Goal: Information Seeking & Learning: Check status

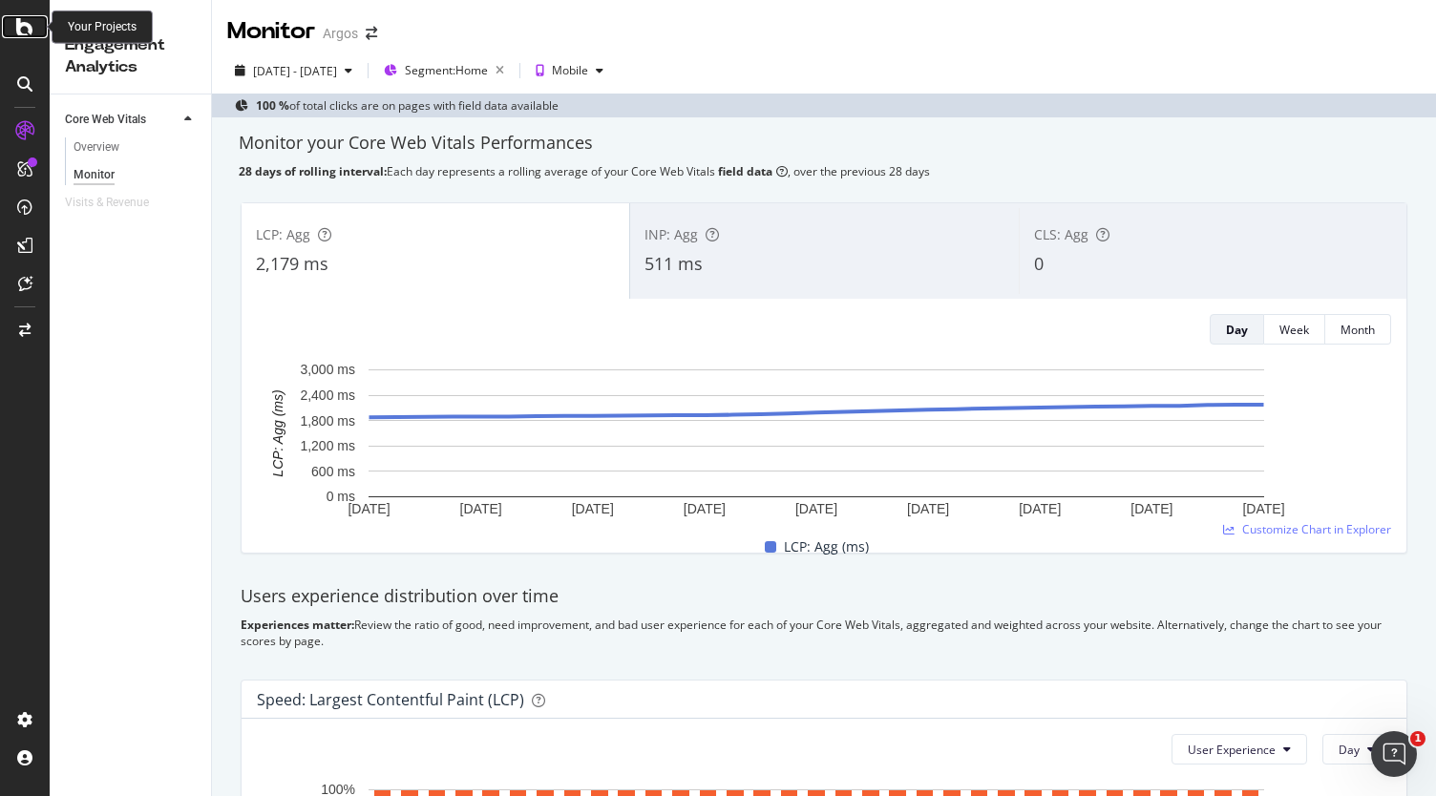
click at [42, 28] on div at bounding box center [25, 26] width 46 height 23
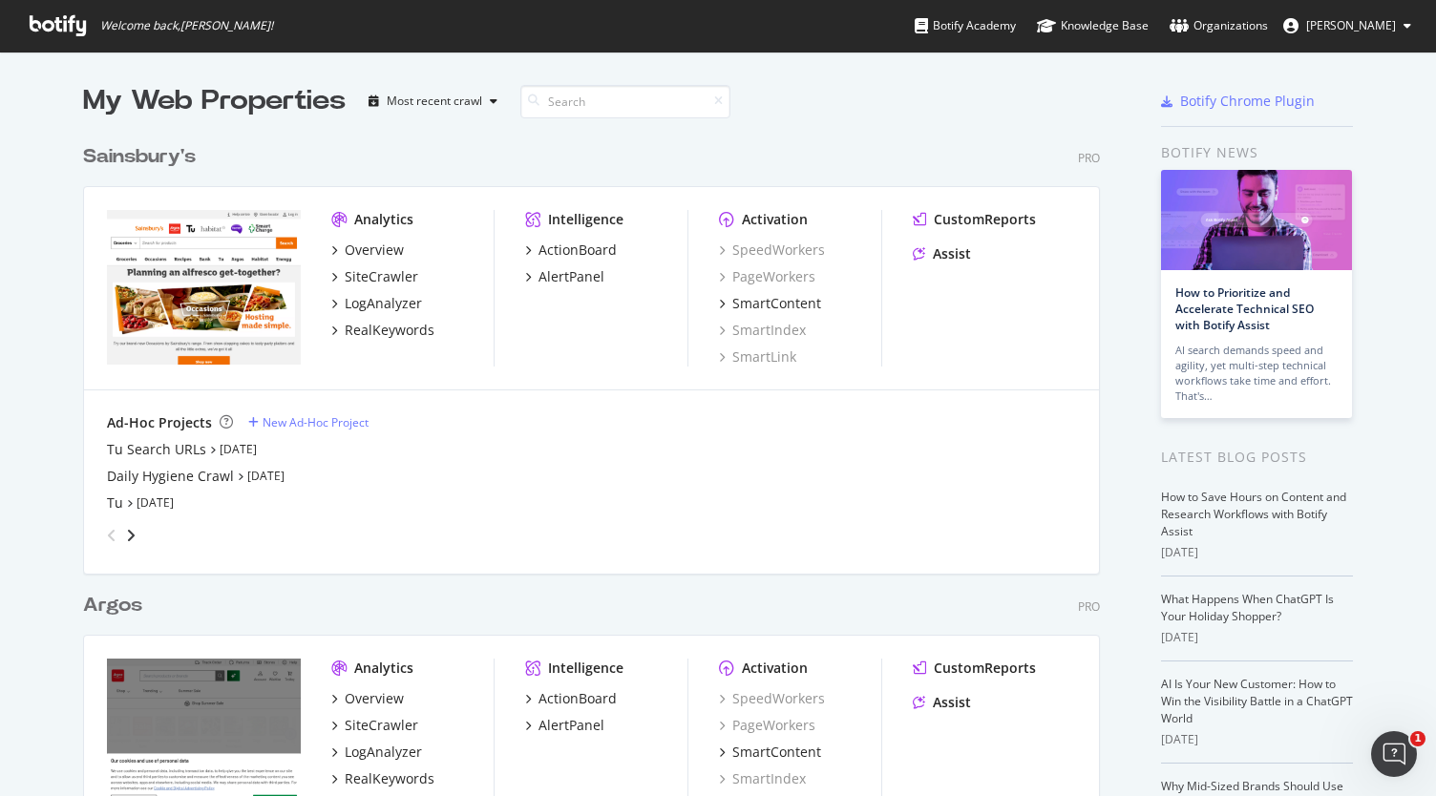
scroll to position [252, 0]
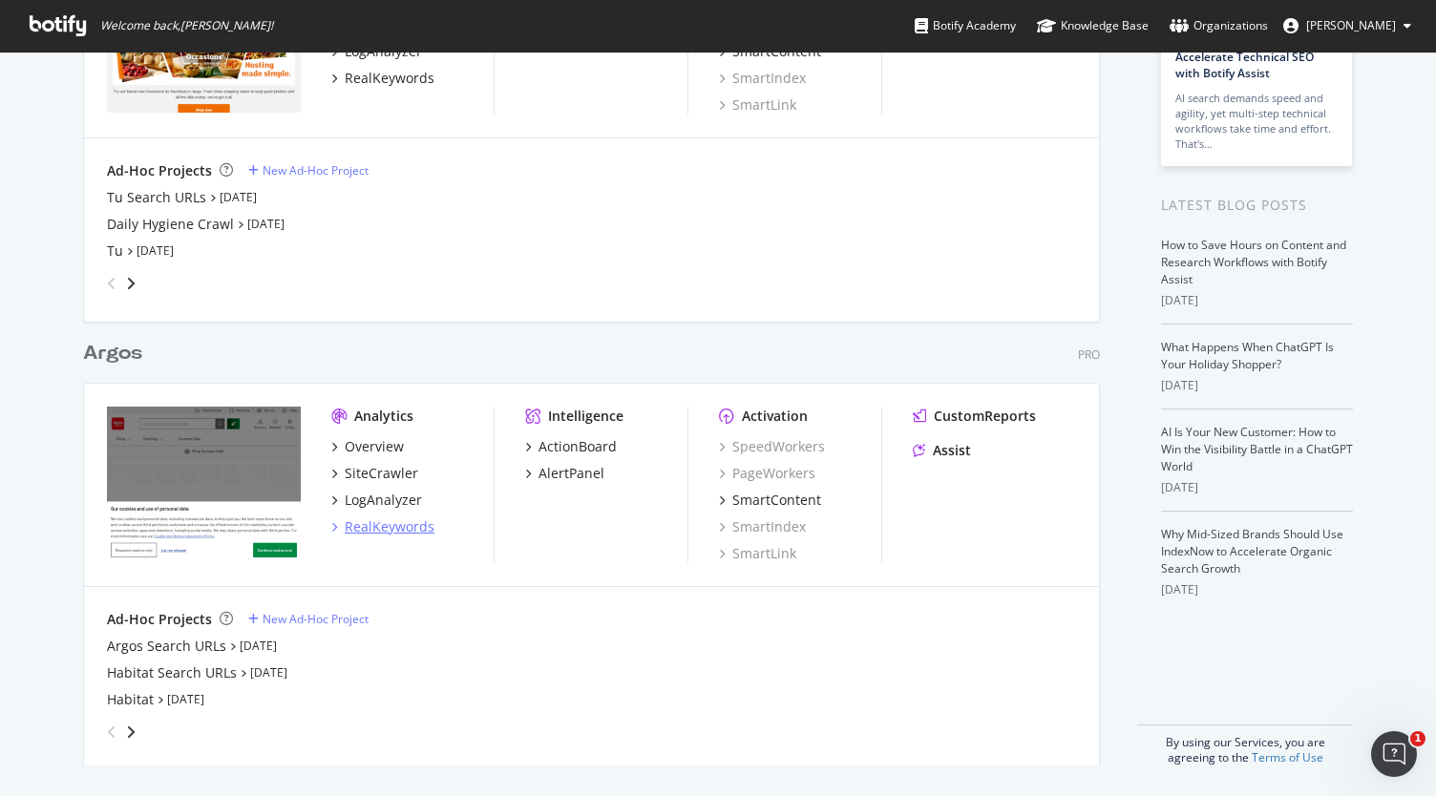
click at [382, 522] on div "RealKeywords" at bounding box center [390, 526] width 90 height 19
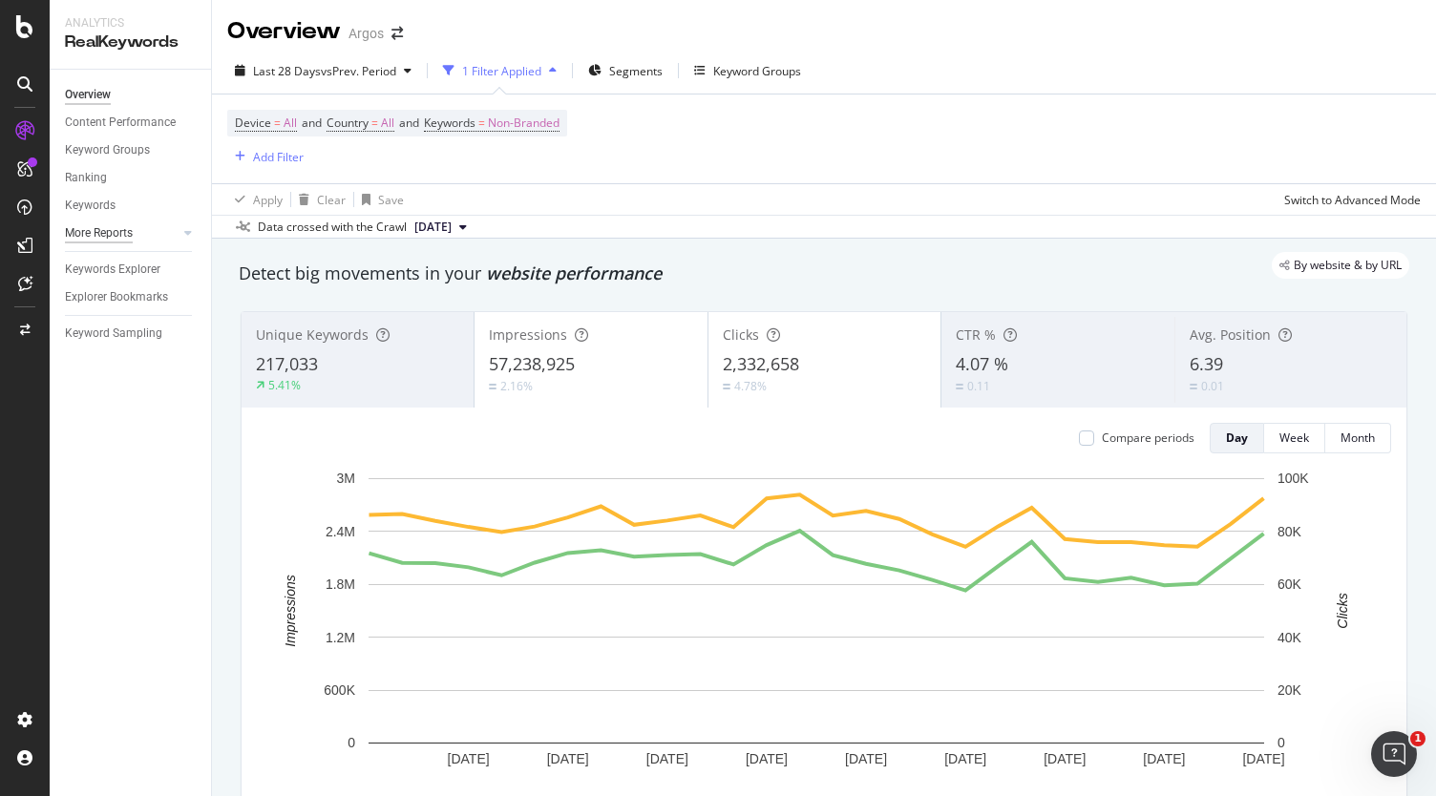
click at [98, 236] on div "More Reports" at bounding box center [99, 233] width 68 height 20
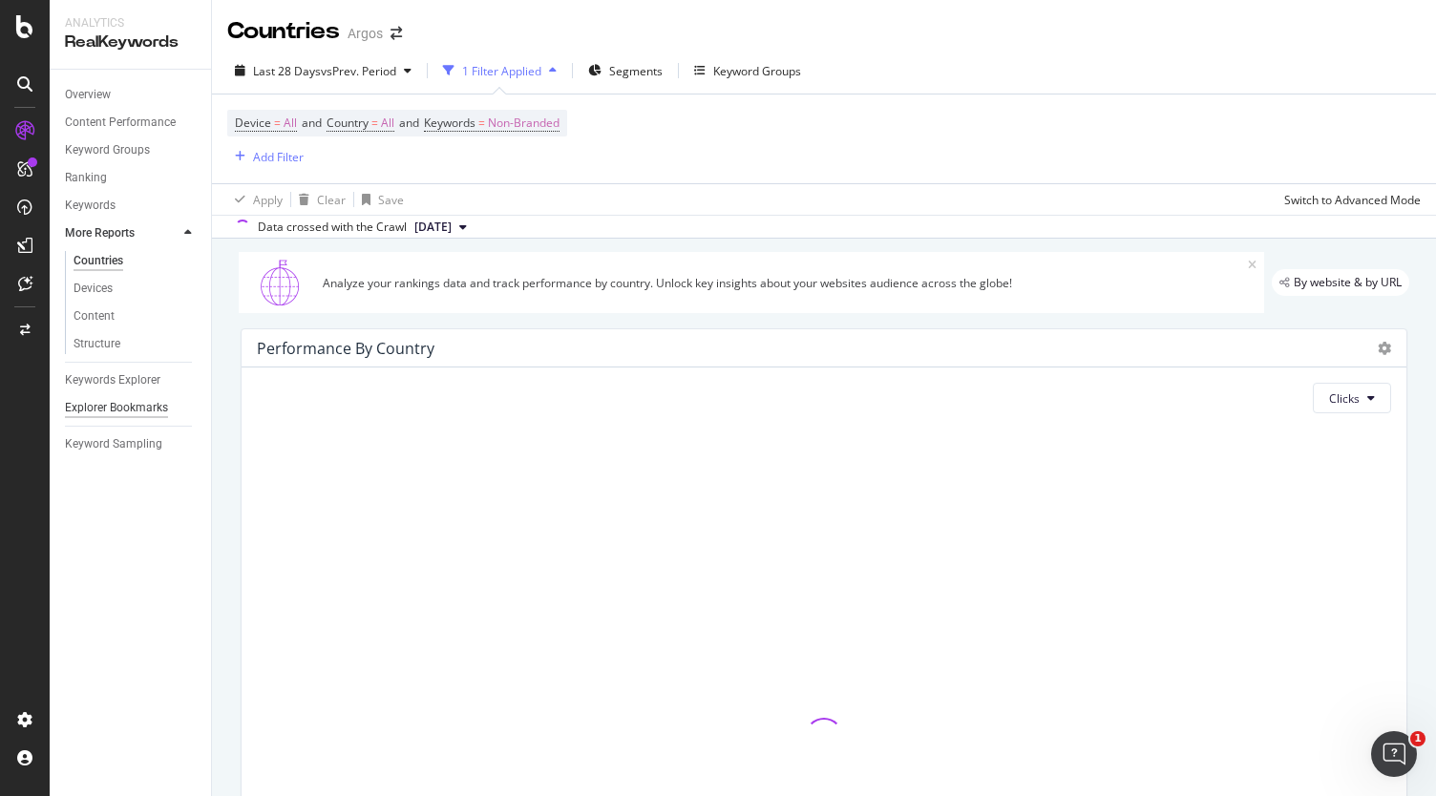
click at [122, 410] on div "Explorer Bookmarks" at bounding box center [116, 408] width 103 height 20
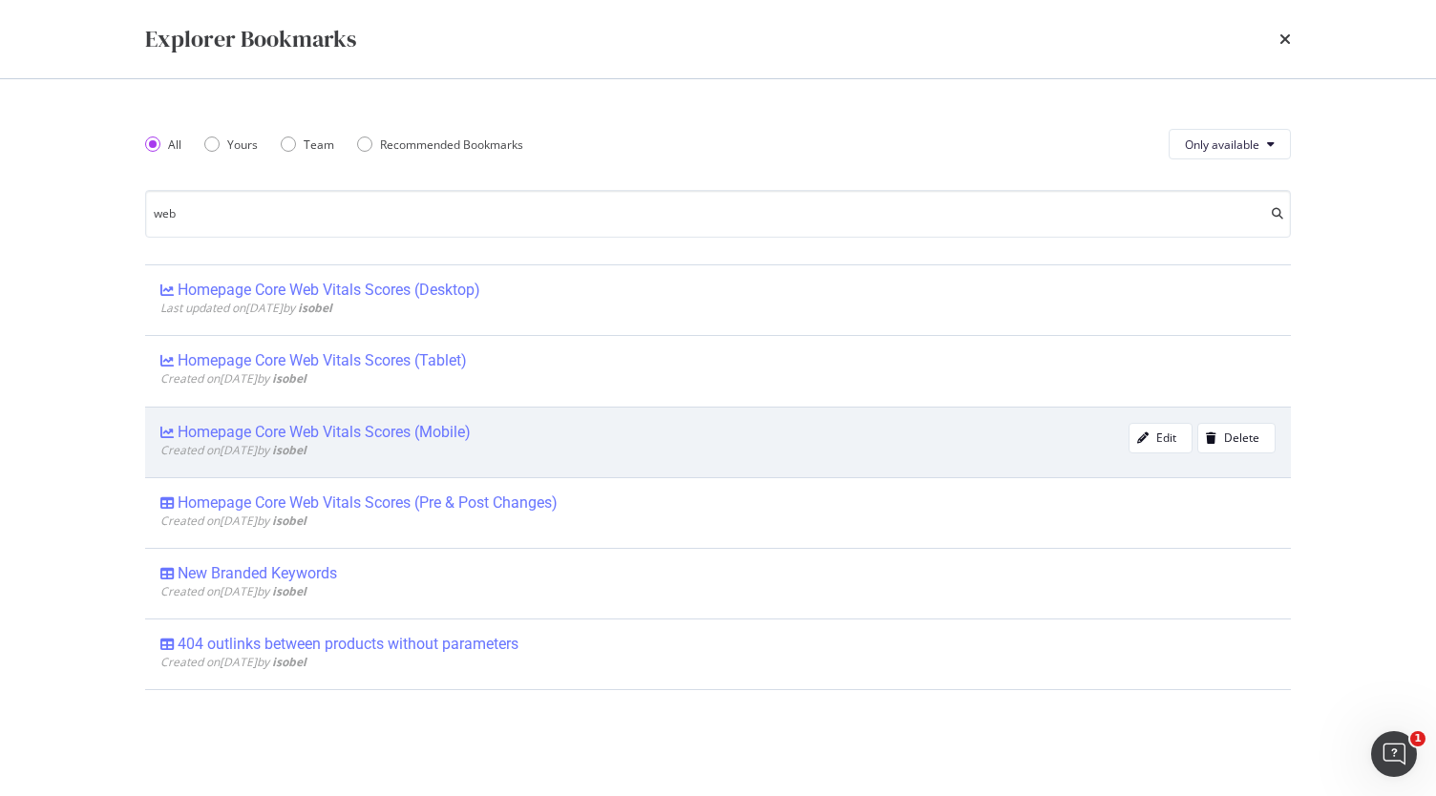
type input "web"
click at [466, 435] on div "Homepage Core Web Vitals Scores (Mobile)" at bounding box center [324, 432] width 293 height 19
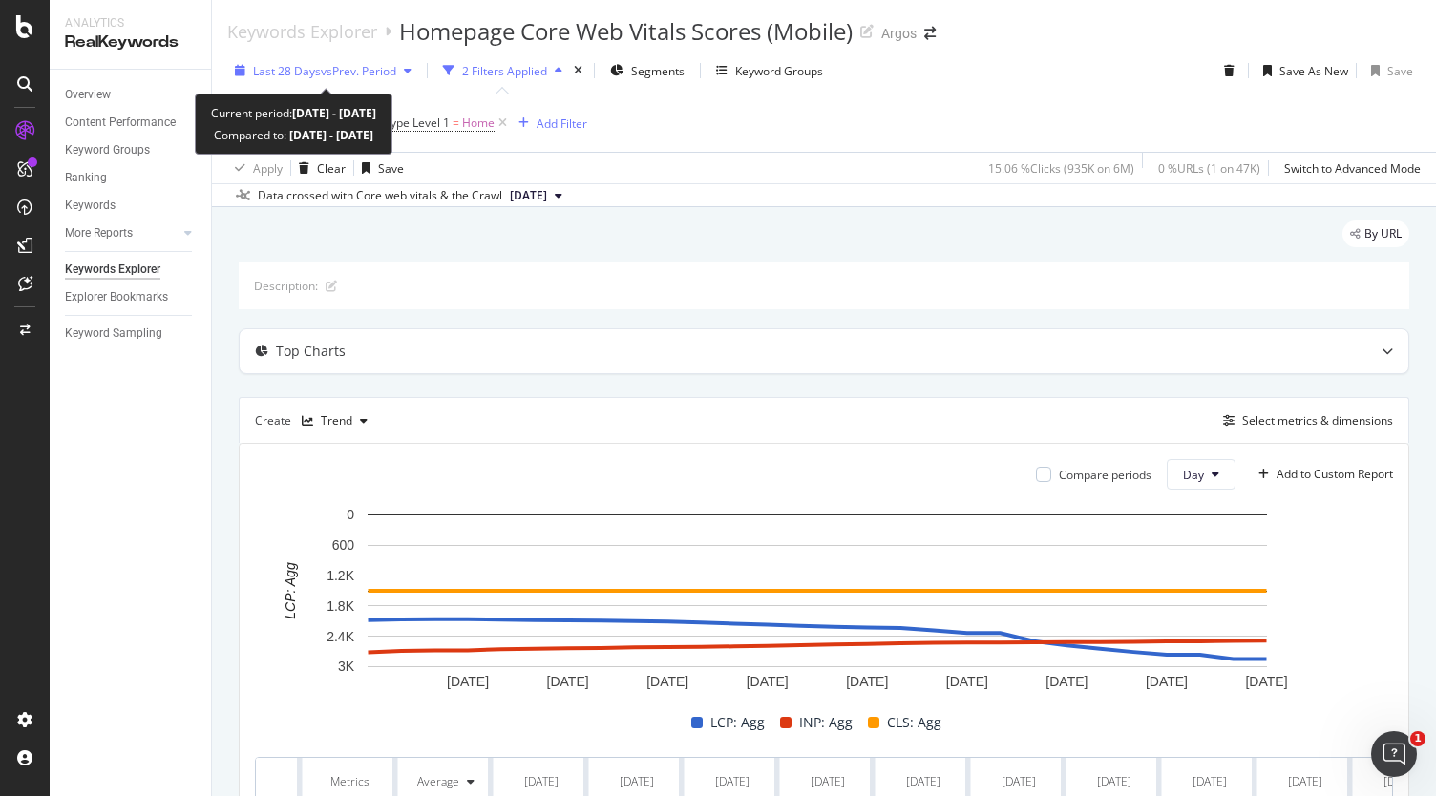
click at [375, 59] on div "Last 28 Days vs Prev. Period" at bounding box center [323, 70] width 192 height 29
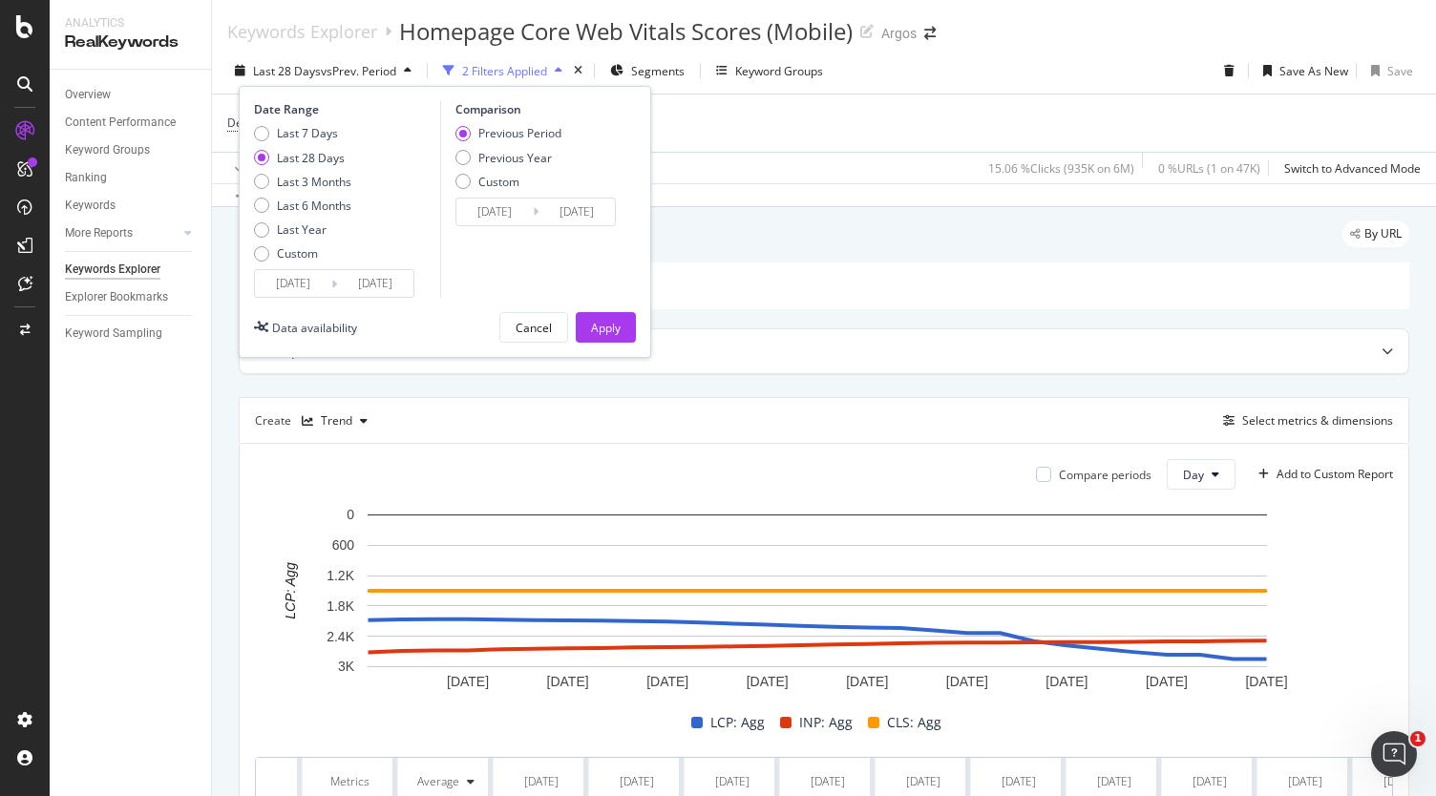
click at [352, 282] on input "[DATE]" at bounding box center [375, 283] width 76 height 27
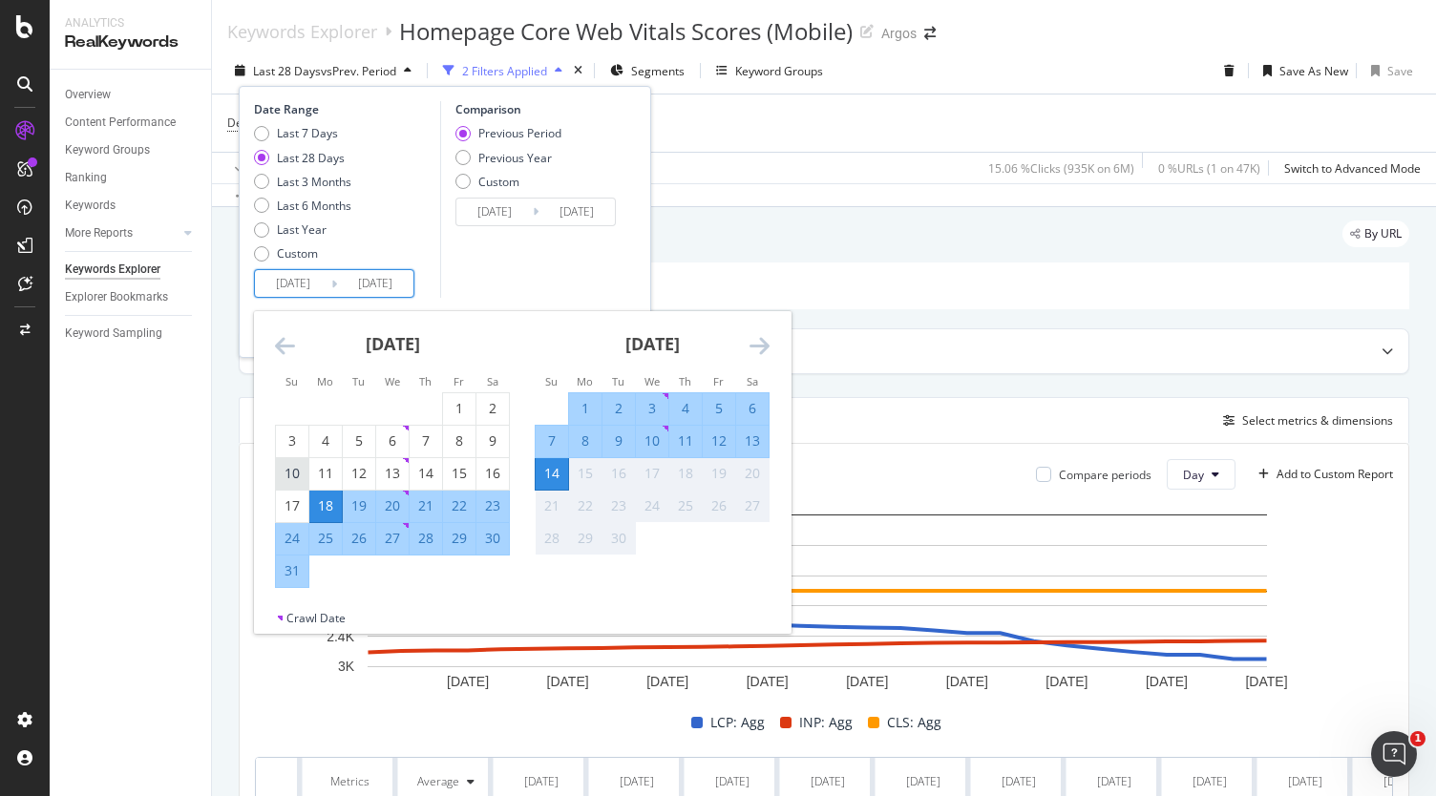
click at [292, 468] on div "10" at bounding box center [292, 473] width 32 height 19
type input "[DATE]"
click at [496, 505] on div "23" at bounding box center [492, 505] width 32 height 19
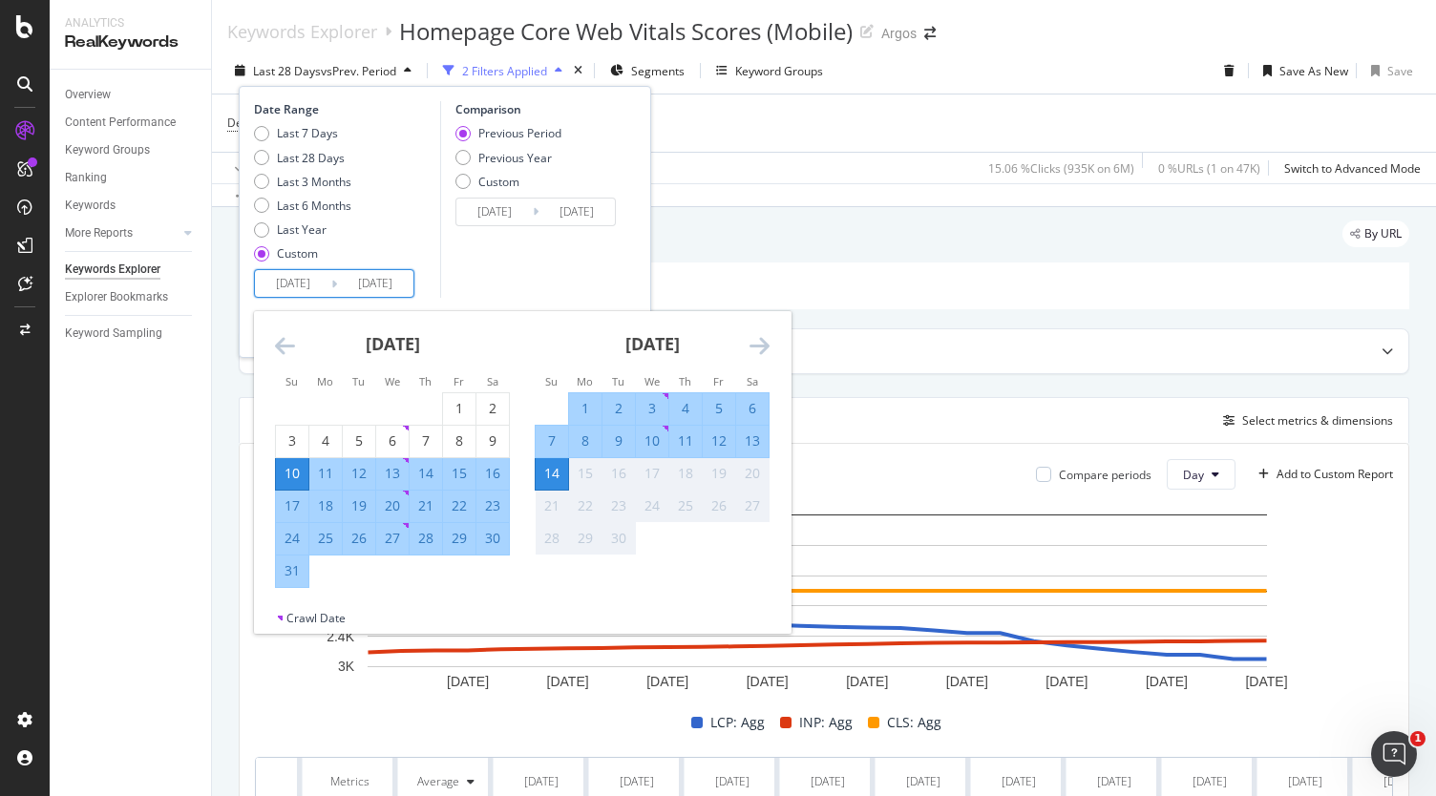
type input "[DATE]"
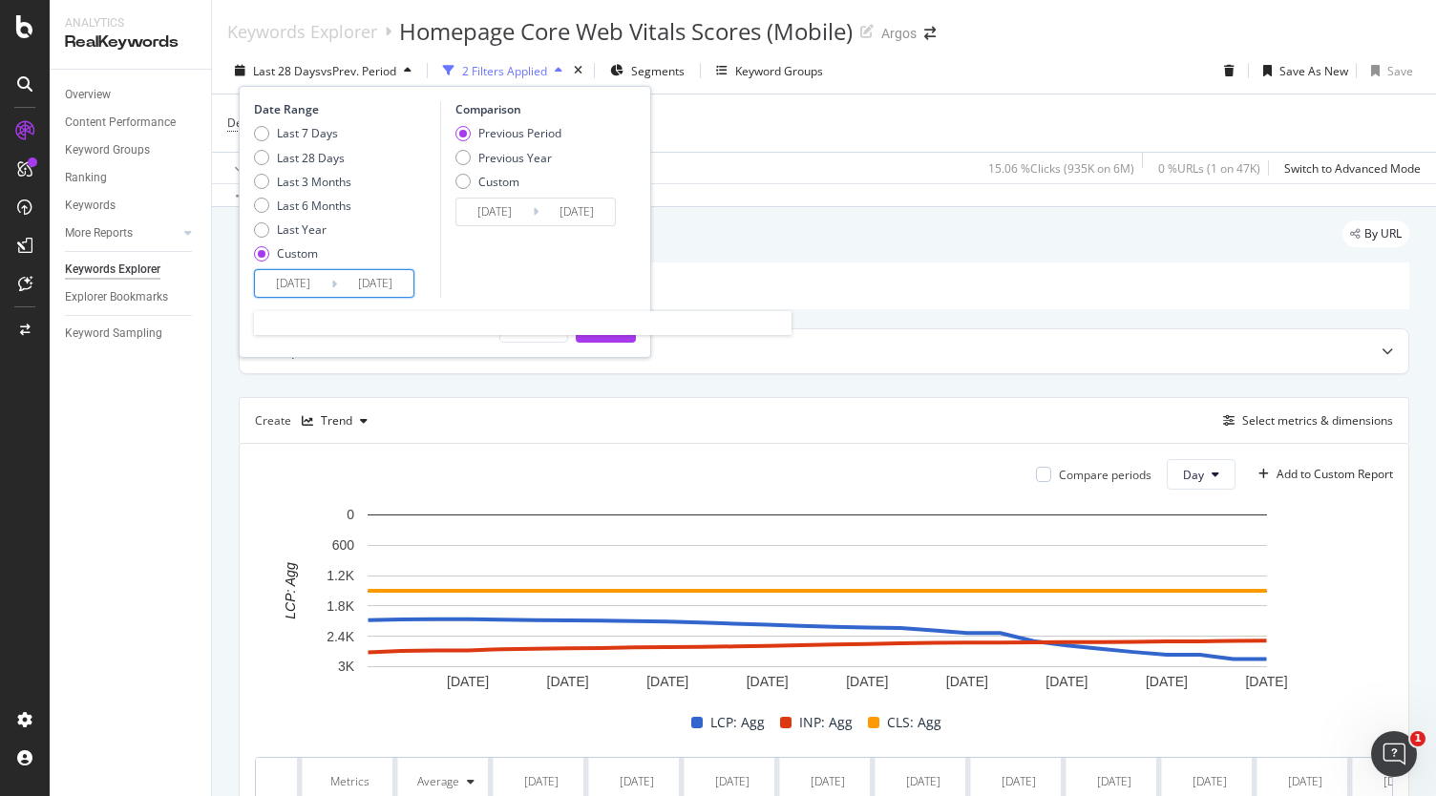
click at [387, 281] on input "[DATE]" at bounding box center [375, 283] width 76 height 27
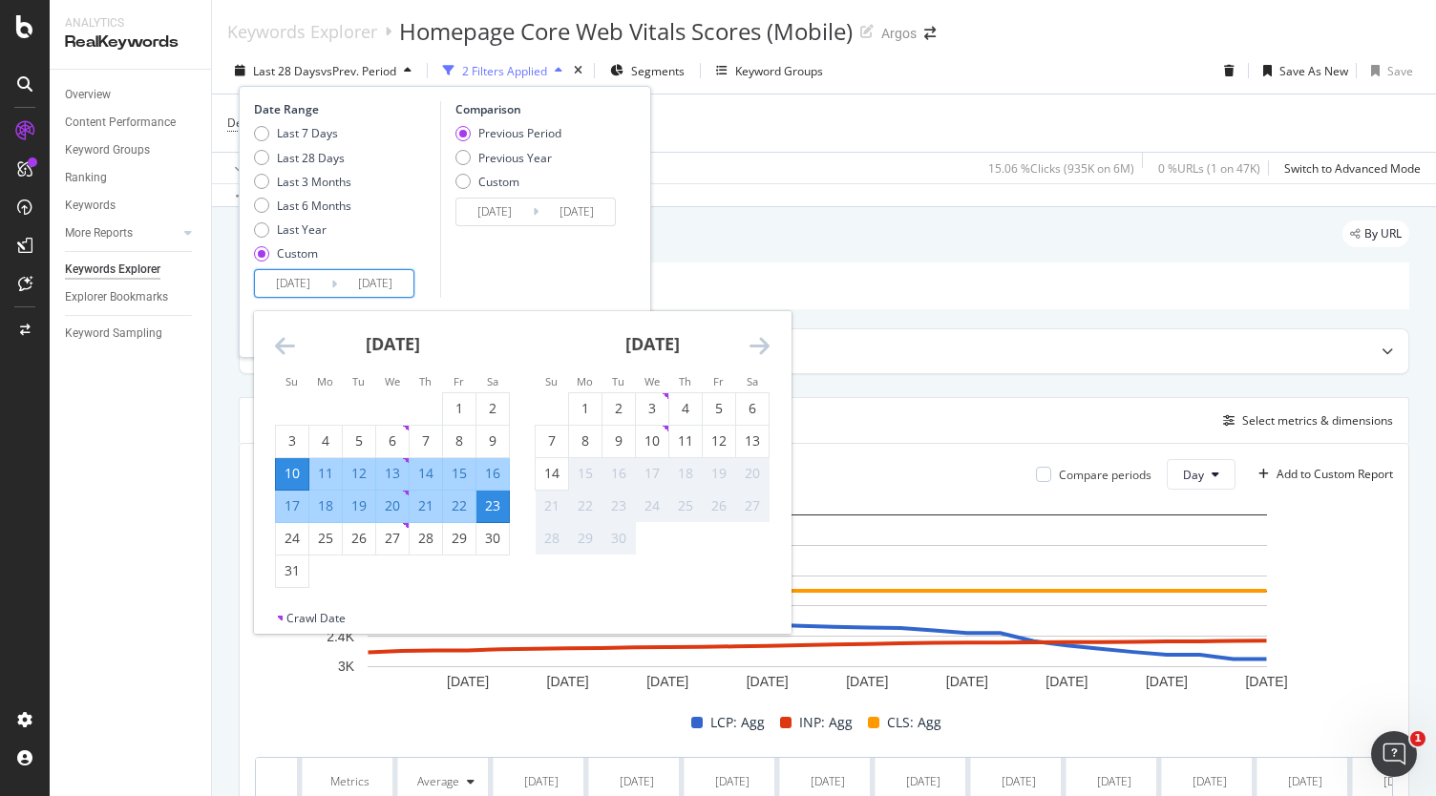
click at [529, 276] on div "Comparison Previous Period Previous Year Custom [DATE] Navigate forward to inte…" at bounding box center [530, 199] width 181 height 197
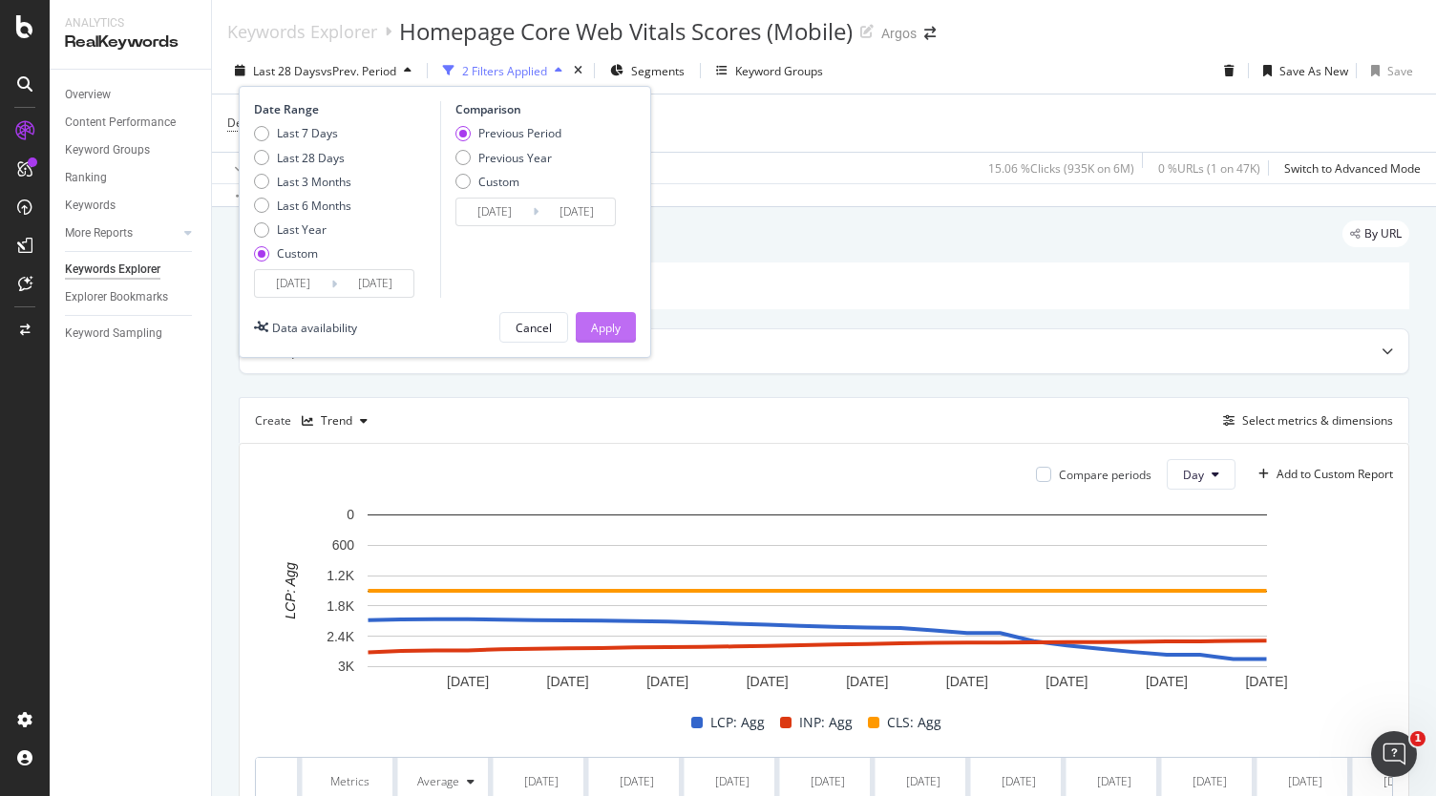
click at [622, 336] on button "Apply" at bounding box center [606, 327] width 60 height 31
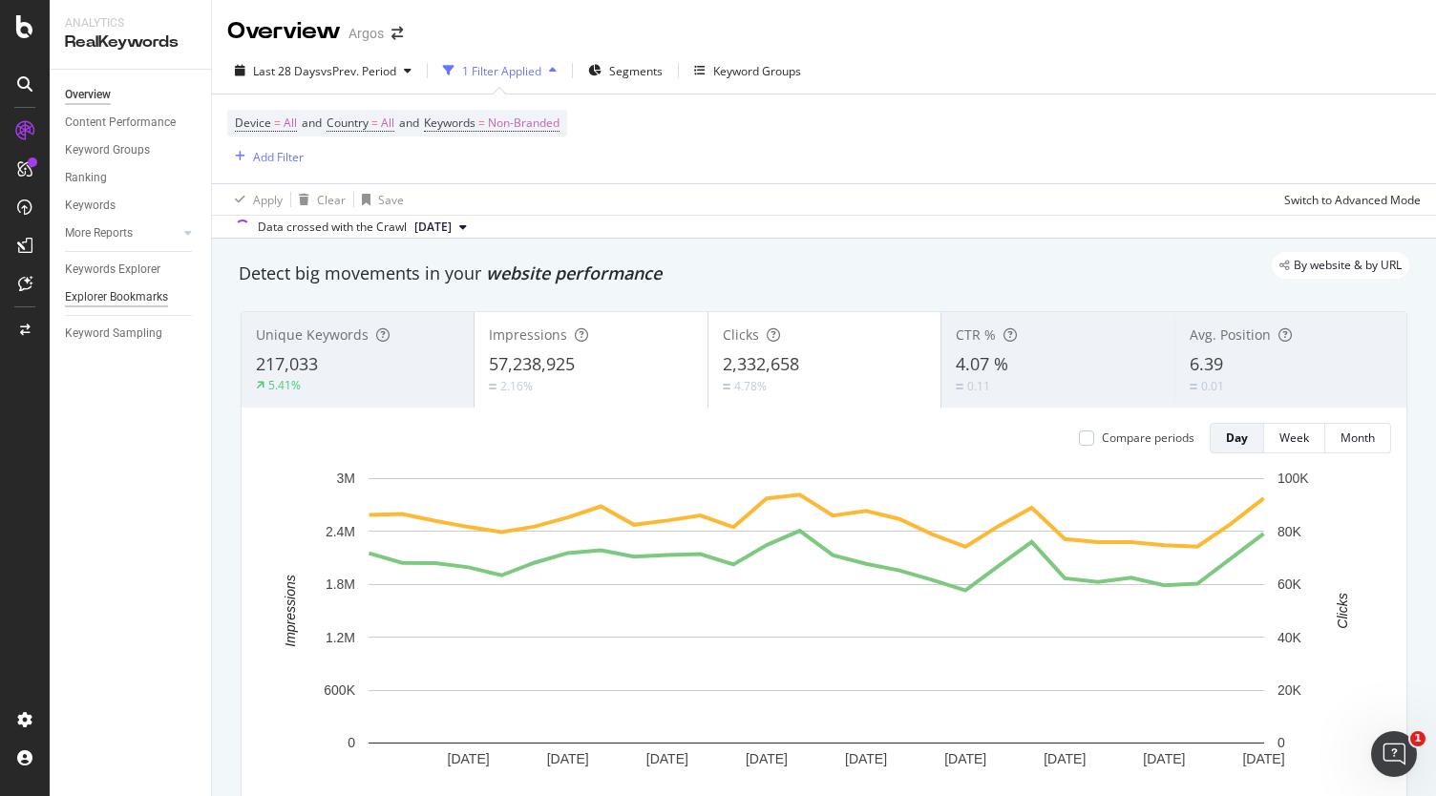
click at [125, 292] on div "Explorer Bookmarks" at bounding box center [116, 297] width 103 height 20
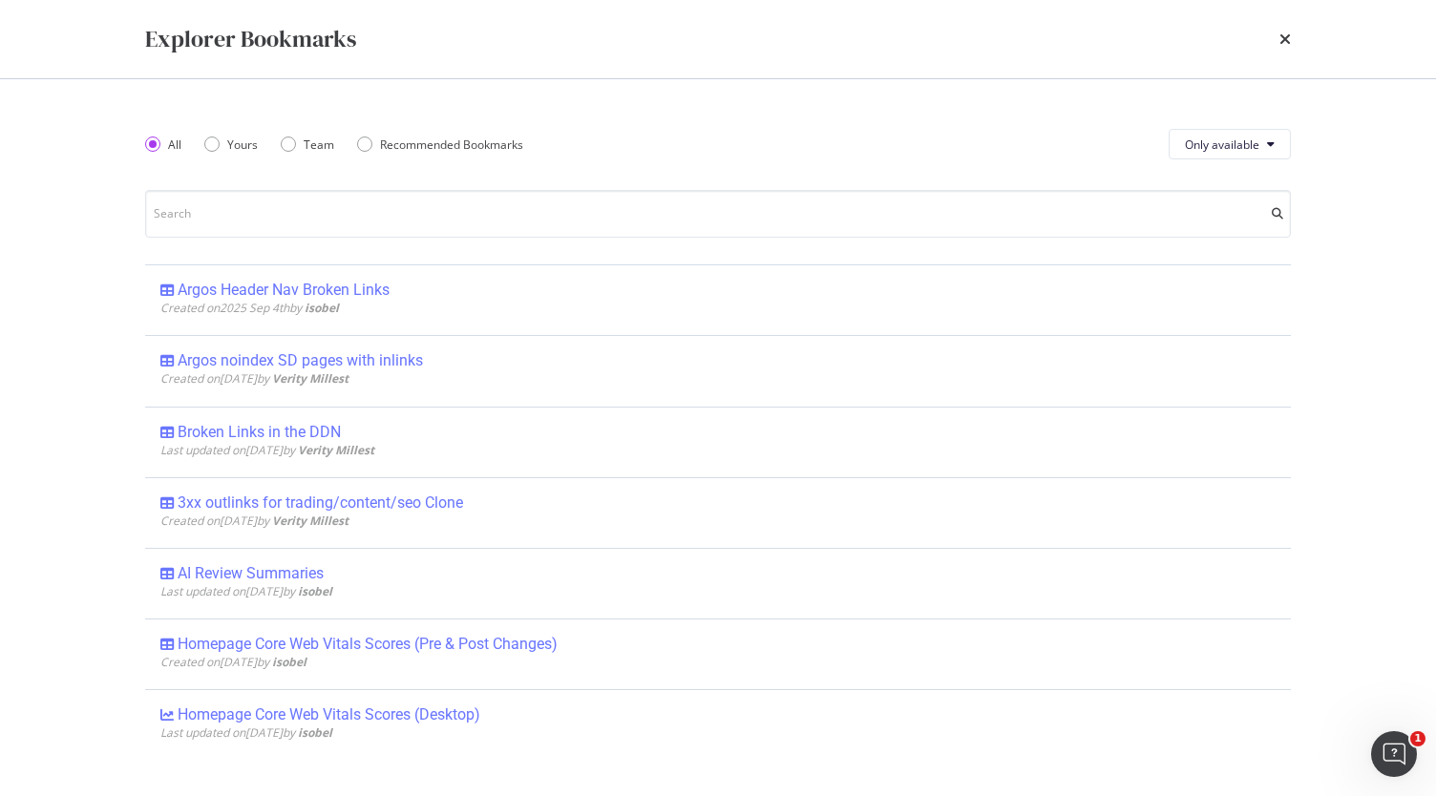
scroll to position [191, 0]
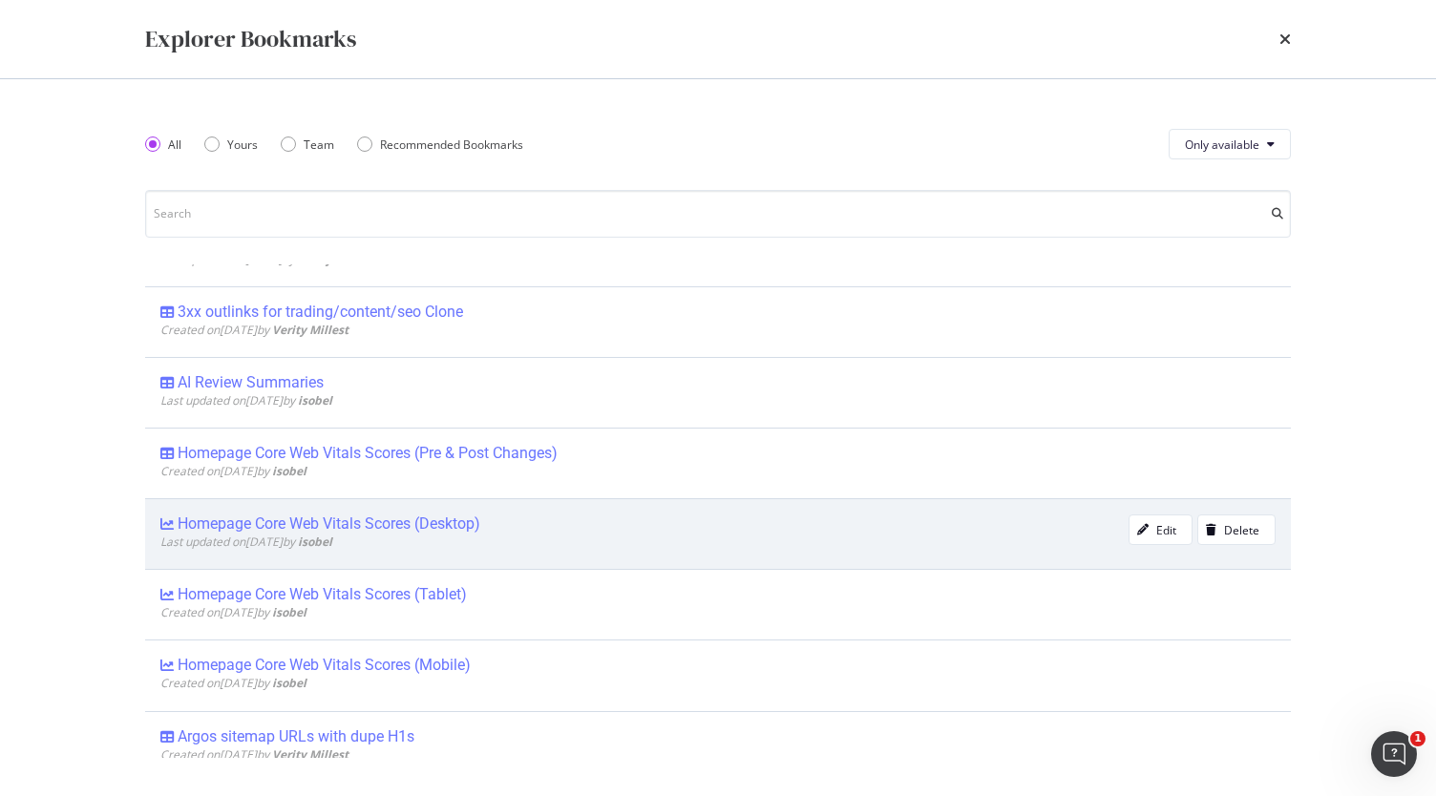
click at [461, 519] on div "Homepage Core Web Vitals Scores (Desktop)" at bounding box center [329, 524] width 303 height 19
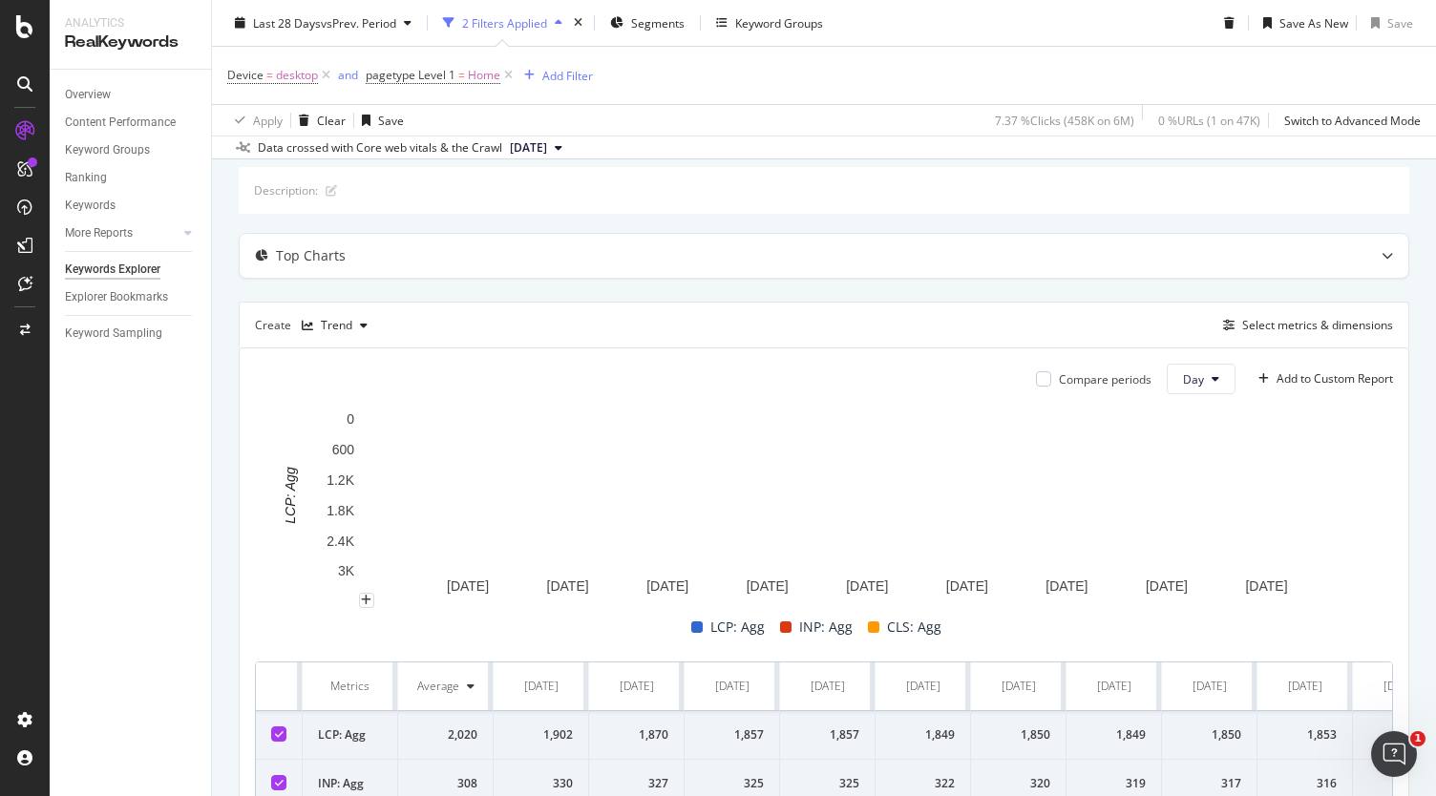
scroll to position [191, 0]
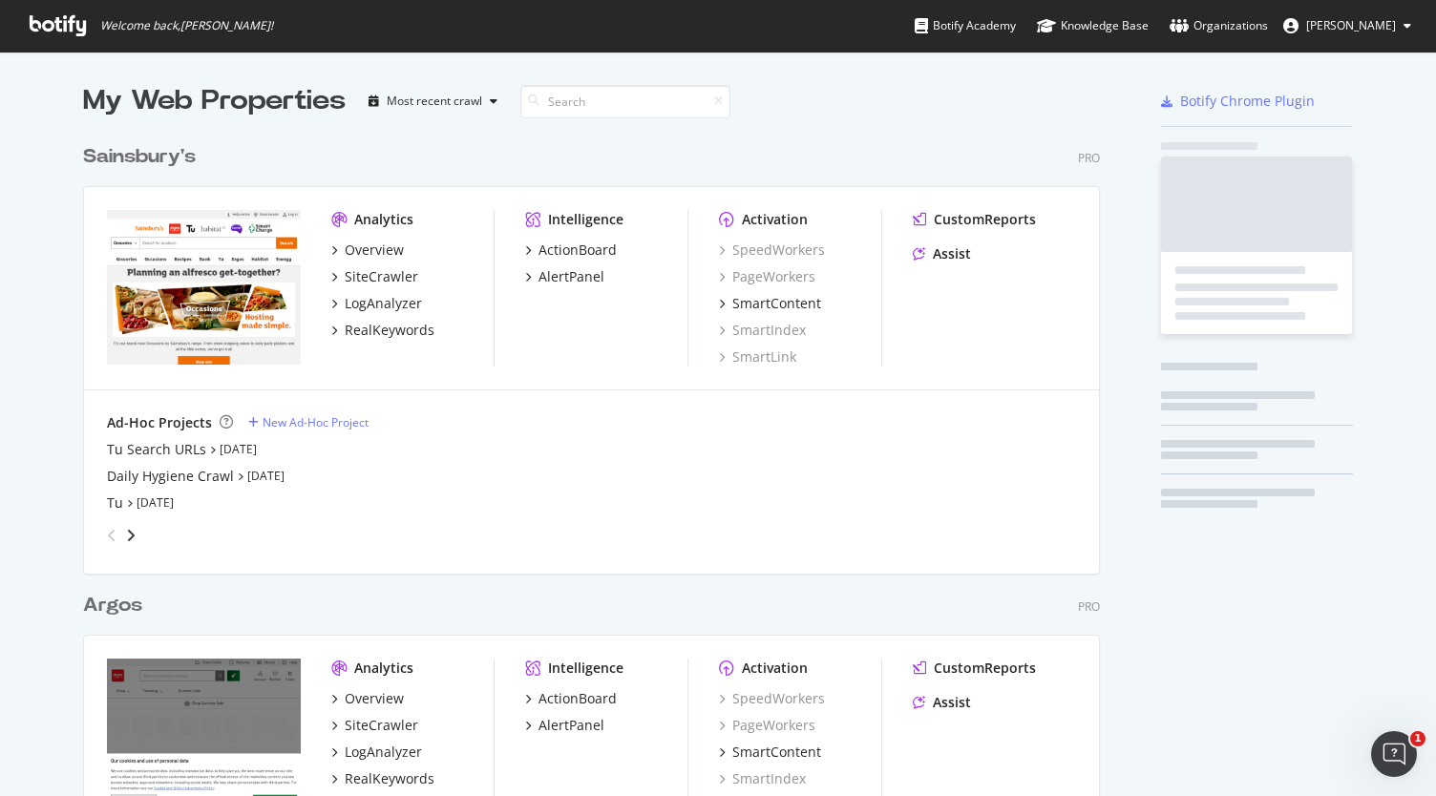
scroll to position [781, 1406]
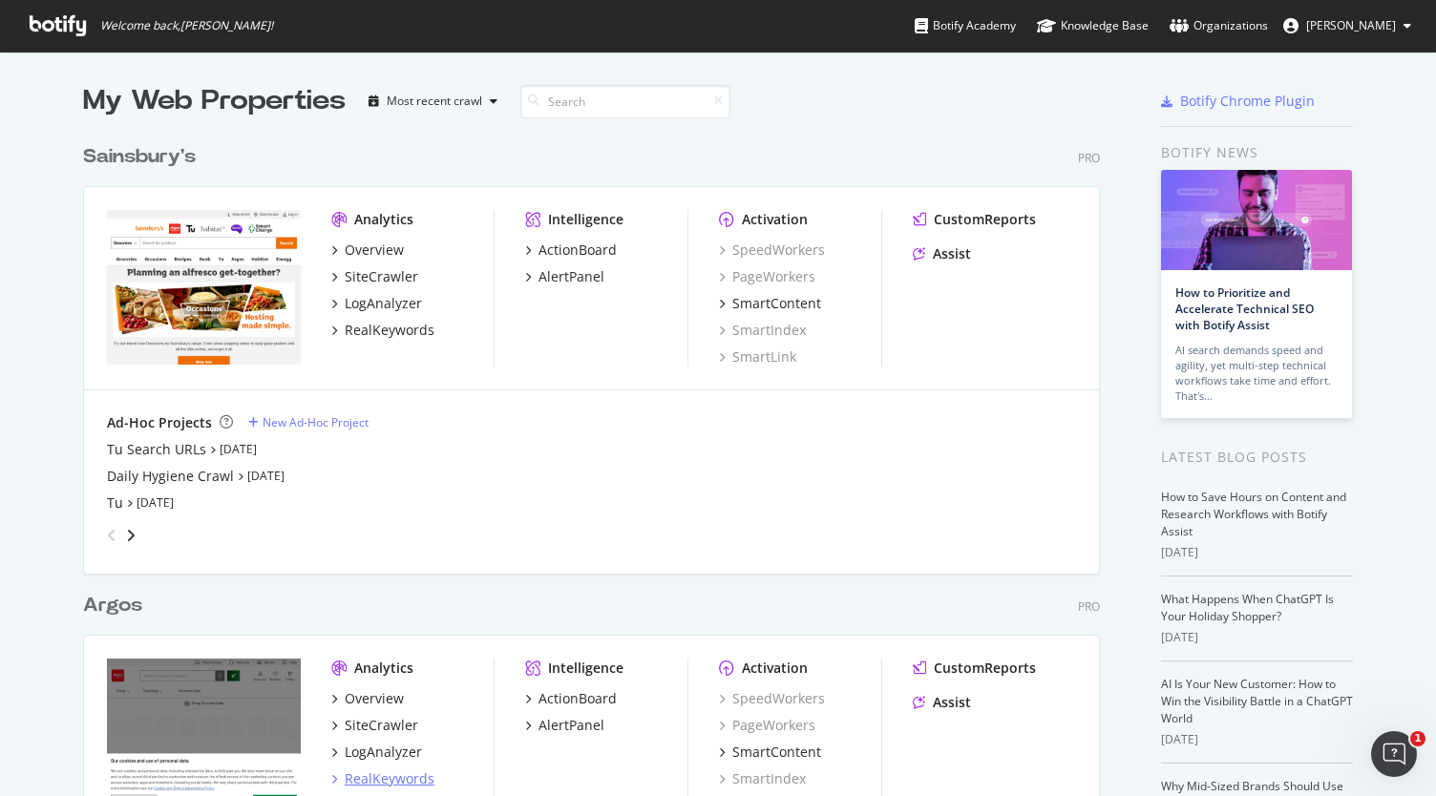
click at [397, 778] on div "RealKeywords" at bounding box center [390, 778] width 90 height 19
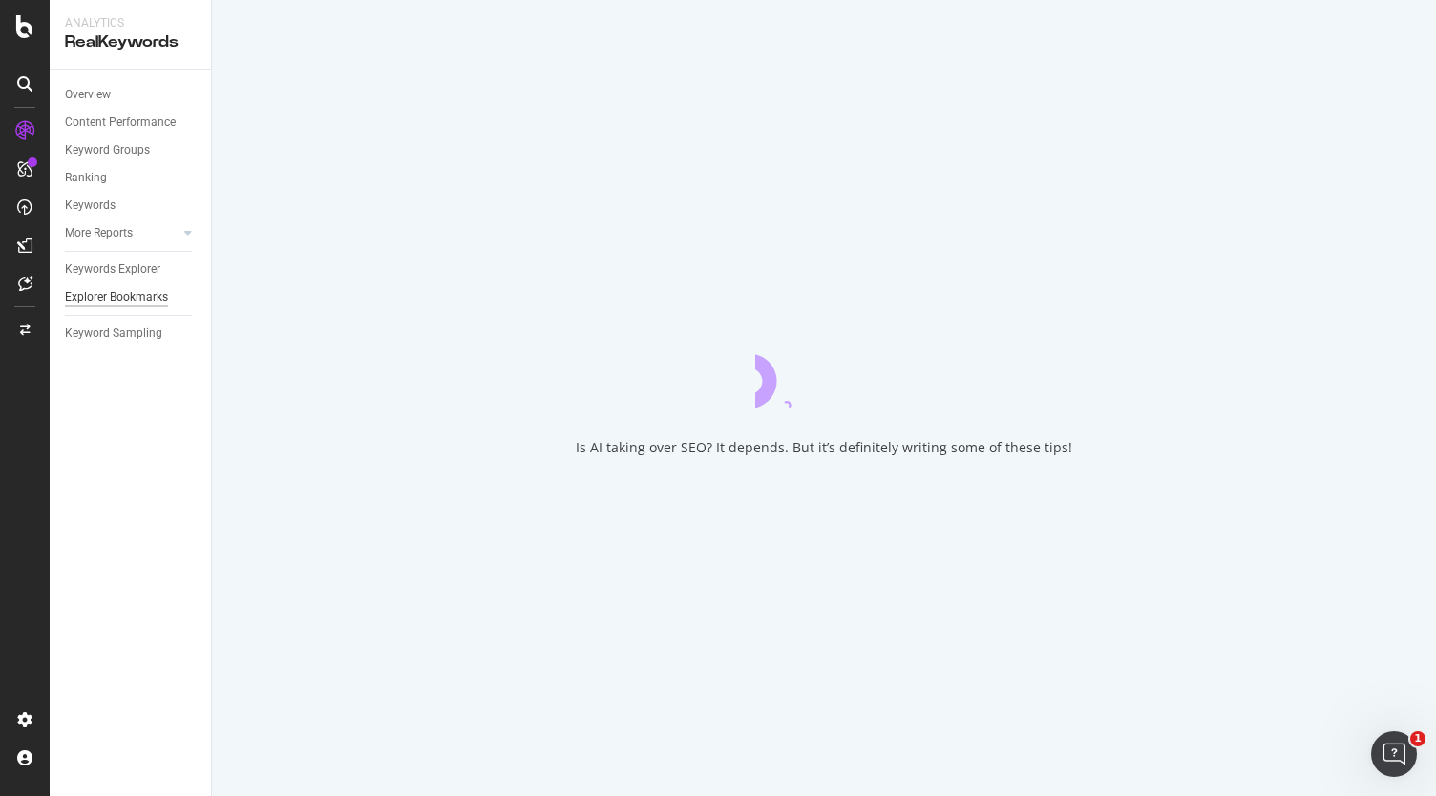
click at [143, 293] on div "Explorer Bookmarks" at bounding box center [116, 297] width 103 height 20
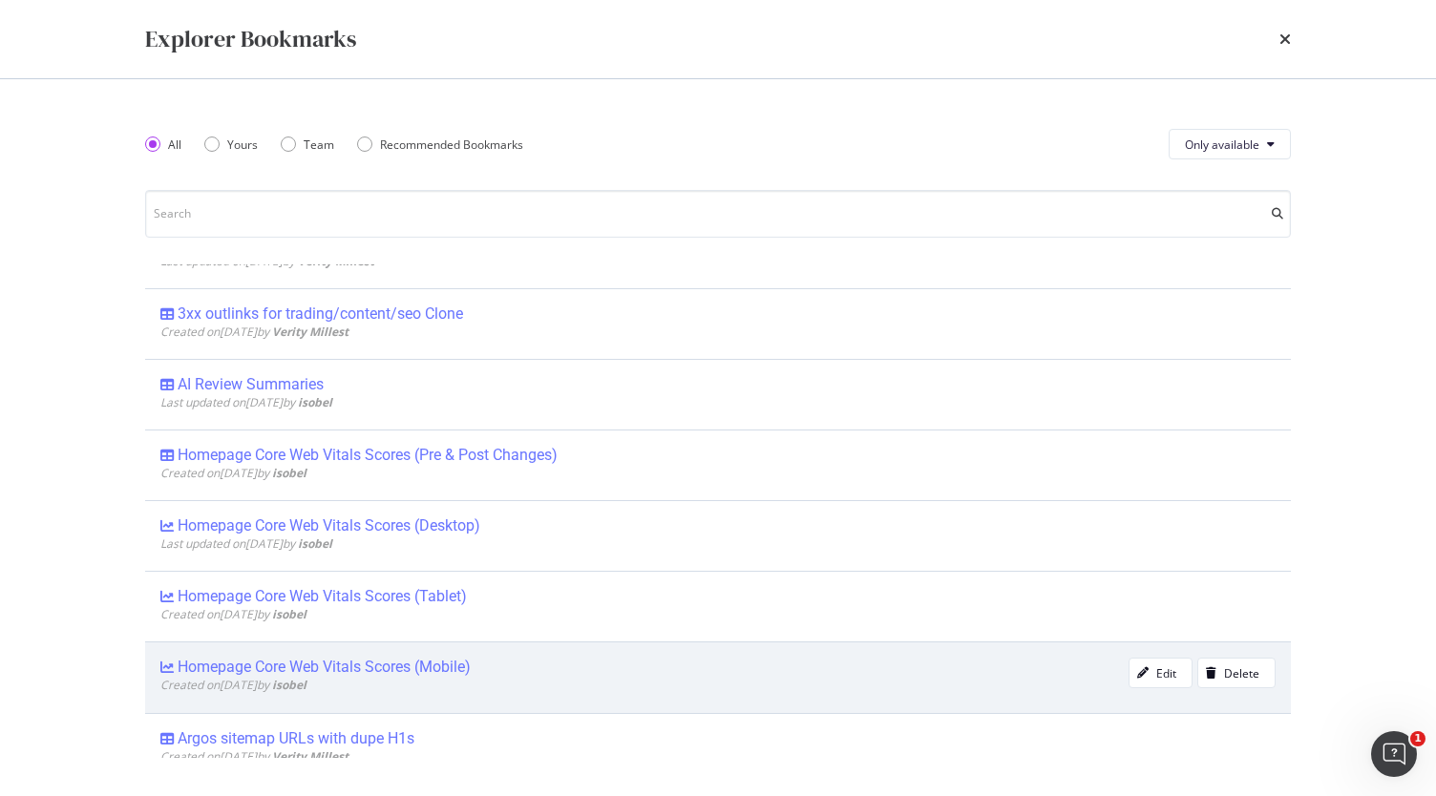
scroll to position [191, 0]
click at [457, 656] on div "Homepage Core Web Vitals Scores (Mobile)" at bounding box center [324, 665] width 293 height 19
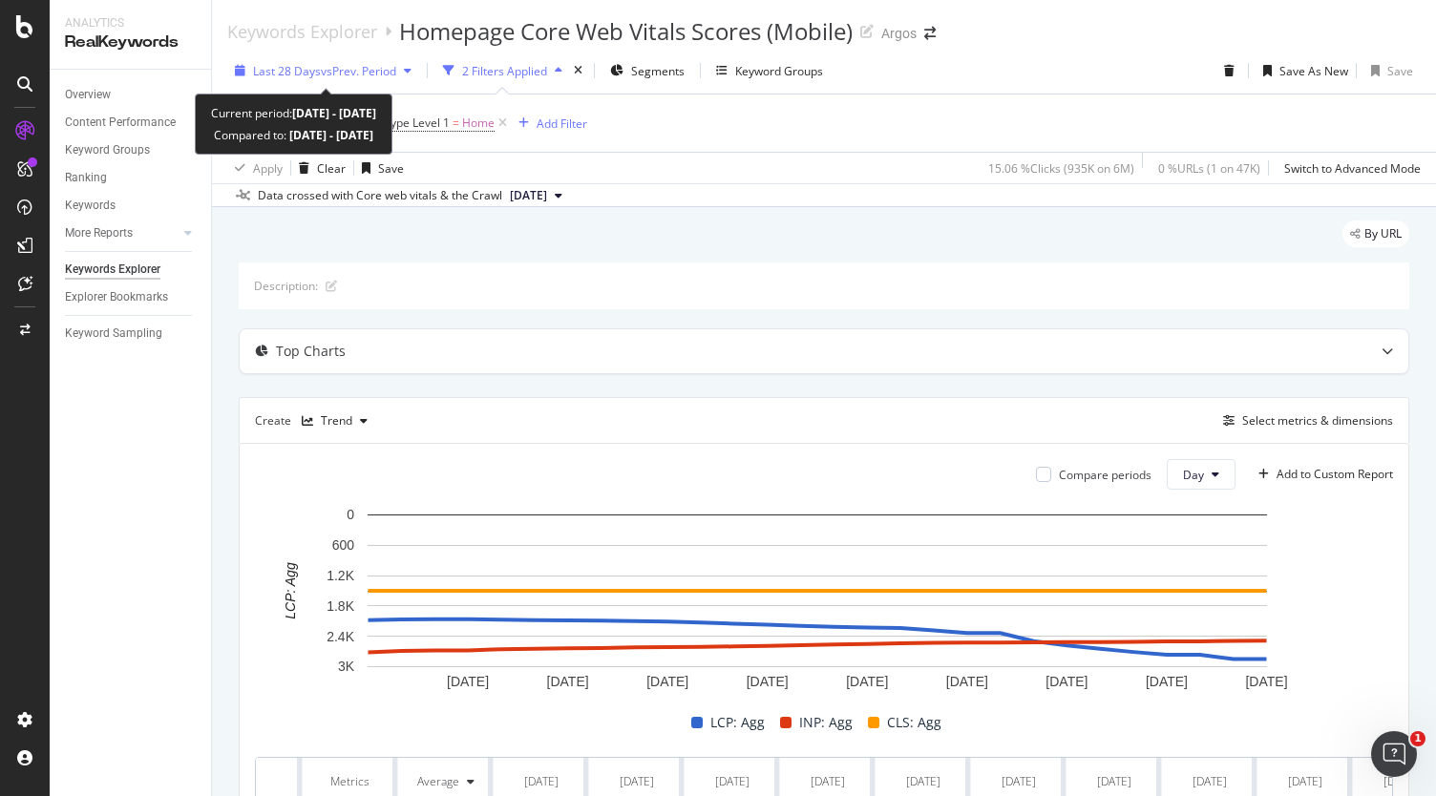
click at [338, 74] on span "vs Prev. Period" at bounding box center [358, 71] width 75 height 16
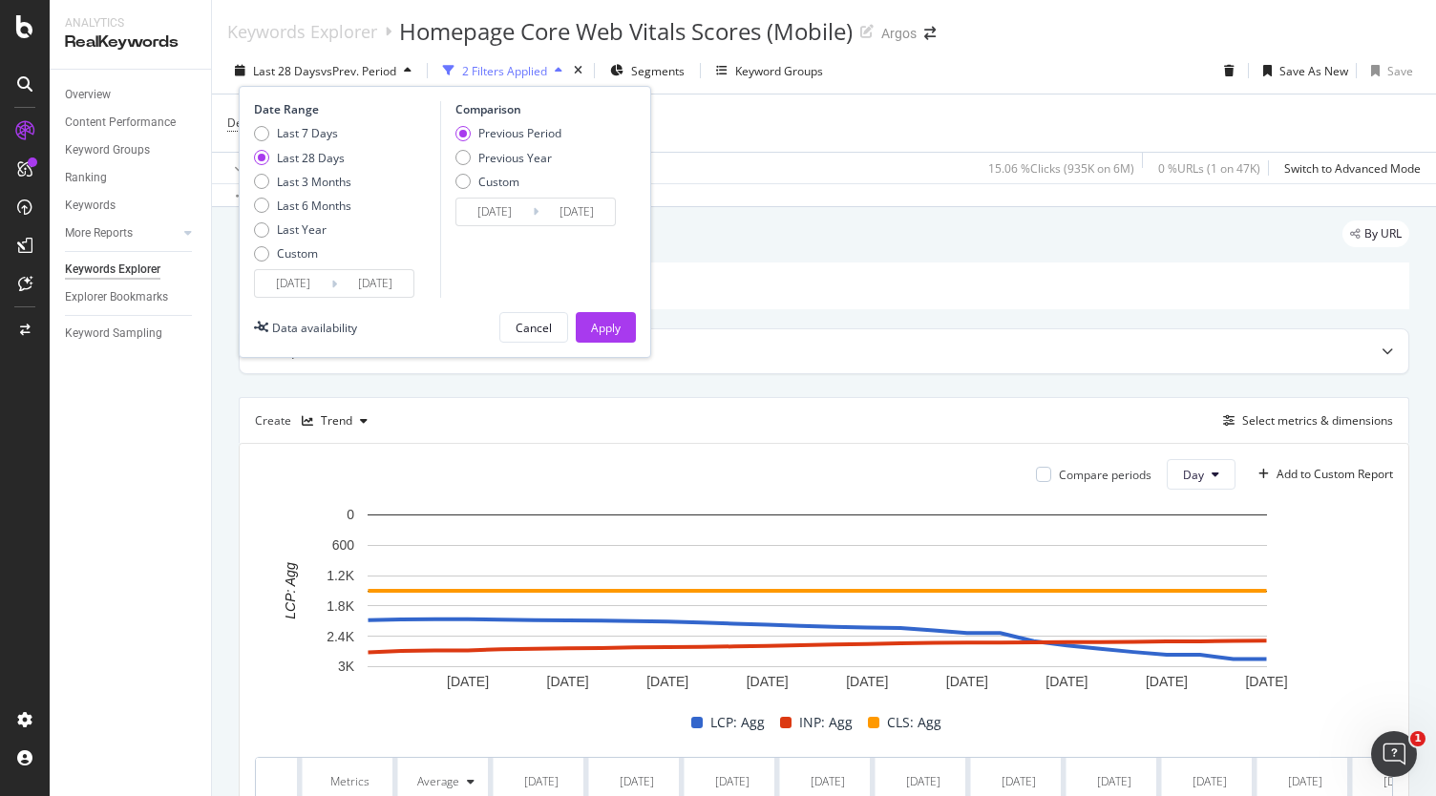
click at [358, 282] on input "[DATE]" at bounding box center [375, 283] width 76 height 27
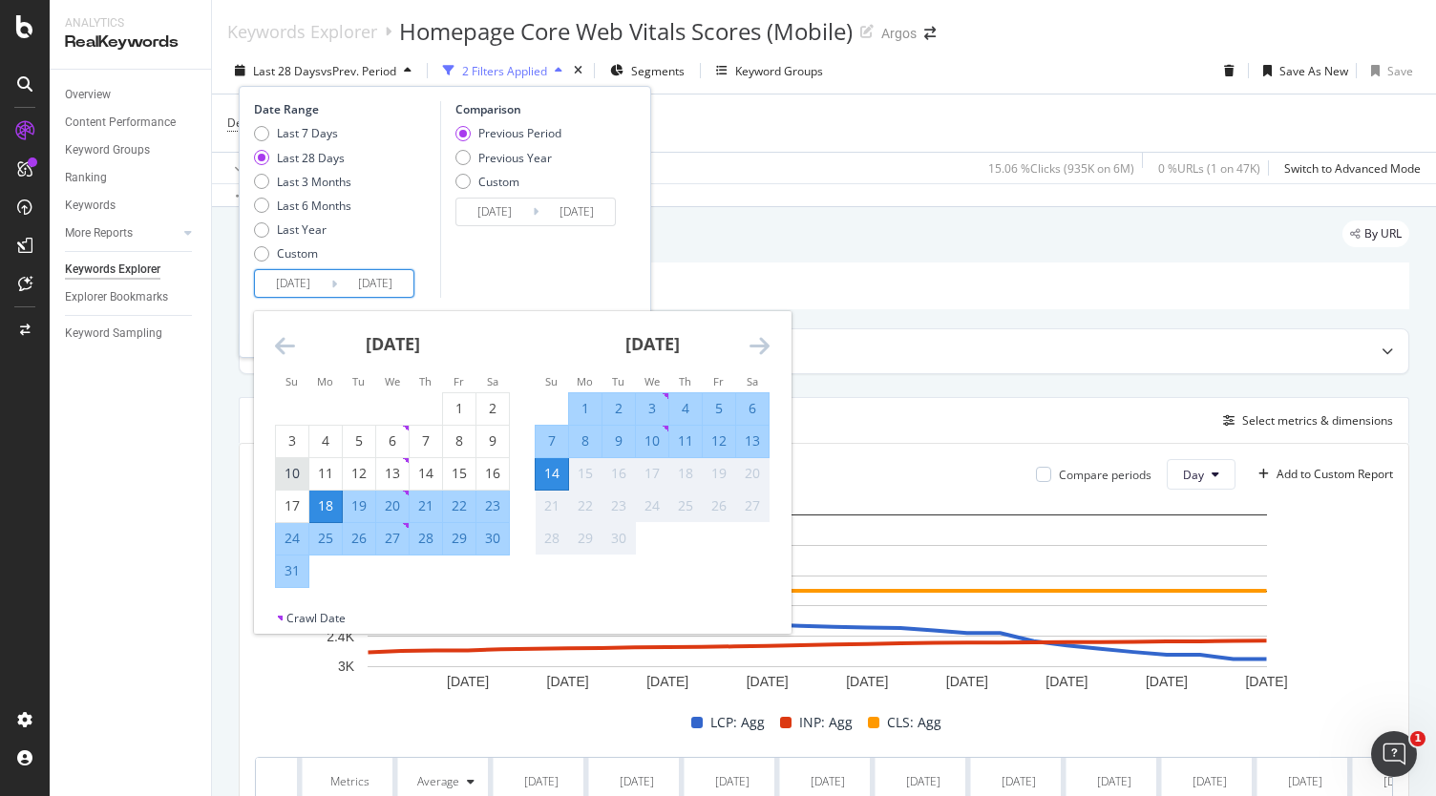
click at [294, 477] on div "10" at bounding box center [292, 473] width 32 height 19
type input "[DATE]"
click at [497, 508] on div "23" at bounding box center [492, 505] width 32 height 19
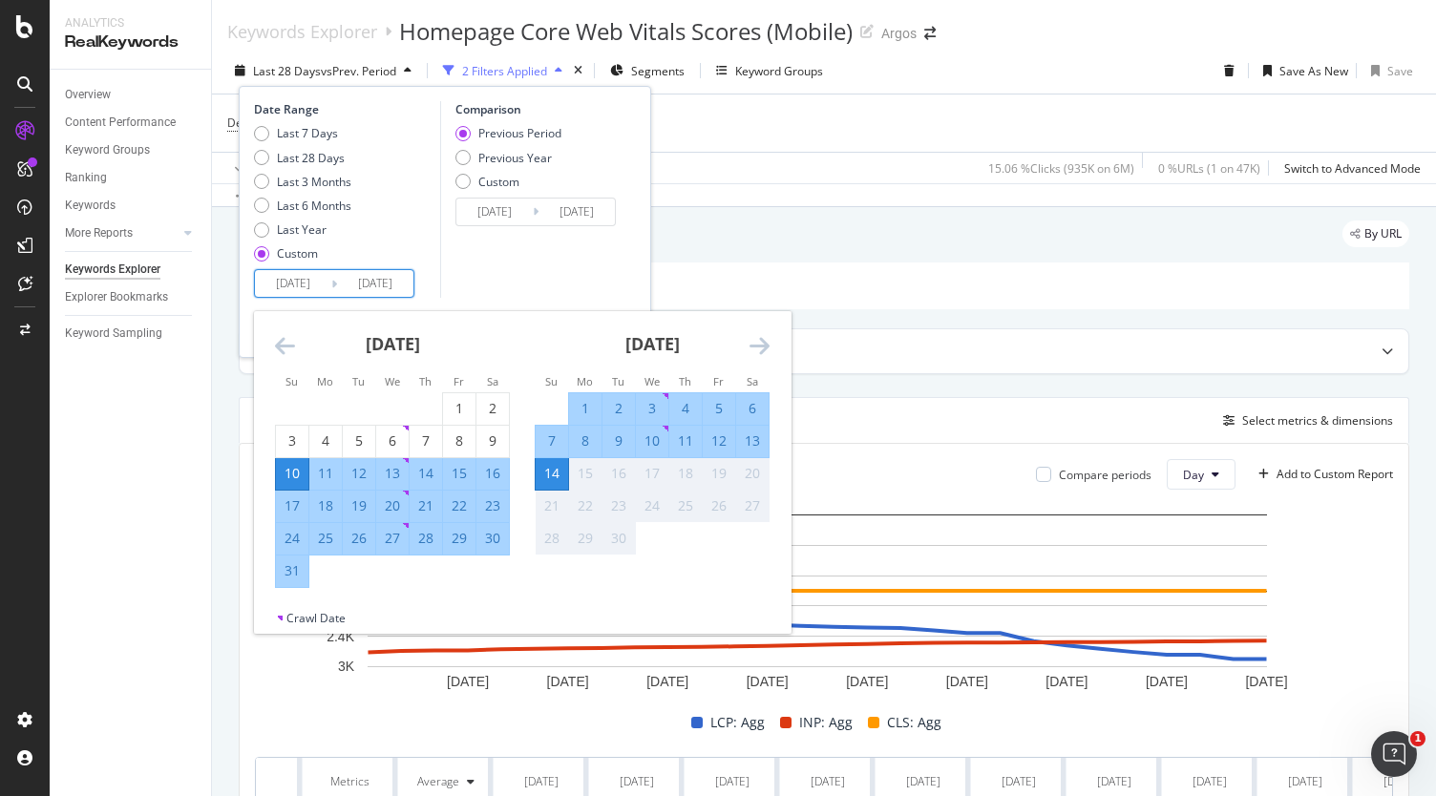
type input "[DATE]"
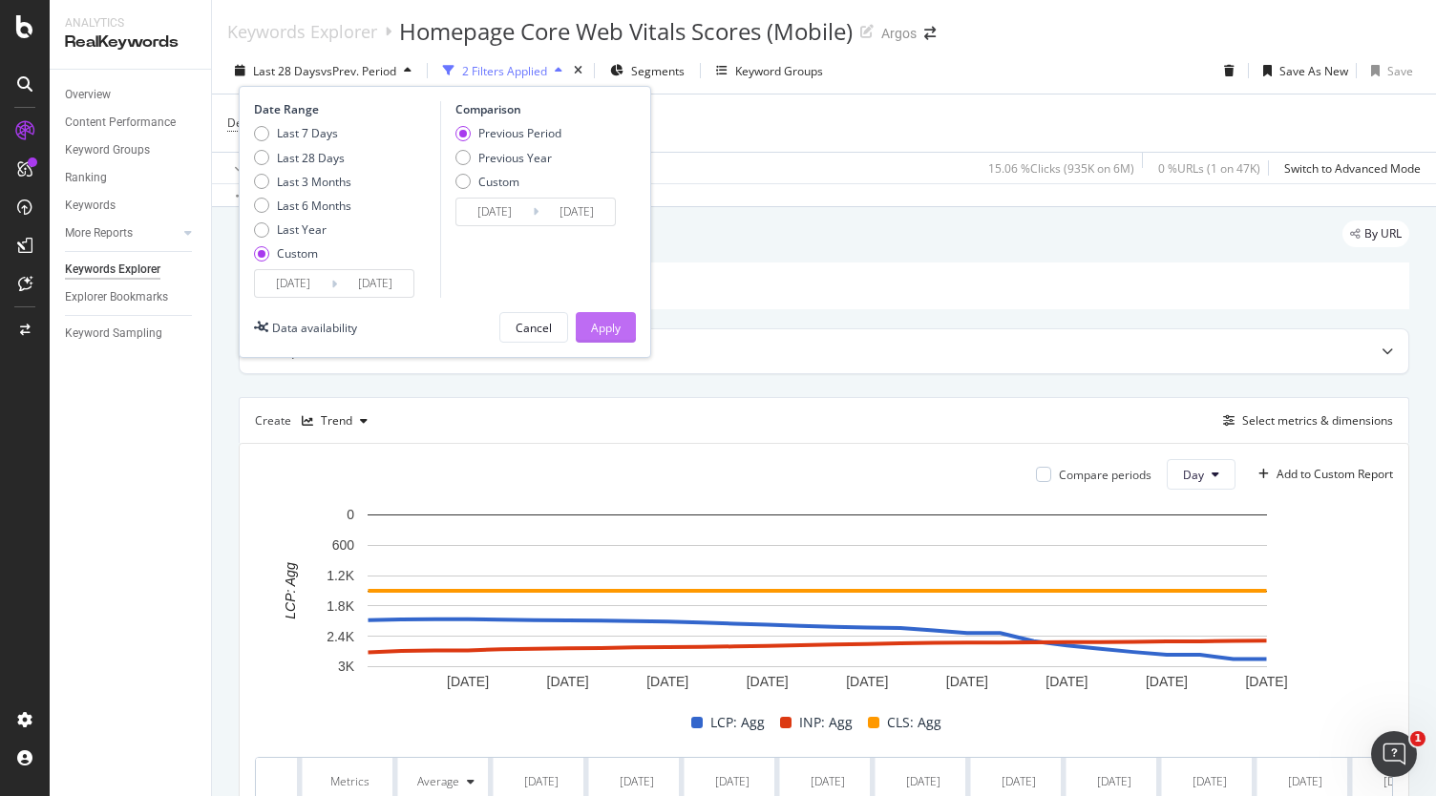
click at [610, 331] on div "Apply" at bounding box center [606, 328] width 30 height 16
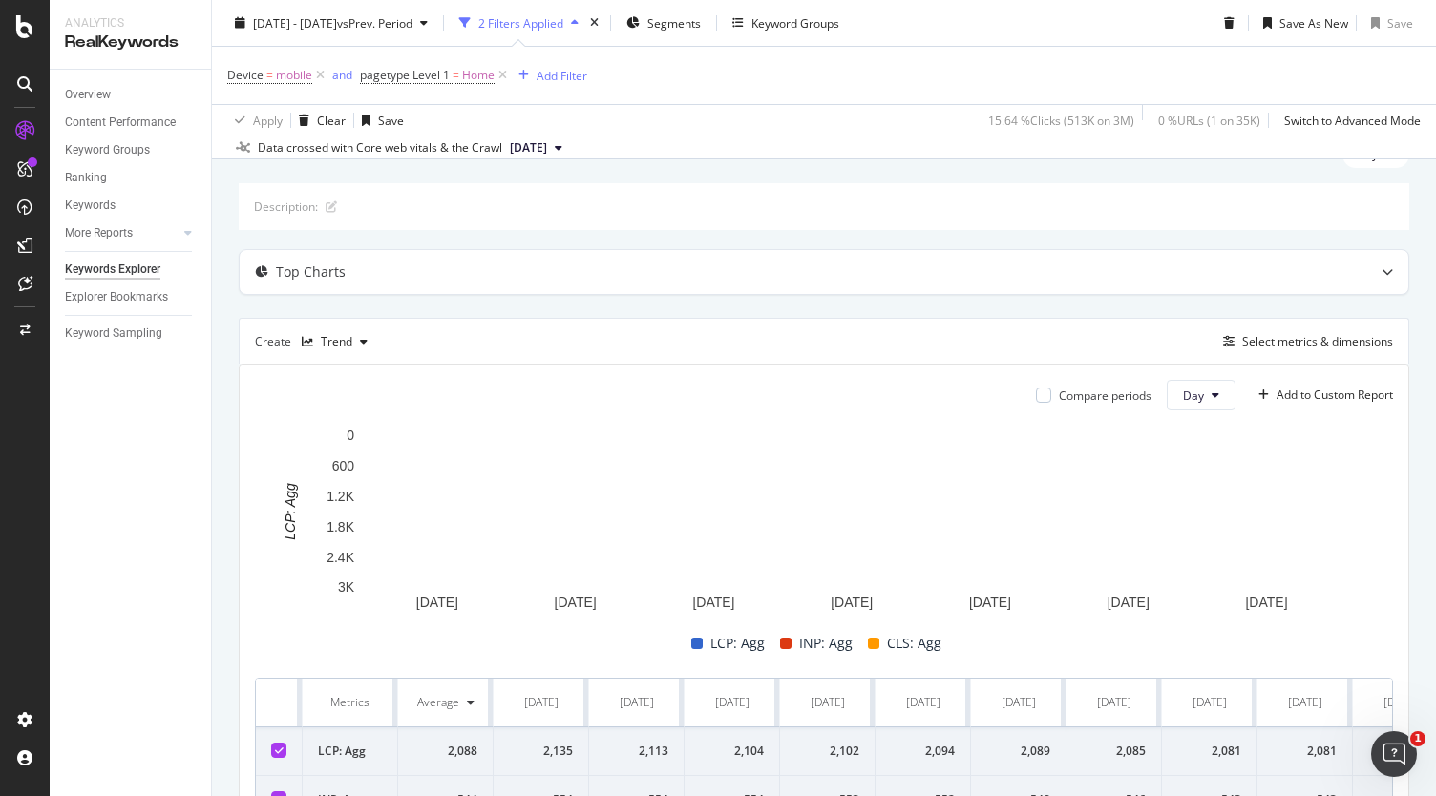
scroll to position [191, 0]
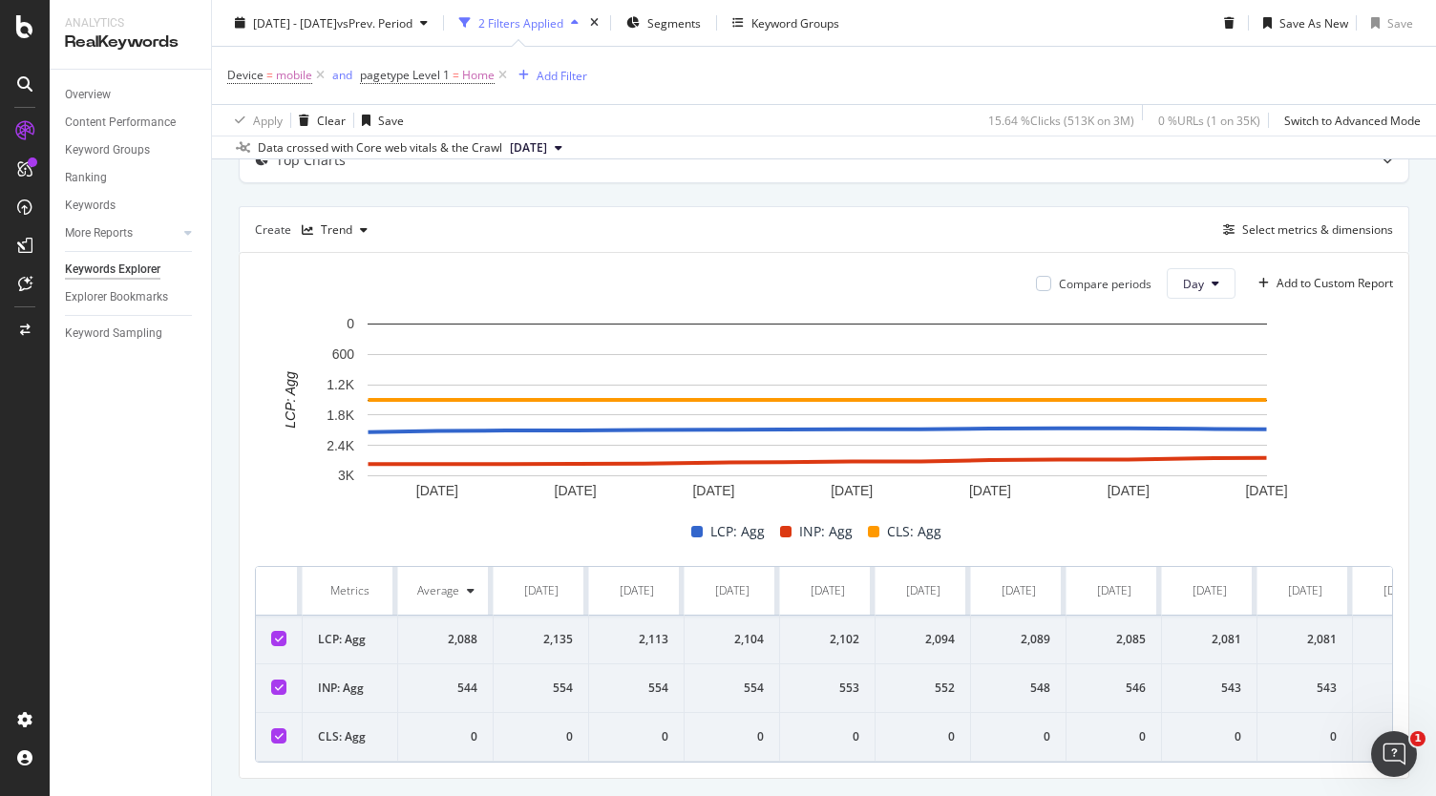
click at [277, 732] on icon at bounding box center [279, 736] width 9 height 10
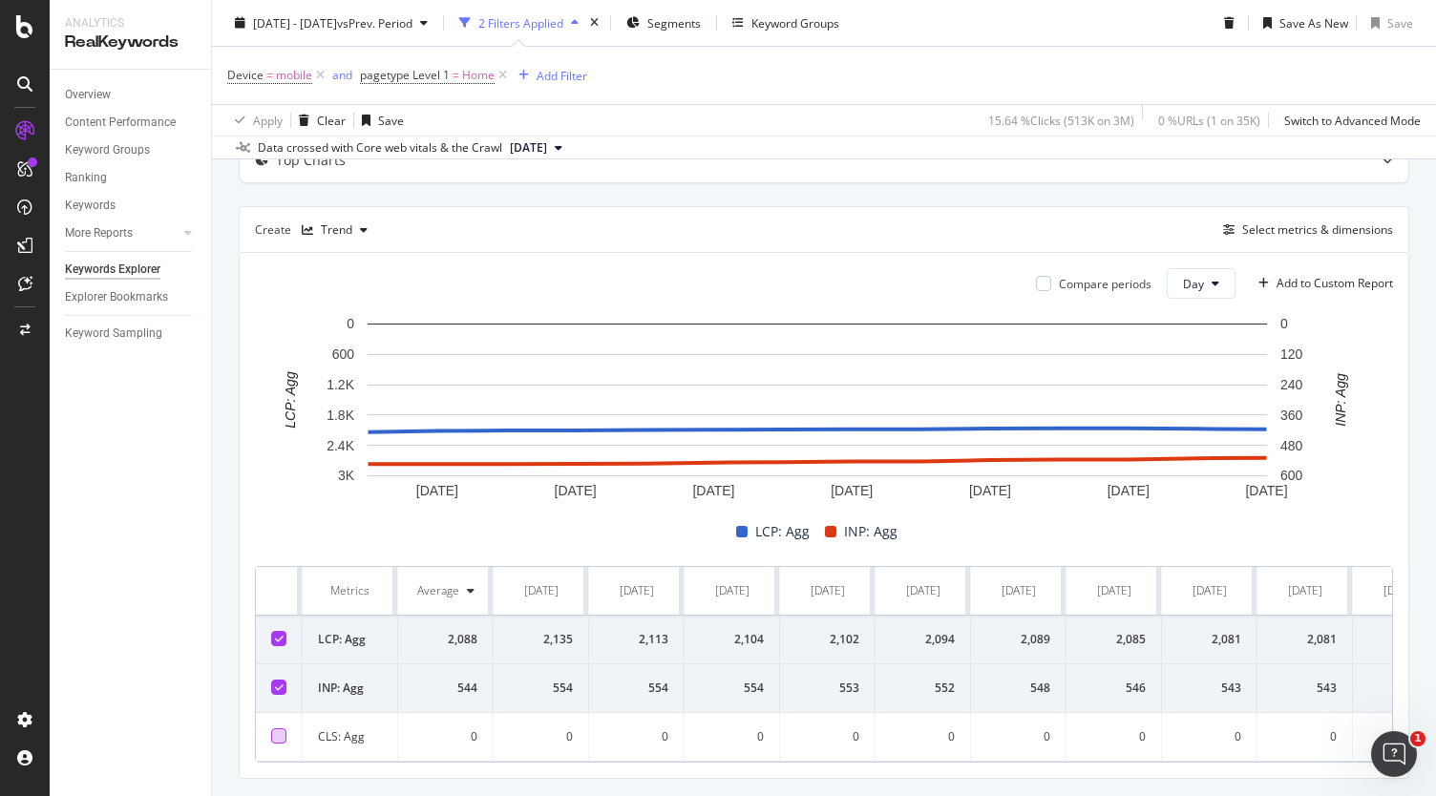
click at [282, 733] on div at bounding box center [278, 735] width 15 height 15
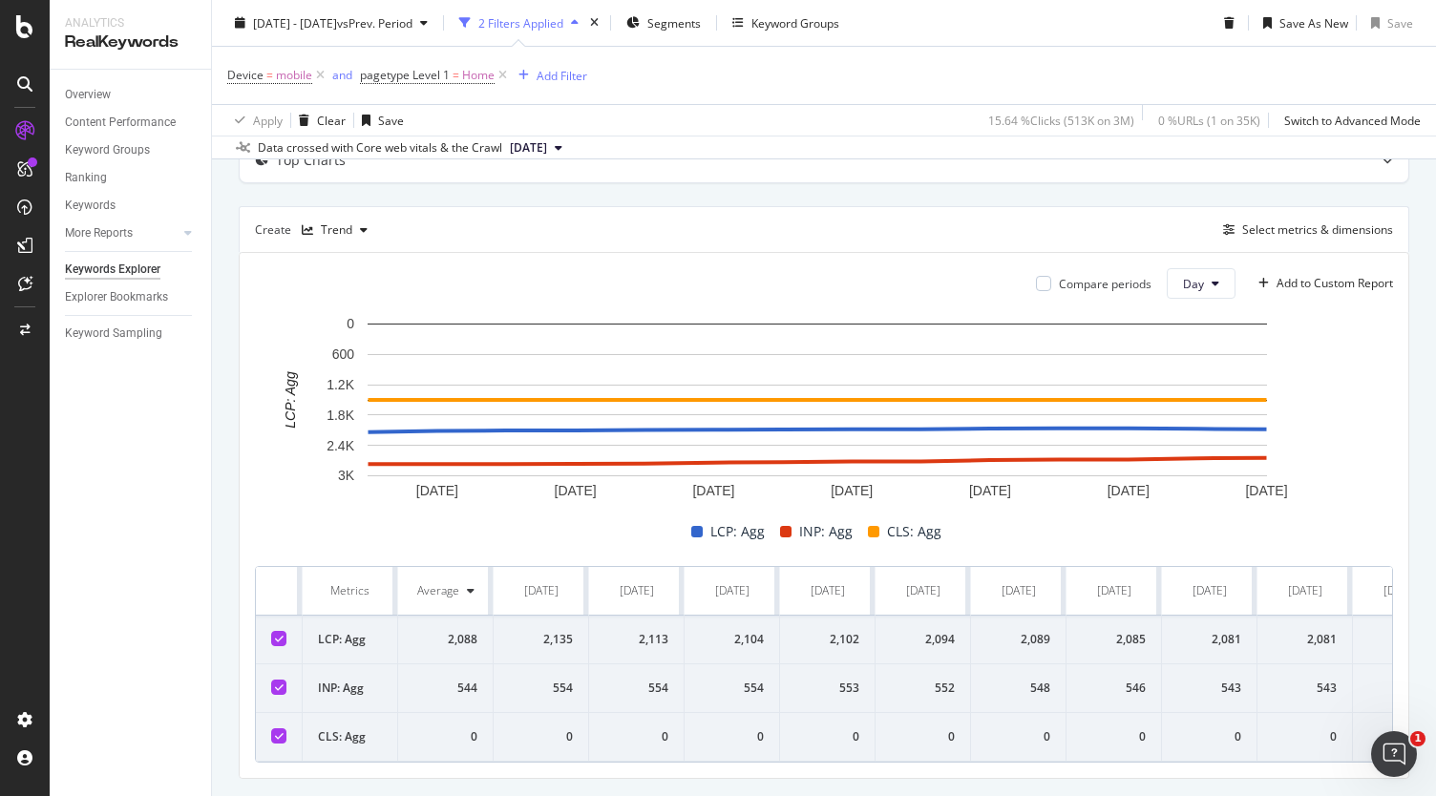
click at [282, 733] on icon at bounding box center [279, 736] width 9 height 10
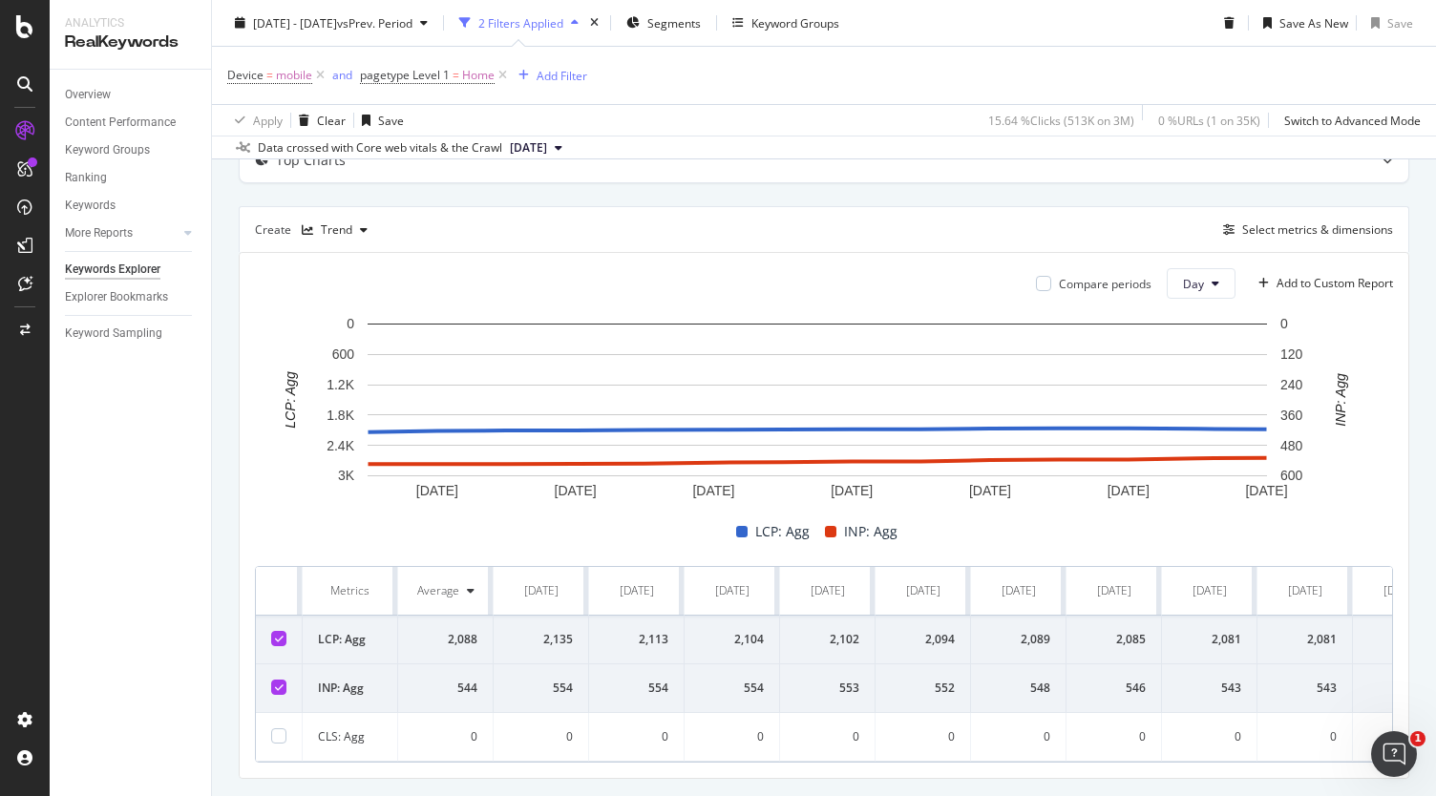
click at [1013, 539] on div "LCP: Agg INP: Agg" at bounding box center [816, 531] width 1138 height 23
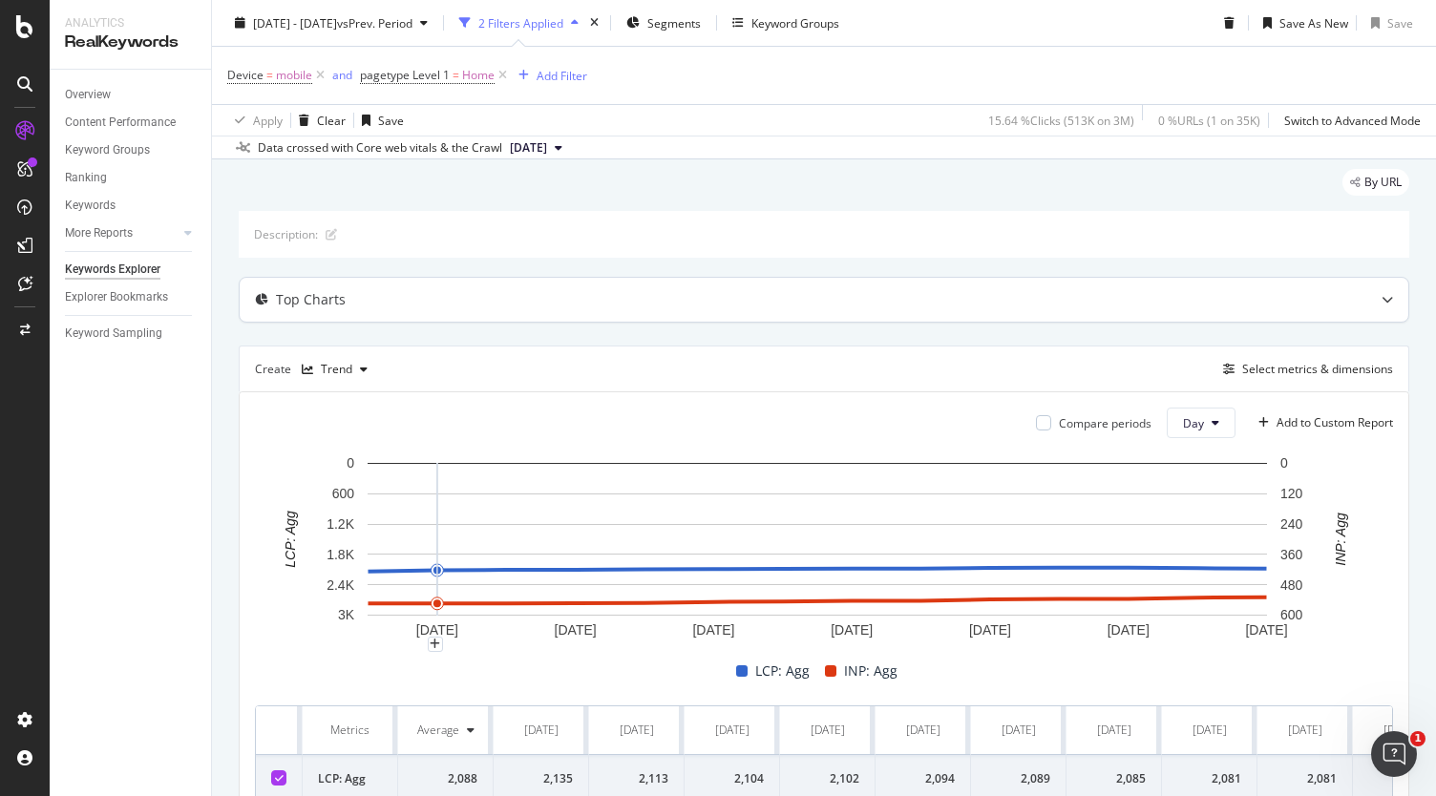
scroll to position [0, 0]
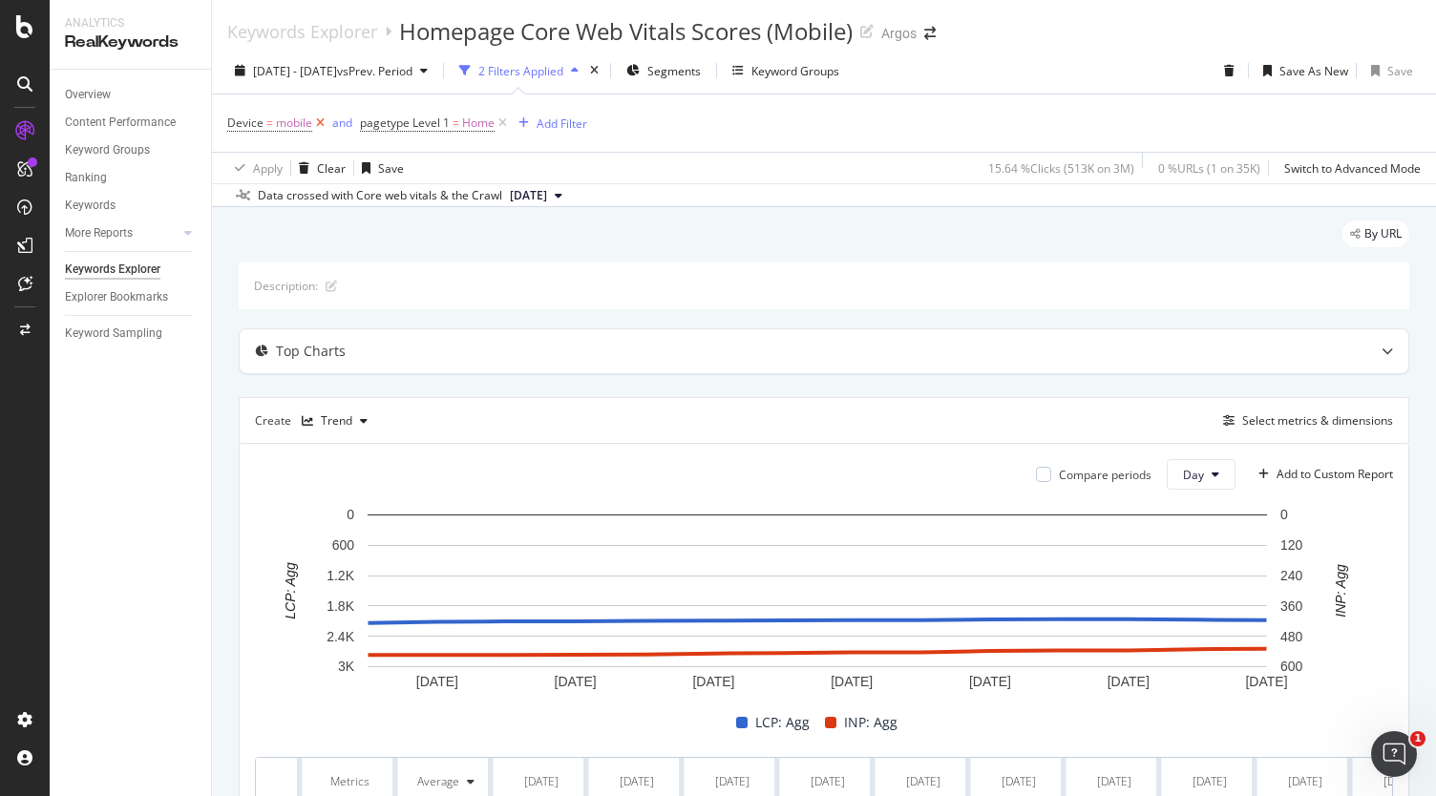
click at [319, 124] on icon at bounding box center [320, 123] width 16 height 19
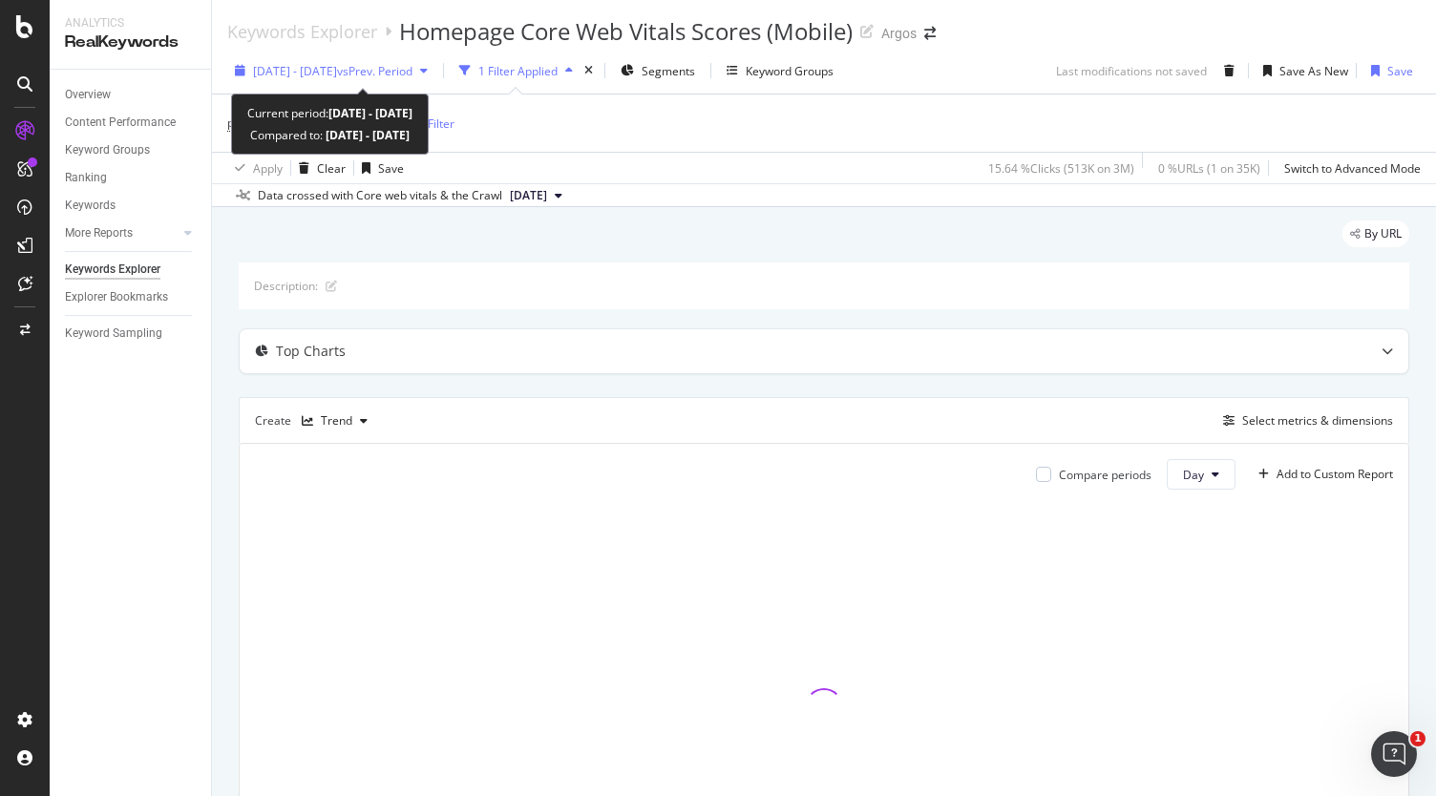
click at [412, 77] on span "vs Prev. Period" at bounding box center [374, 71] width 75 height 16
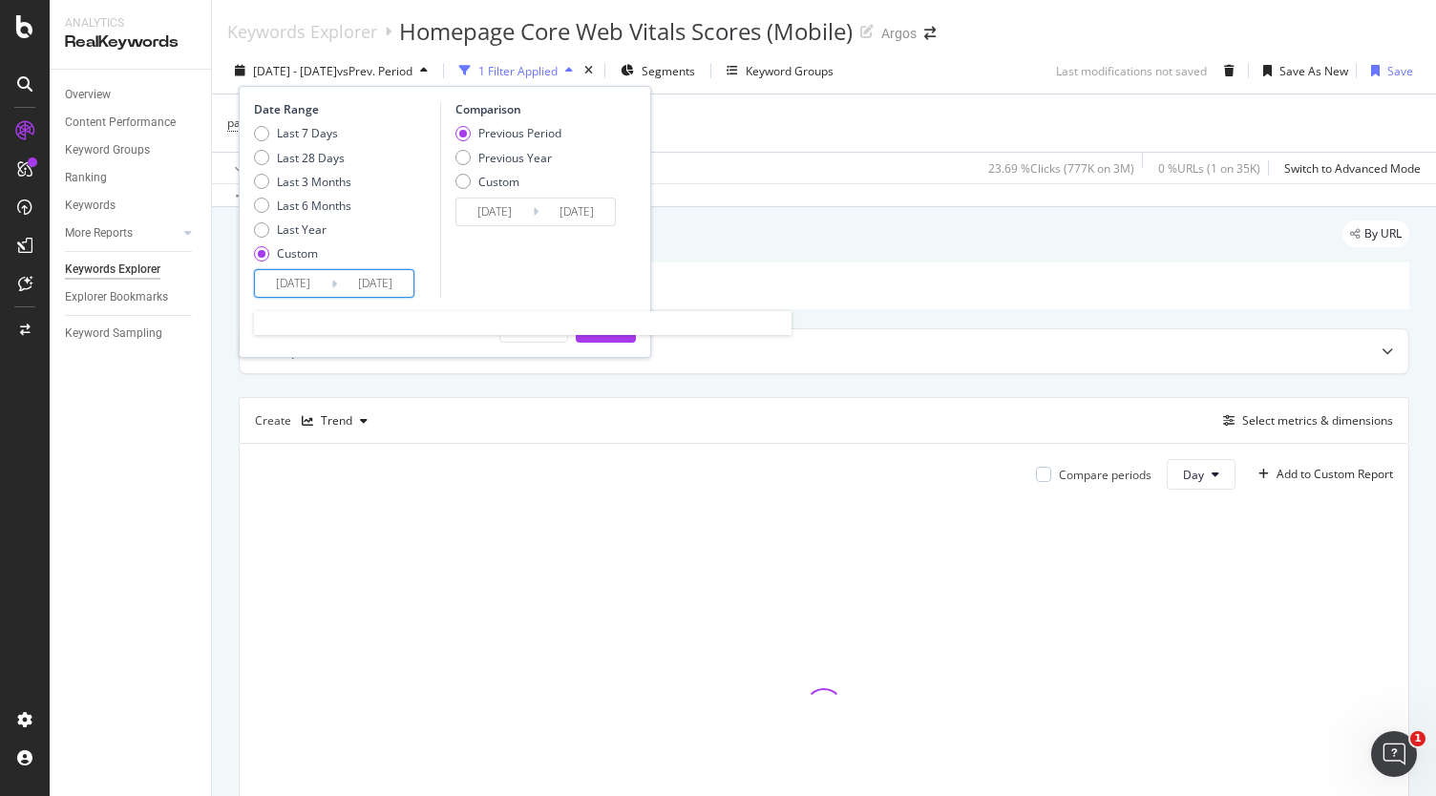
click at [325, 287] on input "[DATE]" at bounding box center [293, 283] width 76 height 27
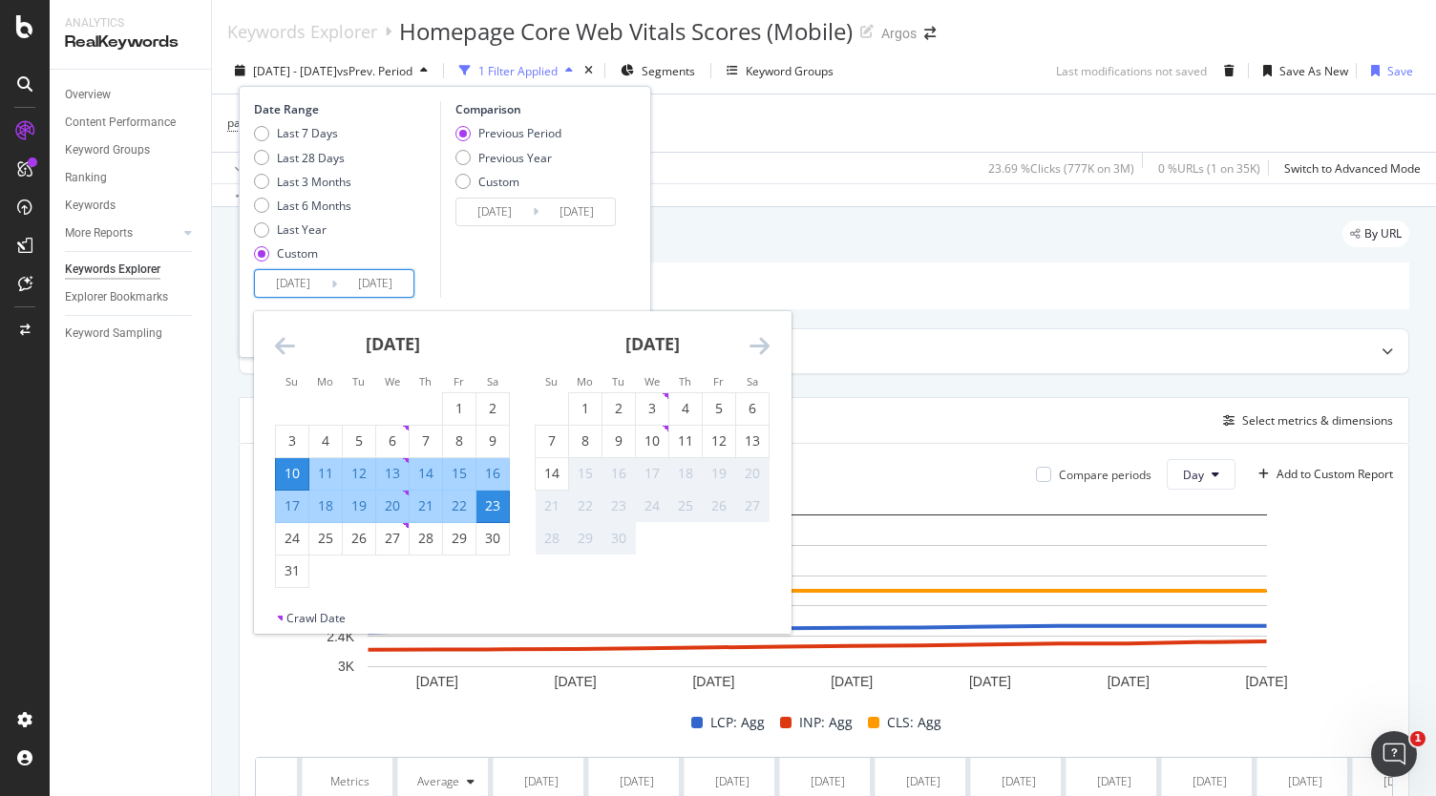
click at [296, 497] on div "17" at bounding box center [292, 505] width 32 height 19
type input "[DATE]"
click at [758, 447] on div "13" at bounding box center [752, 440] width 32 height 19
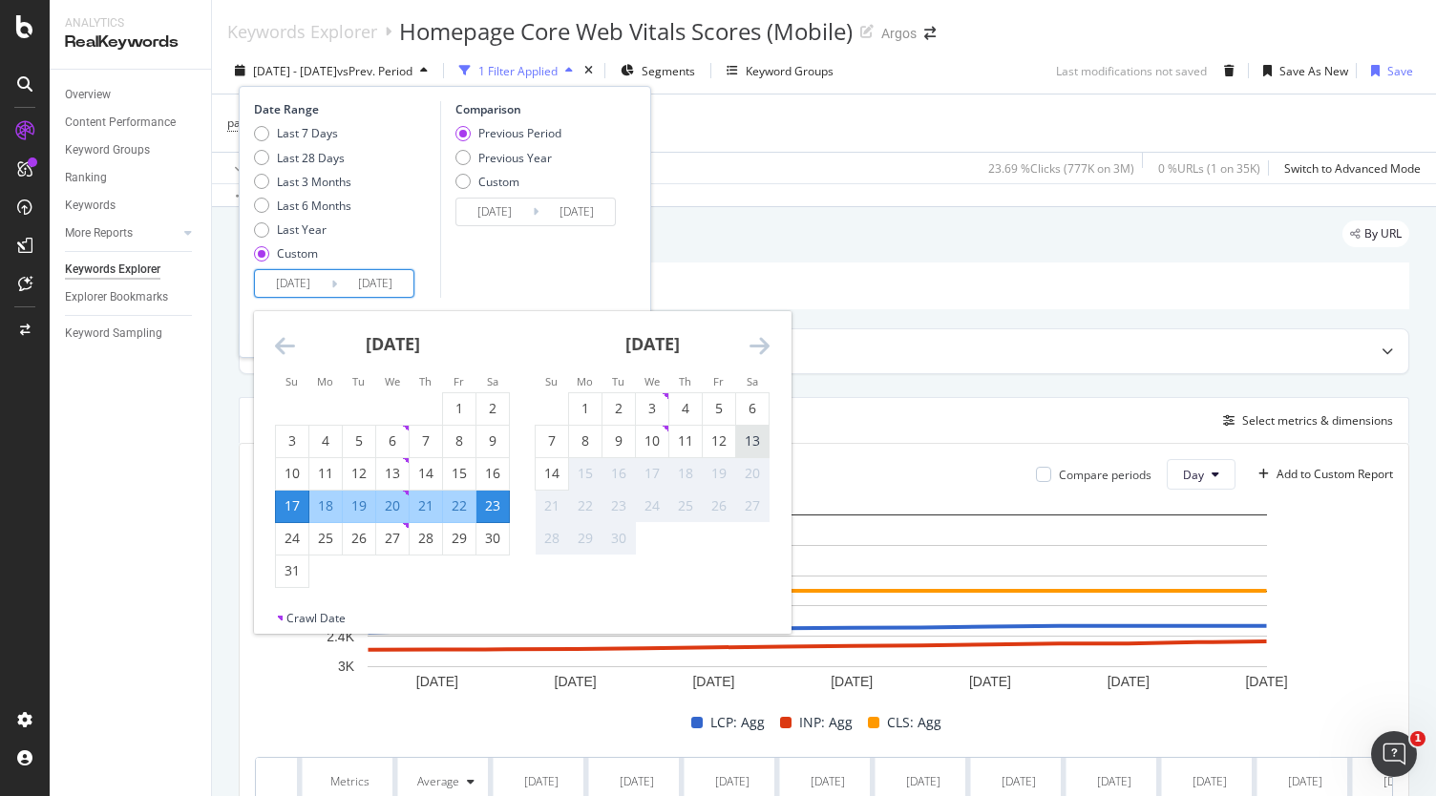
type input "[DATE]"
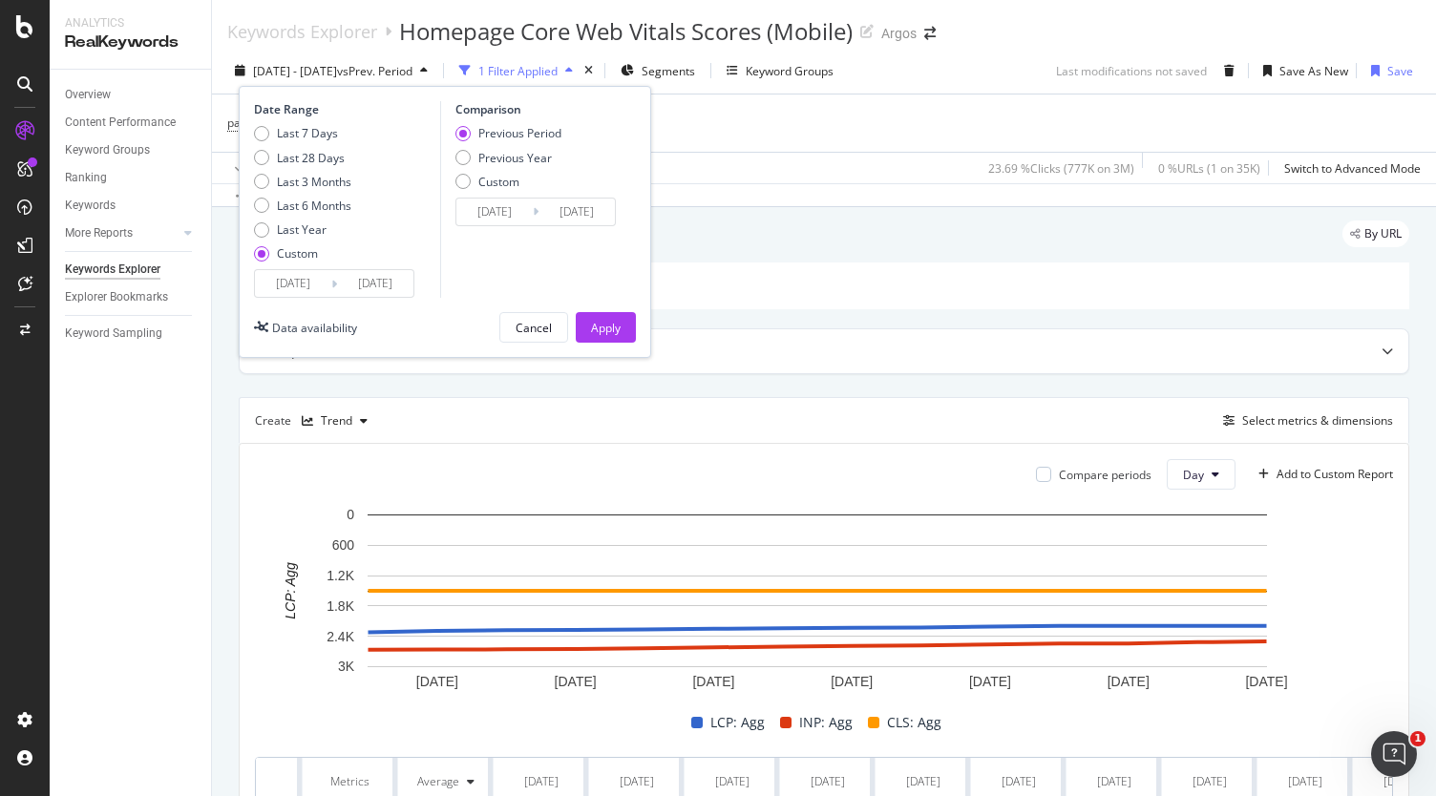
click at [348, 280] on input "[DATE]" at bounding box center [375, 283] width 76 height 27
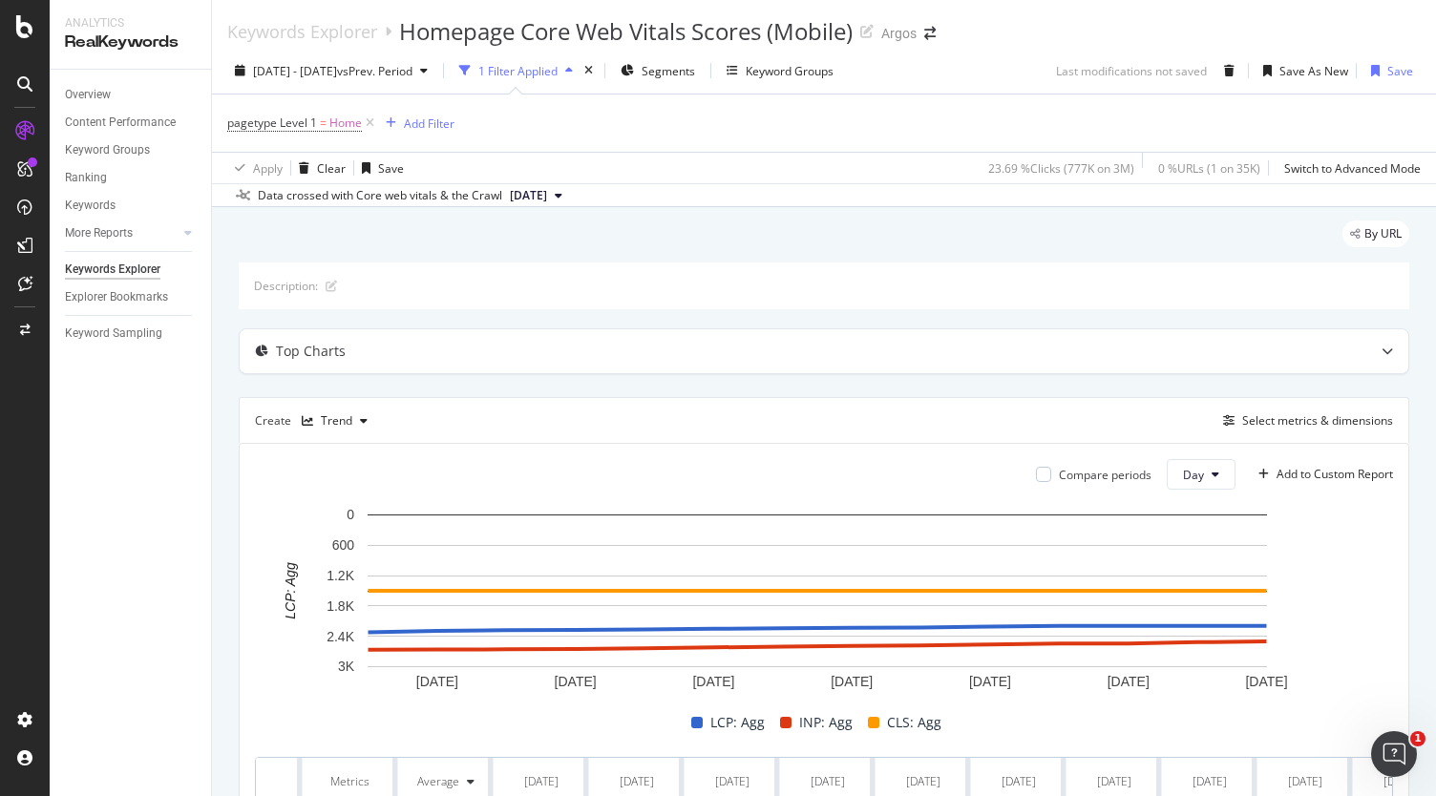
click at [925, 309] on div "Description: Top Charts Create Trend Select metrics & dimensions Compare period…" at bounding box center [824, 616] width 1170 height 707
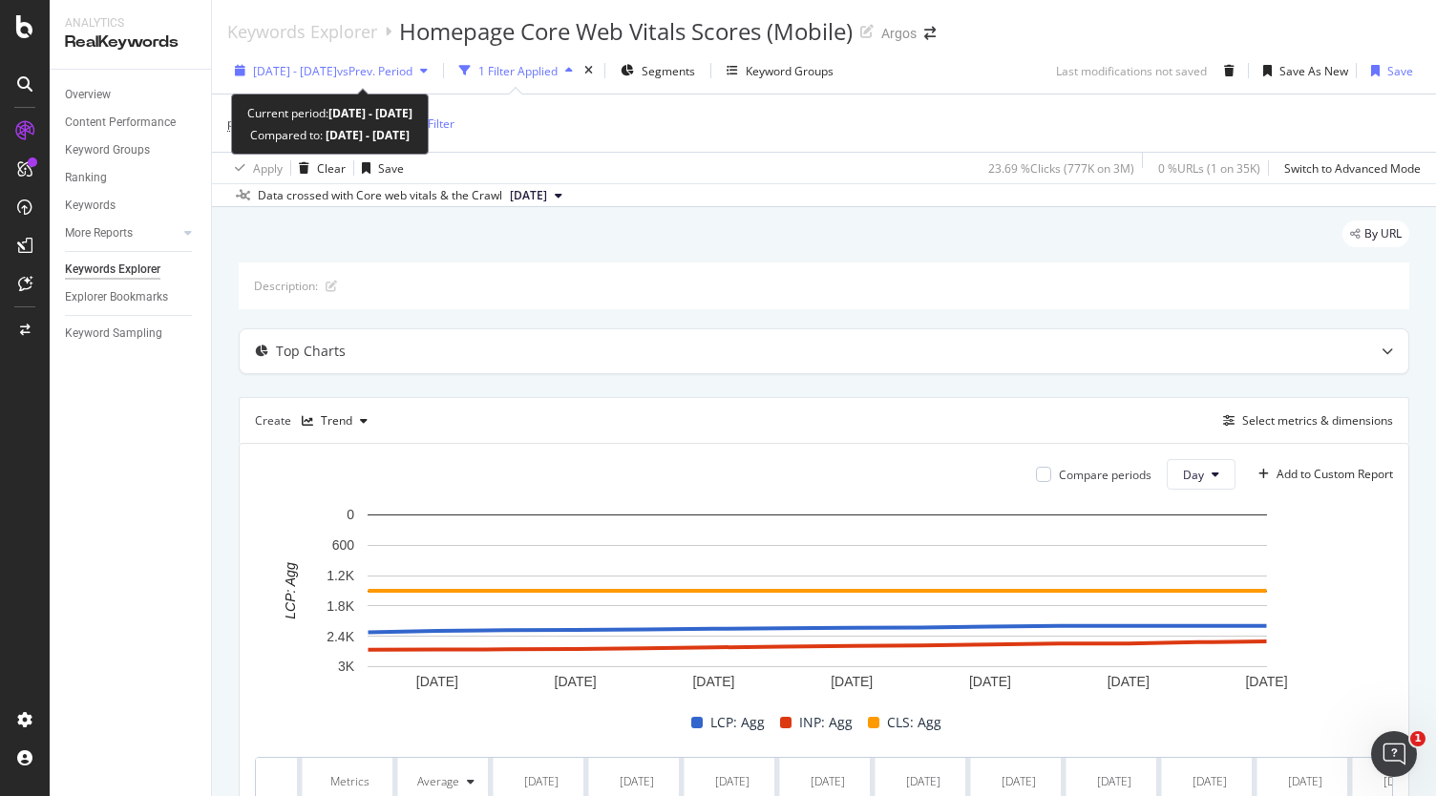
click at [377, 78] on div "[DATE] - [DATE] vs Prev. Period" at bounding box center [332, 71] width 159 height 16
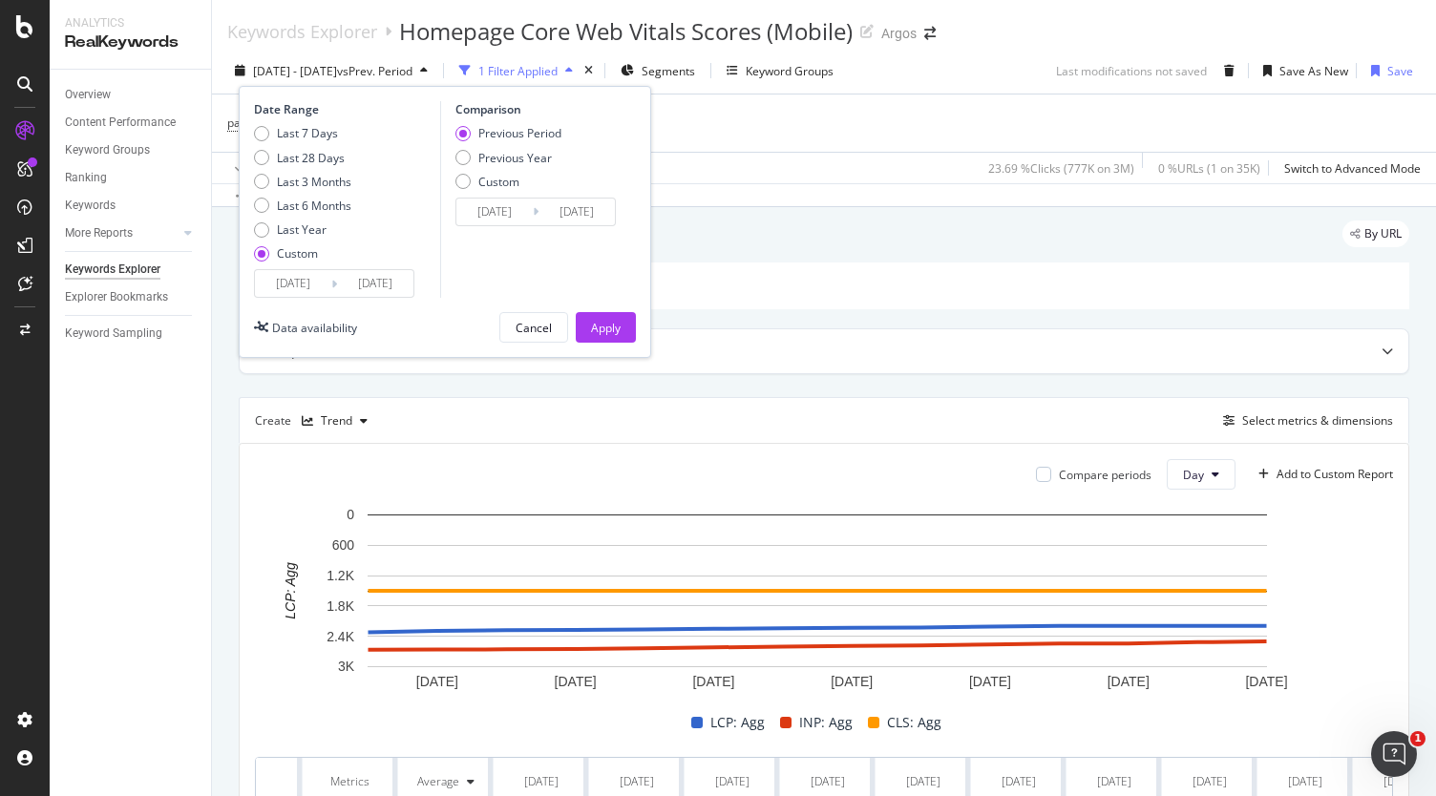
click at [381, 286] on input "[DATE]" at bounding box center [375, 283] width 76 height 27
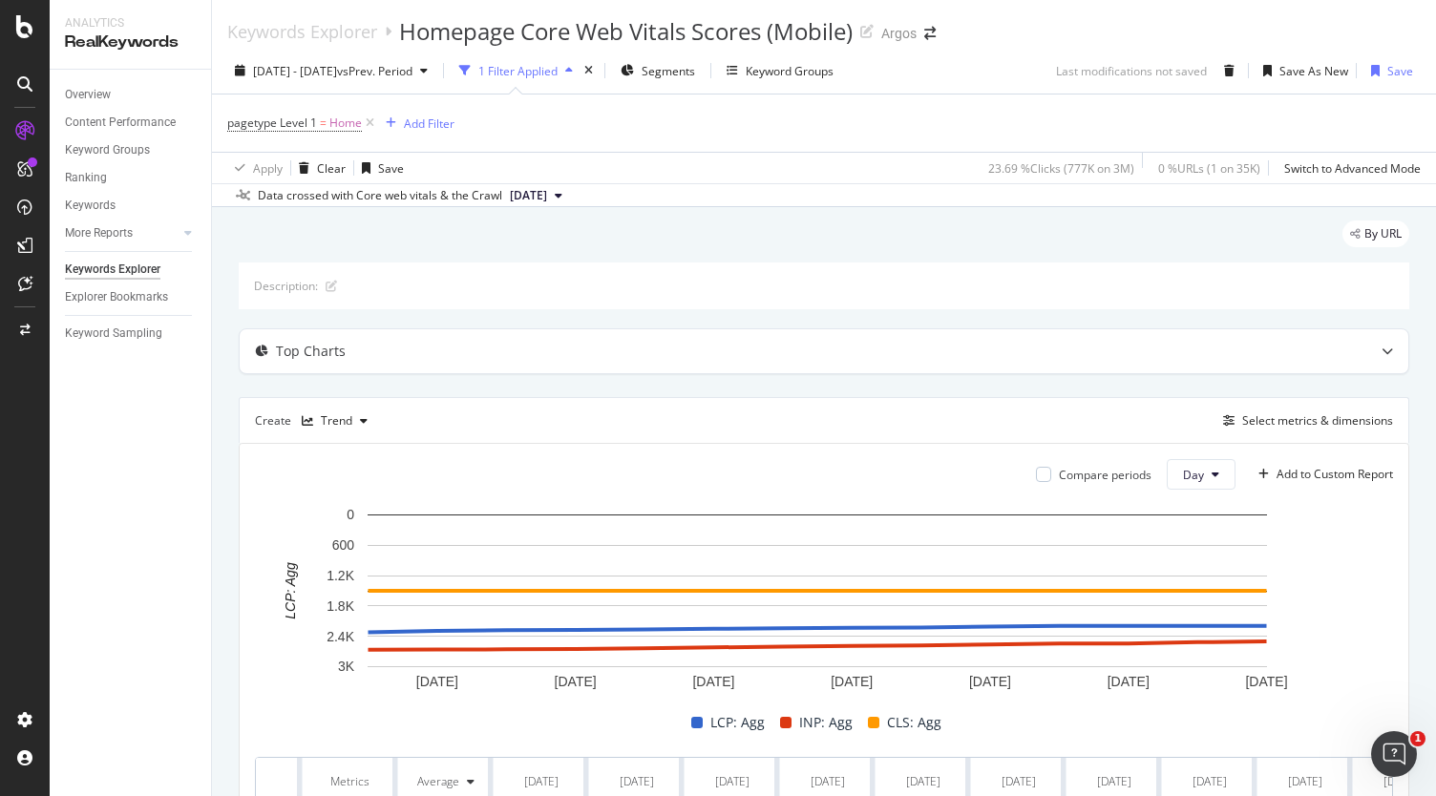
click at [756, 257] on div "By URL" at bounding box center [824, 242] width 1170 height 42
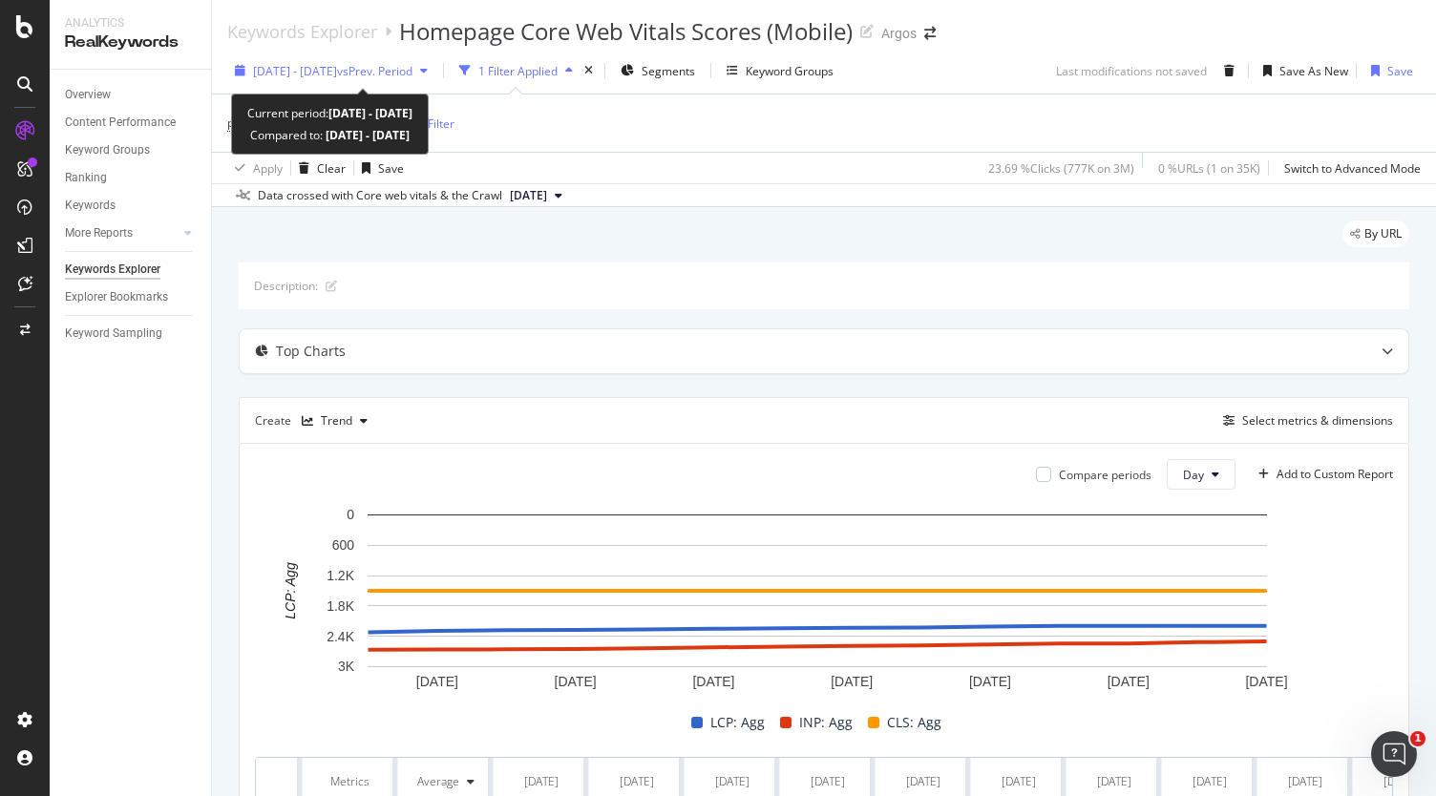
click at [337, 77] on span "[DATE] - [DATE]" at bounding box center [295, 71] width 84 height 16
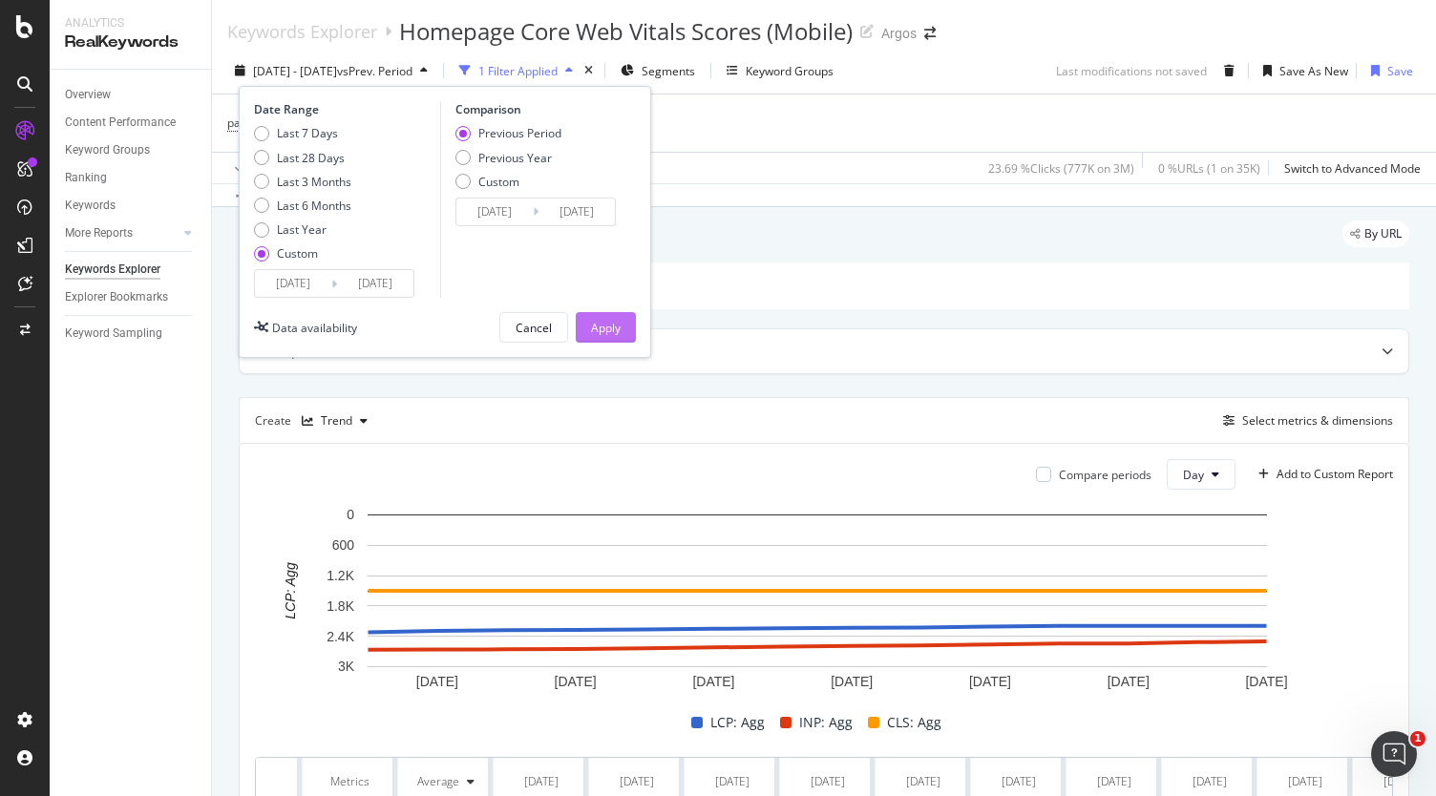
click at [629, 320] on button "Apply" at bounding box center [606, 327] width 60 height 31
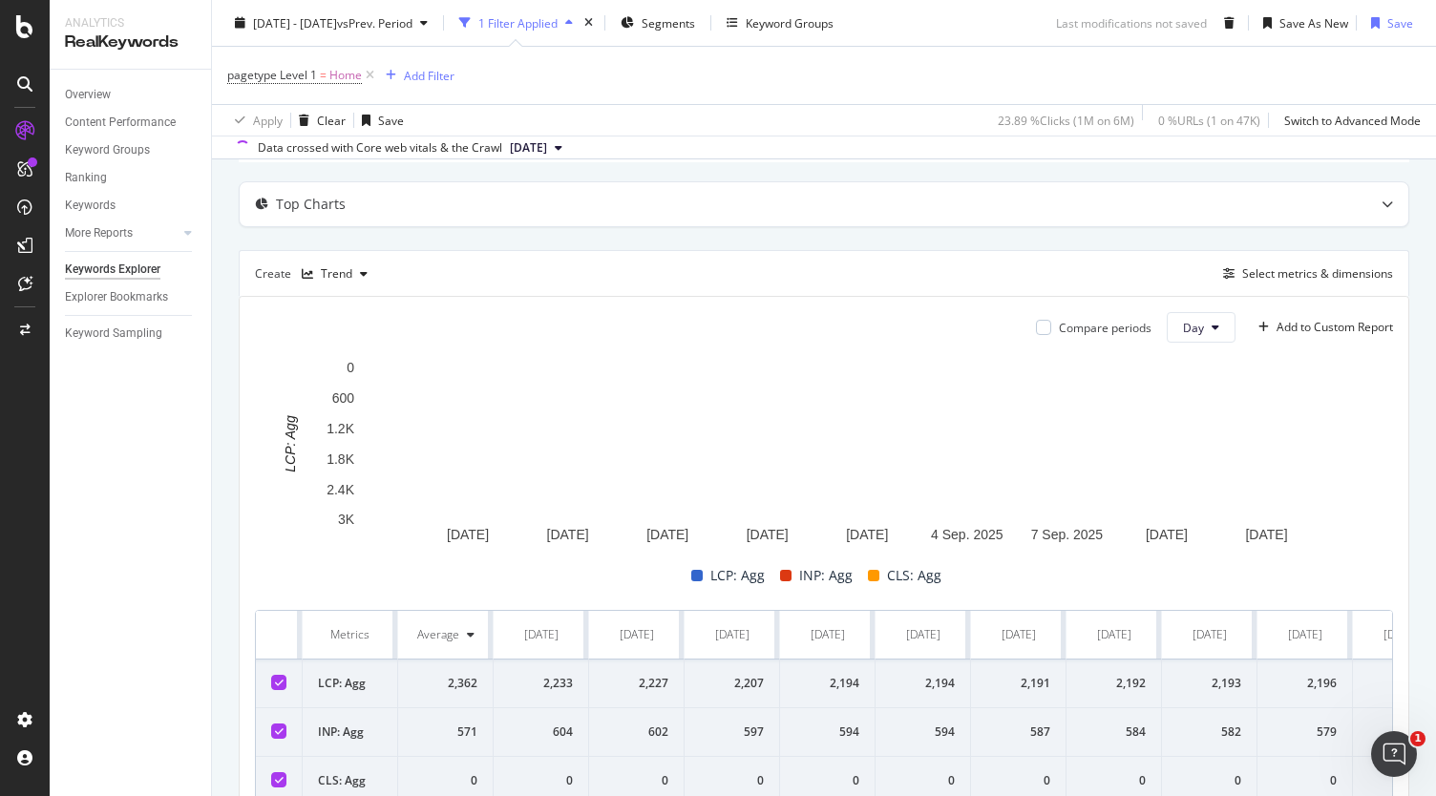
scroll to position [191, 0]
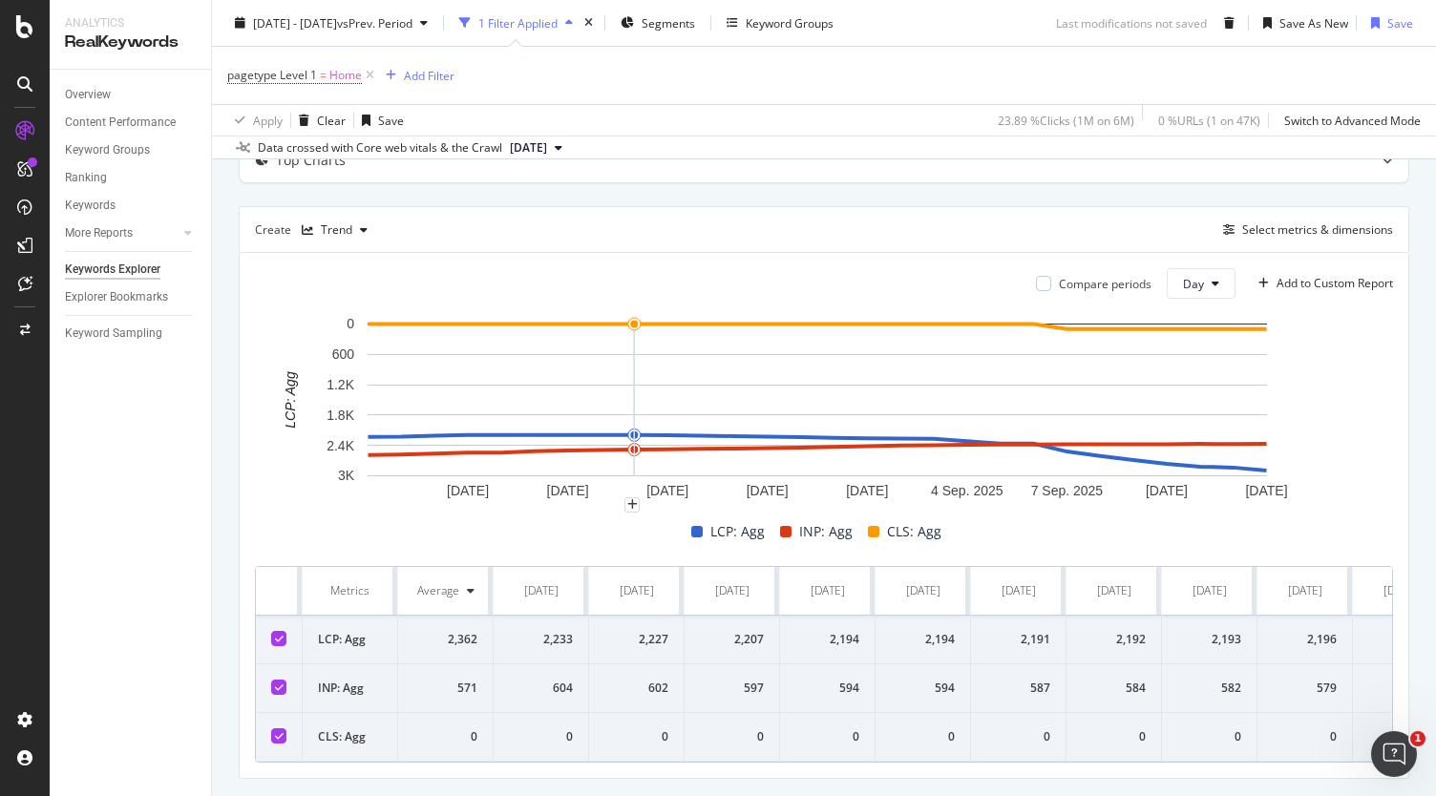
click at [280, 736] on icon at bounding box center [279, 736] width 9 height 10
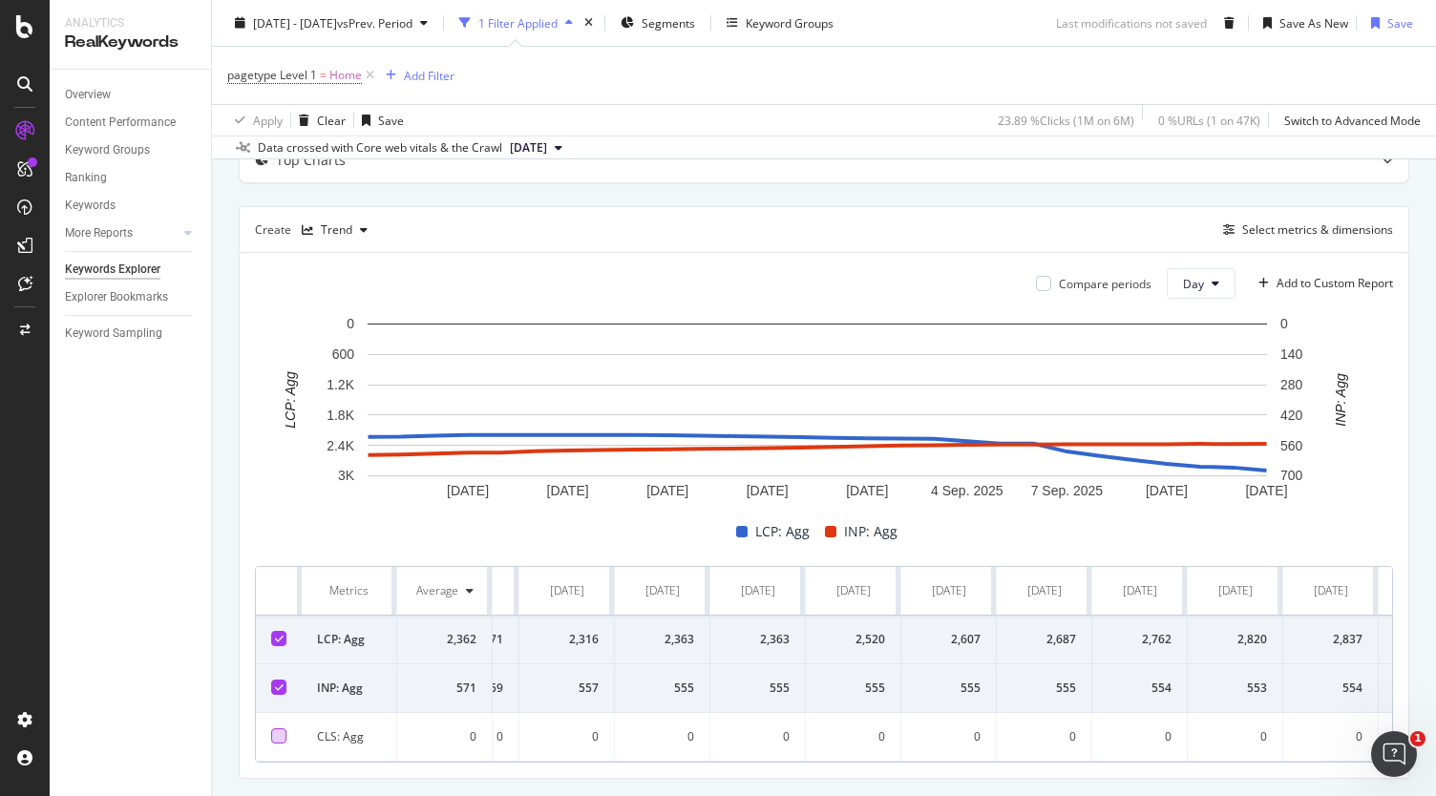
scroll to position [0, 1787]
drag, startPoint x: 277, startPoint y: 591, endPoint x: 1426, endPoint y: 679, distance: 1152.6
click at [1426, 679] on div "Keywords Explorer Homepage Core Web Vitals Scores (Mobile) Argos [DATE] - [DATE…" at bounding box center [824, 398] width 1224 height 796
copy thead
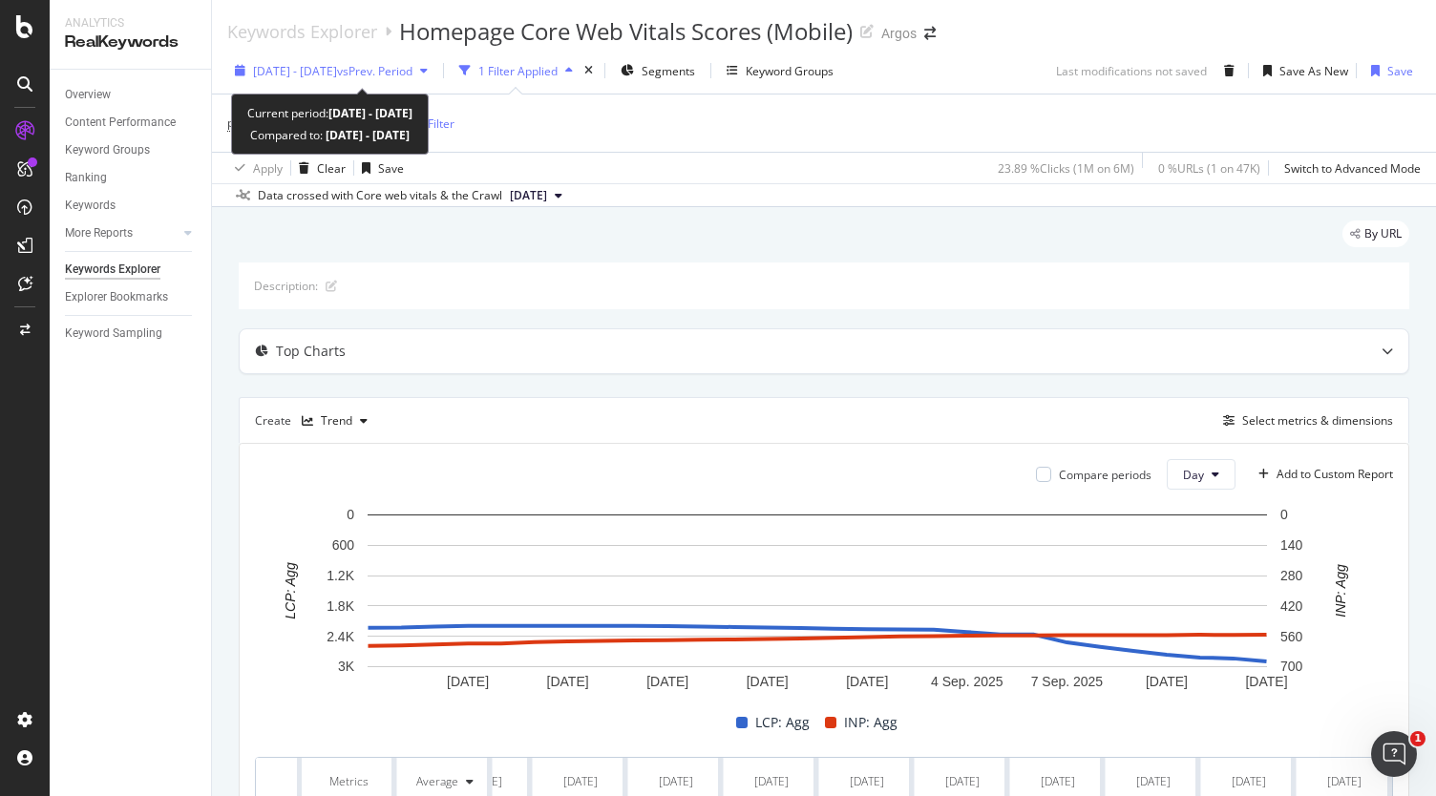
click at [326, 72] on span "[DATE] - [DATE]" at bounding box center [295, 71] width 84 height 16
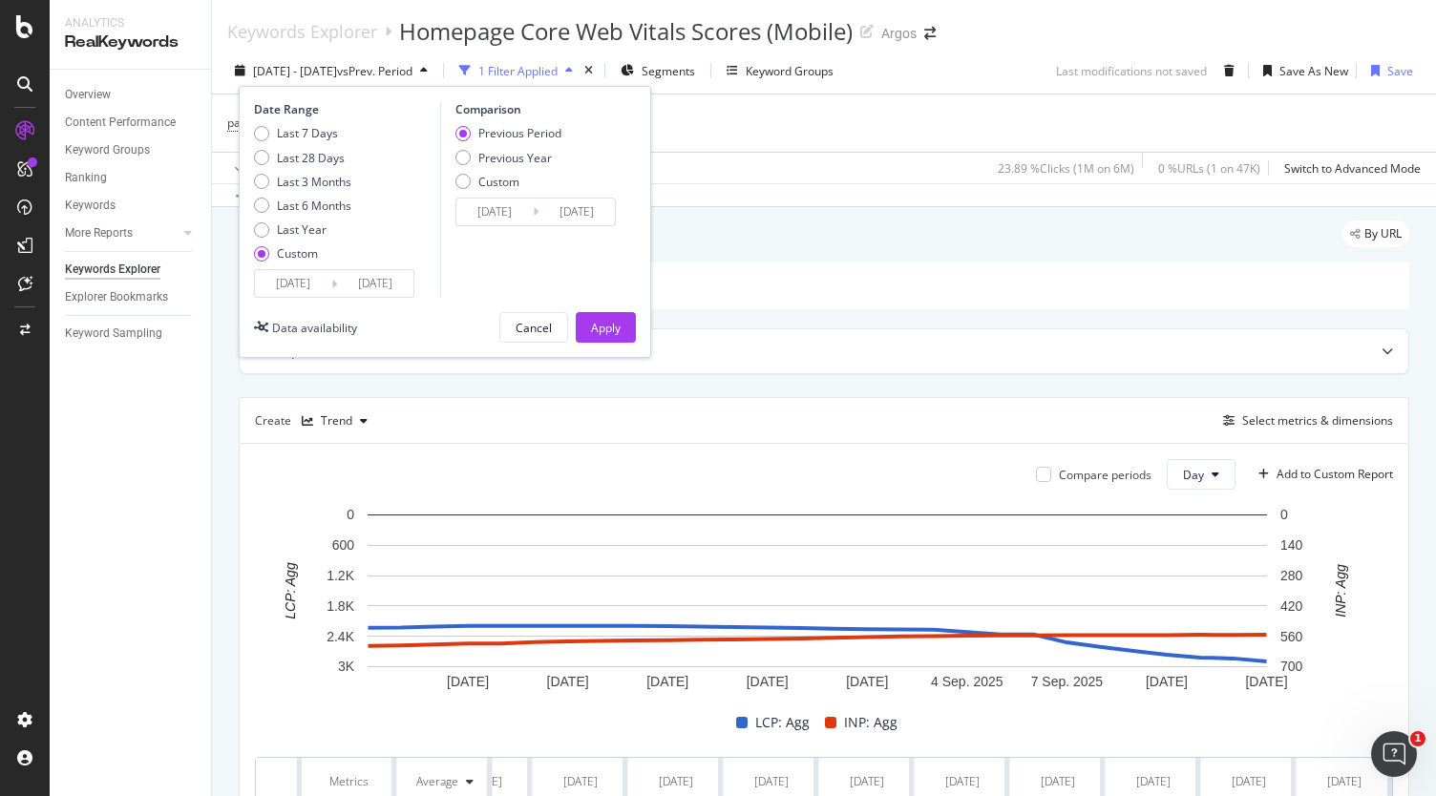
click at [343, 283] on input "[DATE]" at bounding box center [375, 283] width 76 height 27
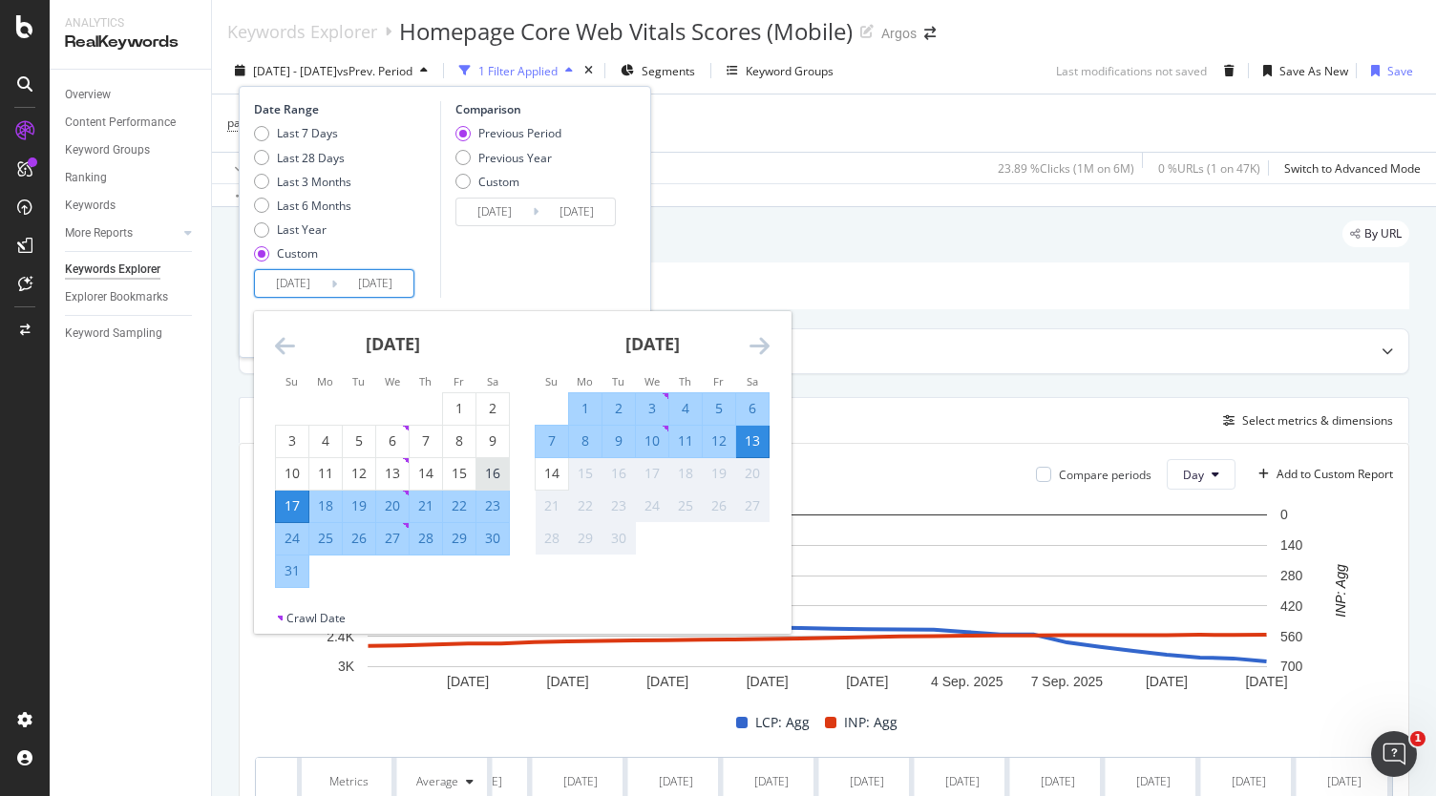
click at [504, 474] on div "16" at bounding box center [492, 473] width 32 height 19
type input "[DATE]"
click at [279, 348] on icon "Move backward to switch to the previous month." at bounding box center [285, 345] width 20 height 23
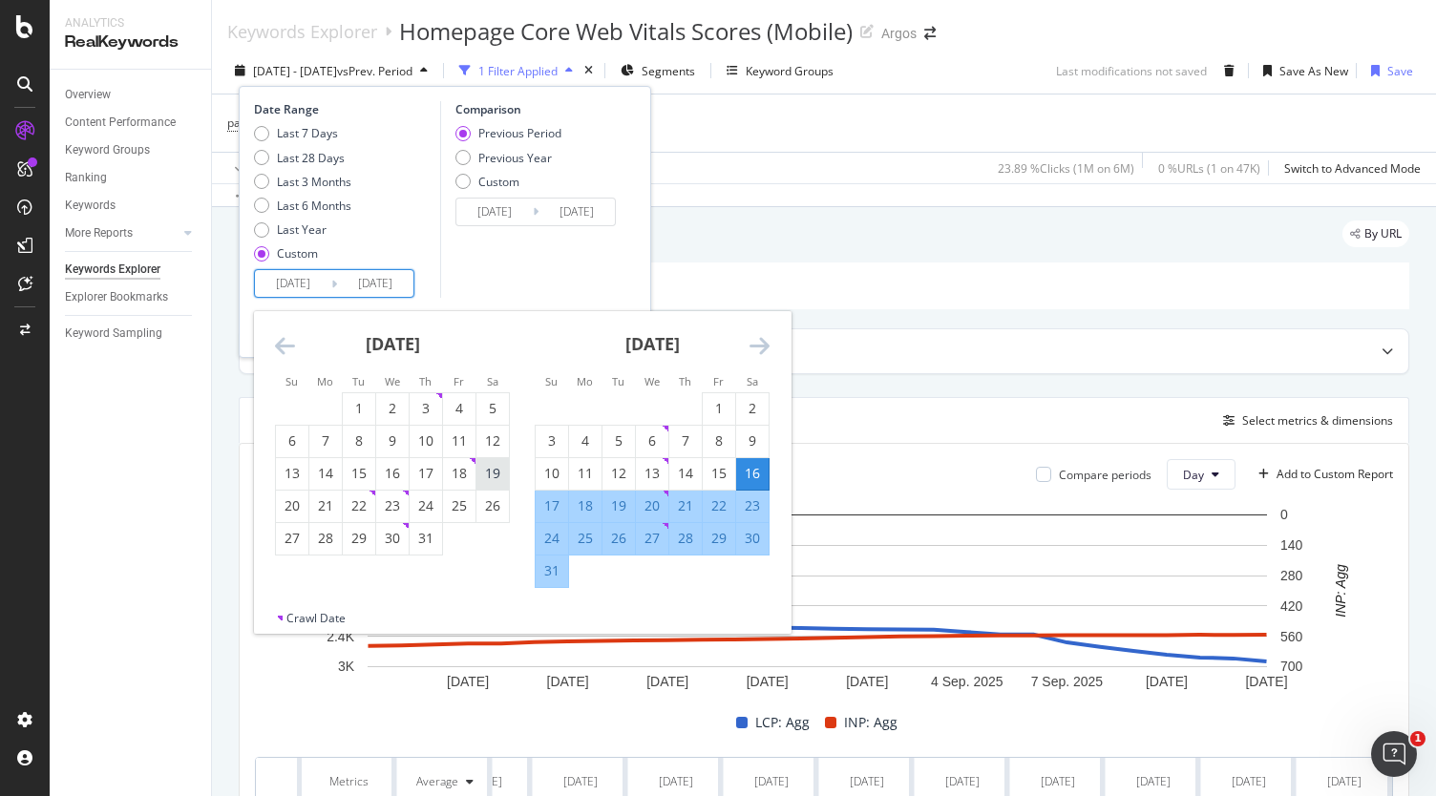
click at [491, 476] on div "19" at bounding box center [492, 473] width 32 height 19
type input "[DATE]"
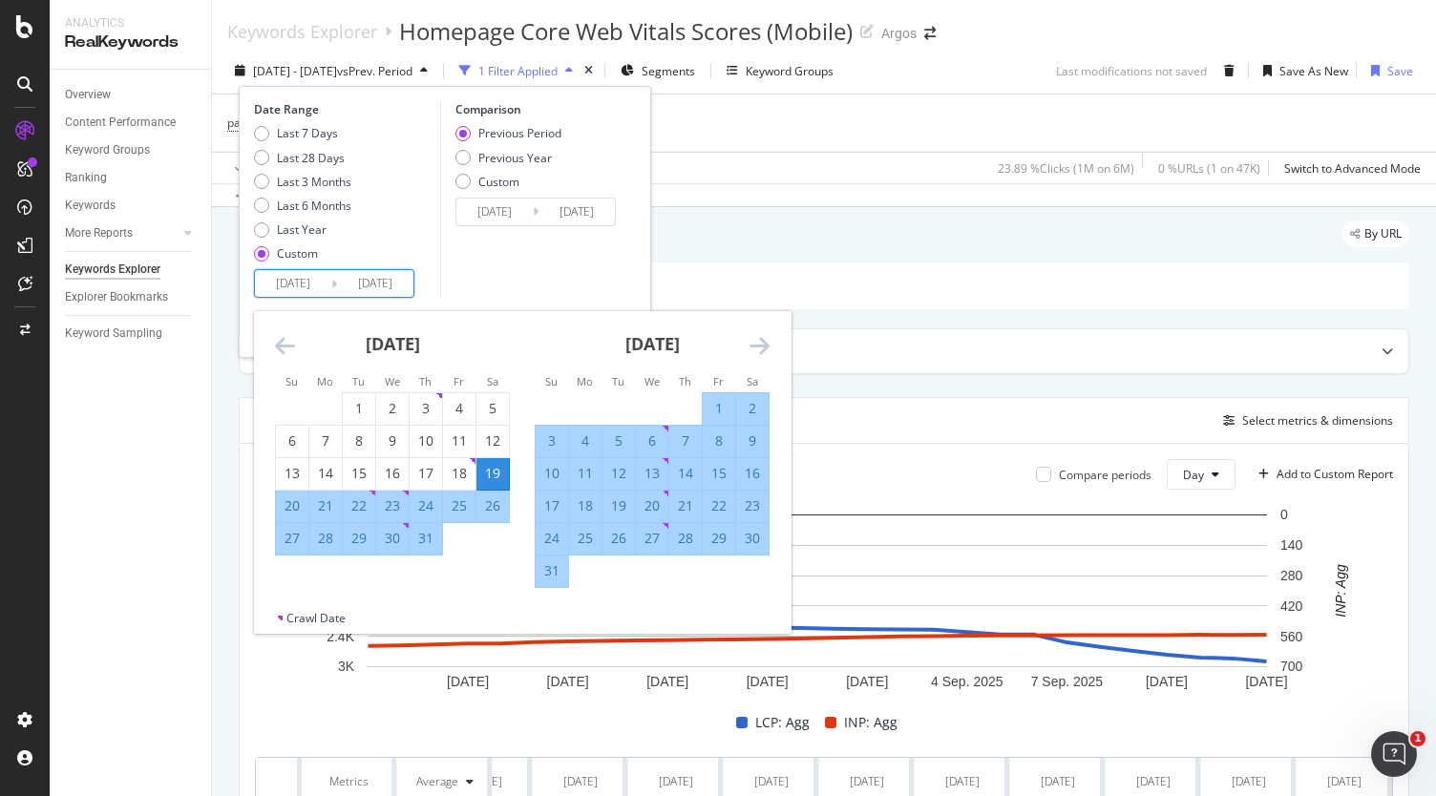
click at [762, 341] on icon "Move forward to switch to the next month." at bounding box center [759, 345] width 20 height 23
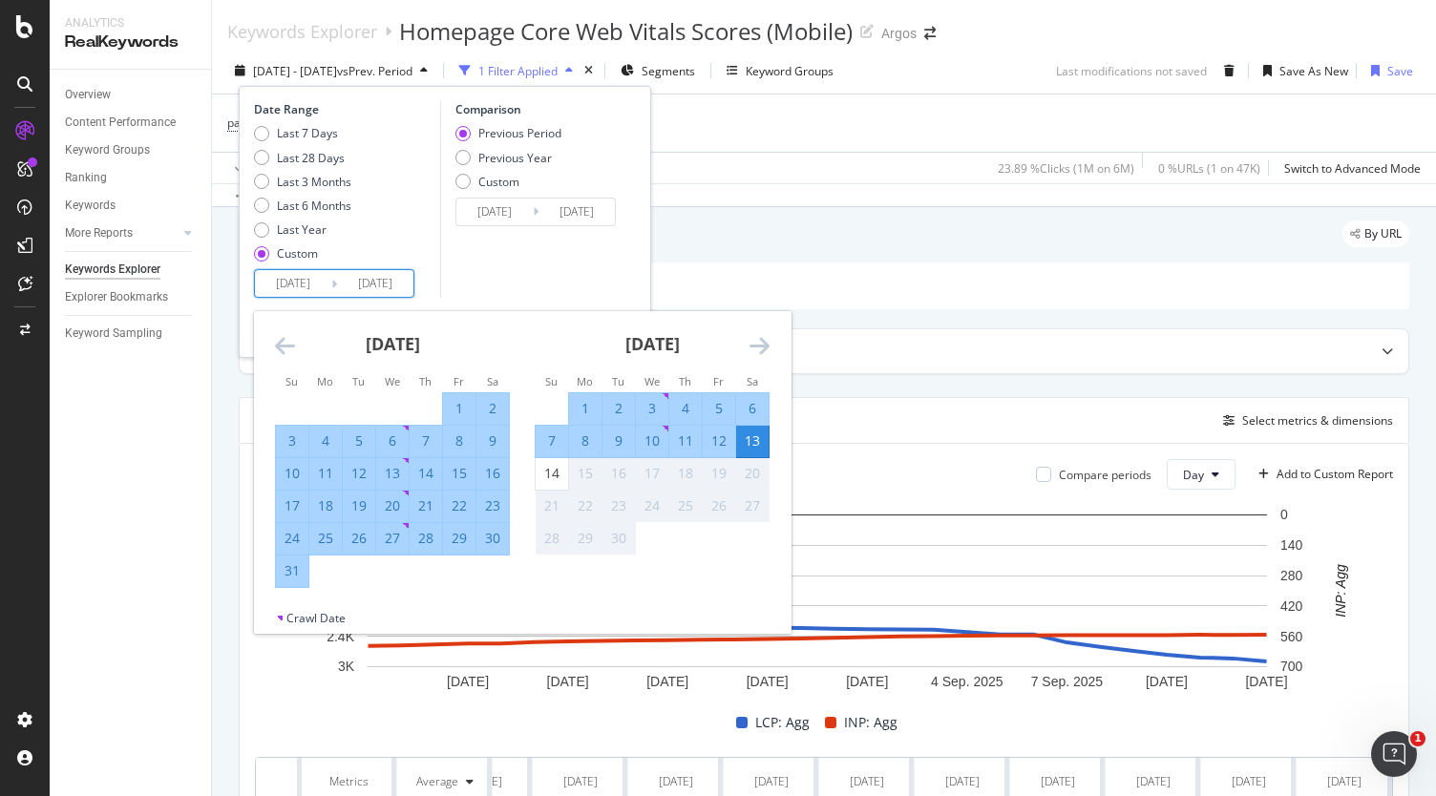
click at [746, 439] on div "13" at bounding box center [752, 440] width 32 height 19
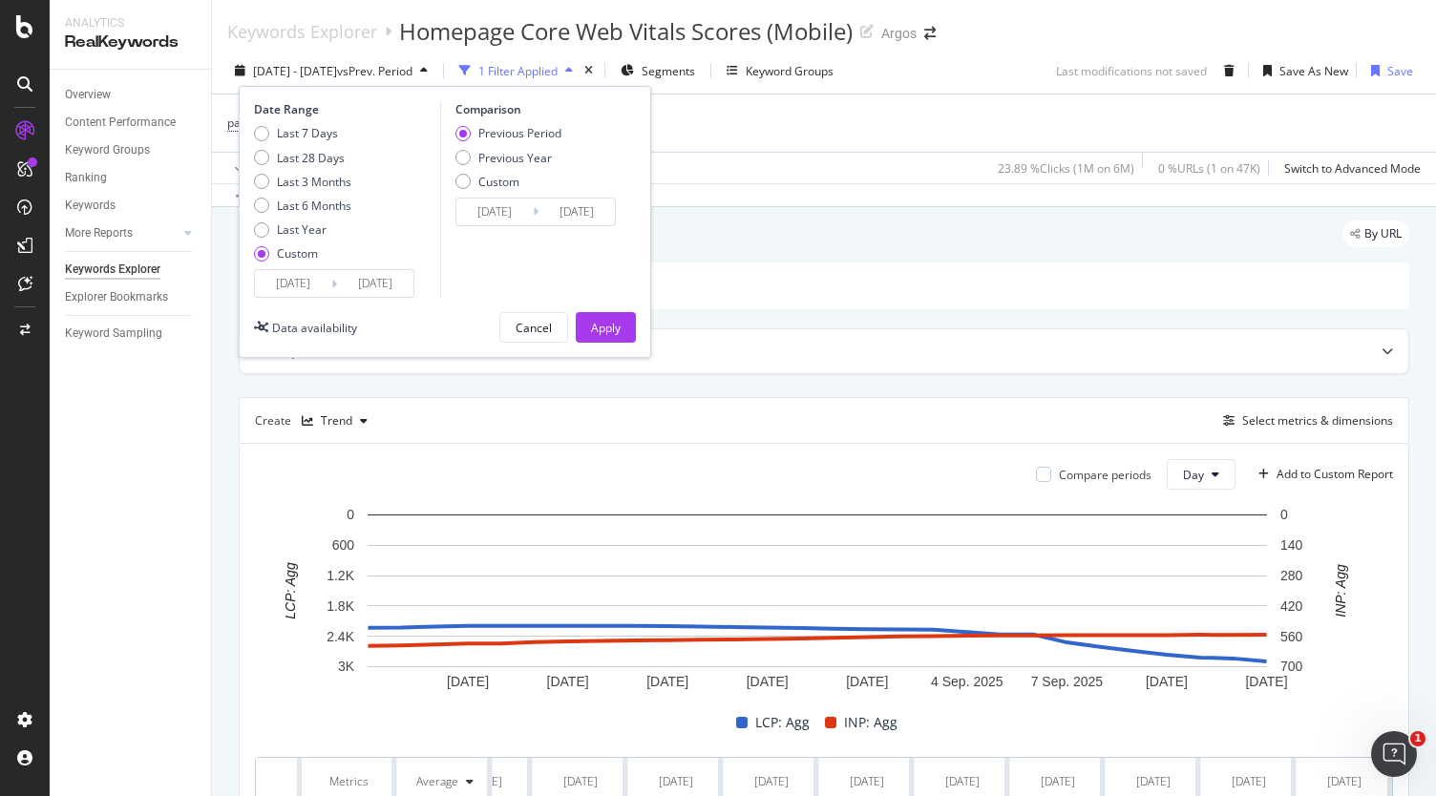
click at [380, 282] on input "[DATE]" at bounding box center [375, 283] width 76 height 27
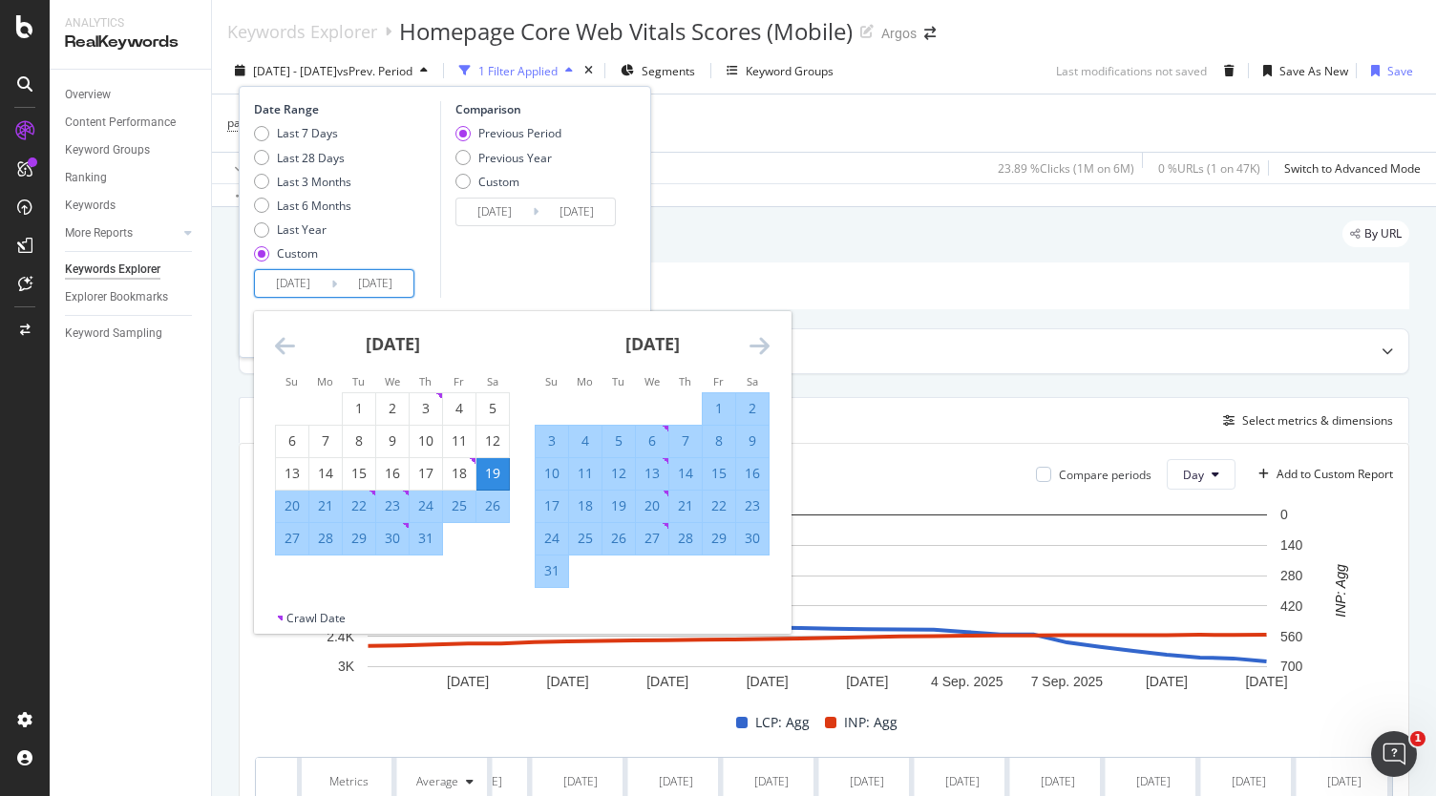
click at [403, 282] on input "[DATE]" at bounding box center [375, 283] width 76 height 27
click at [391, 283] on input "[DATE]" at bounding box center [375, 283] width 76 height 27
type input "[DATE]"
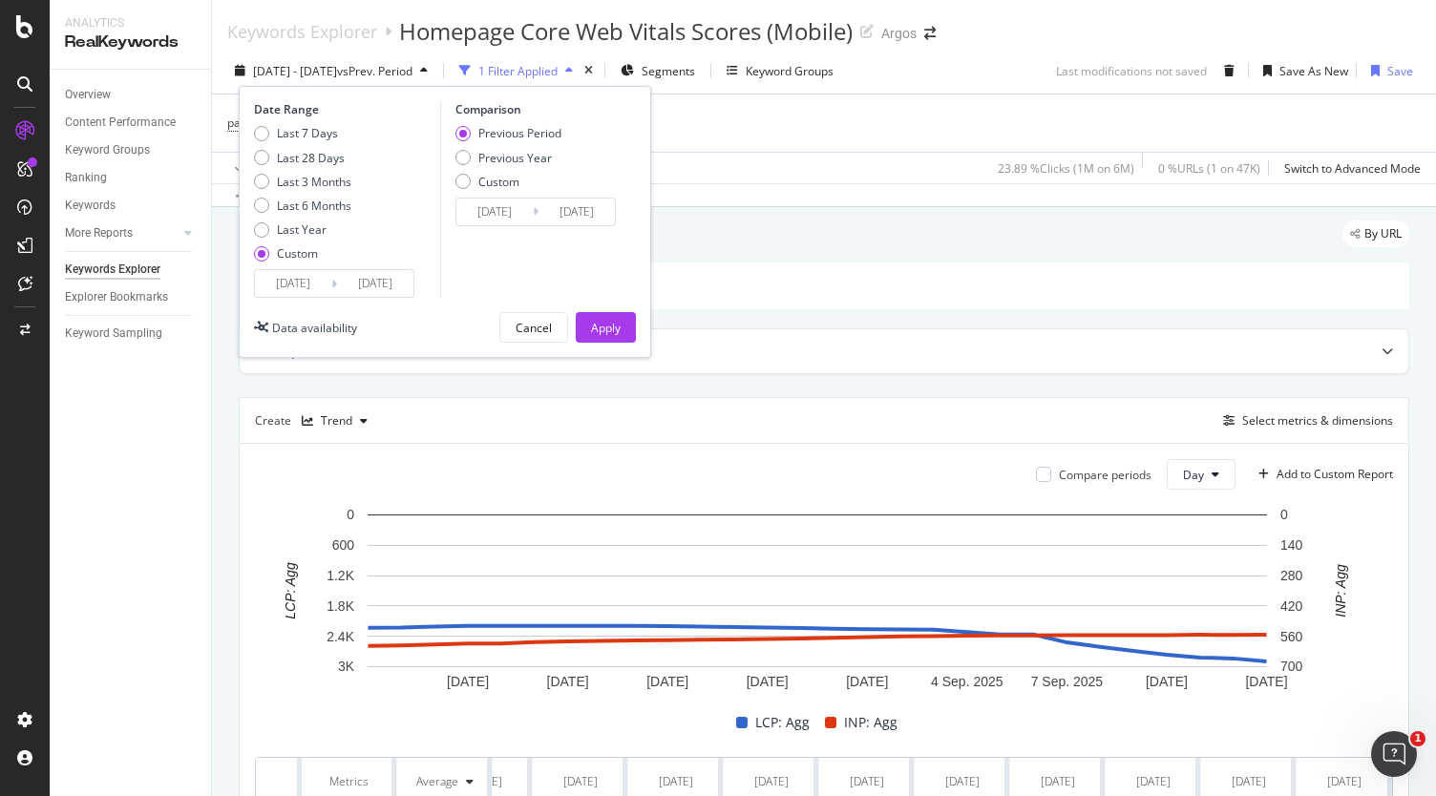
type input "[DATE]"
click at [318, 284] on input "[DATE]" at bounding box center [293, 283] width 76 height 27
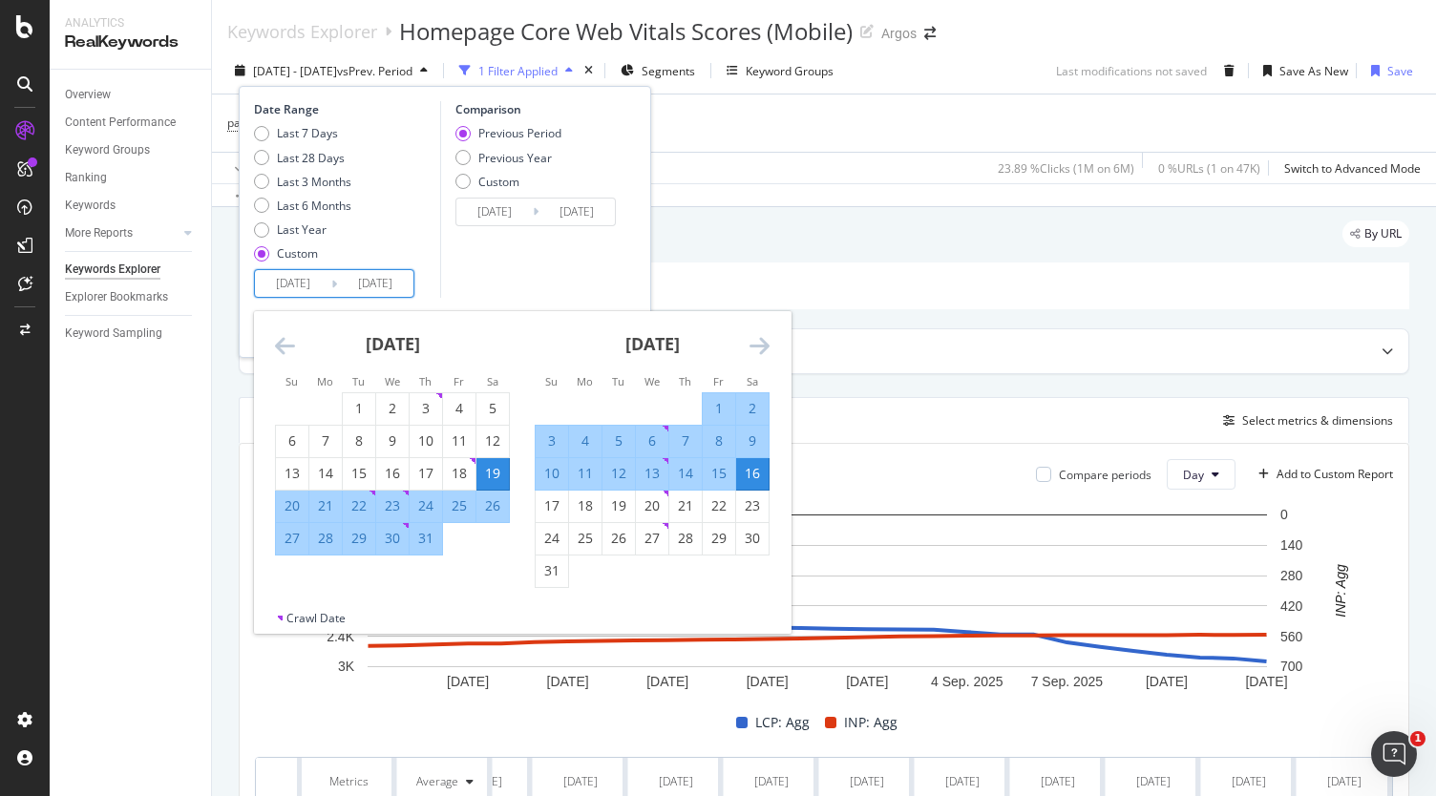
click at [322, 284] on input "[DATE]" at bounding box center [293, 283] width 76 height 27
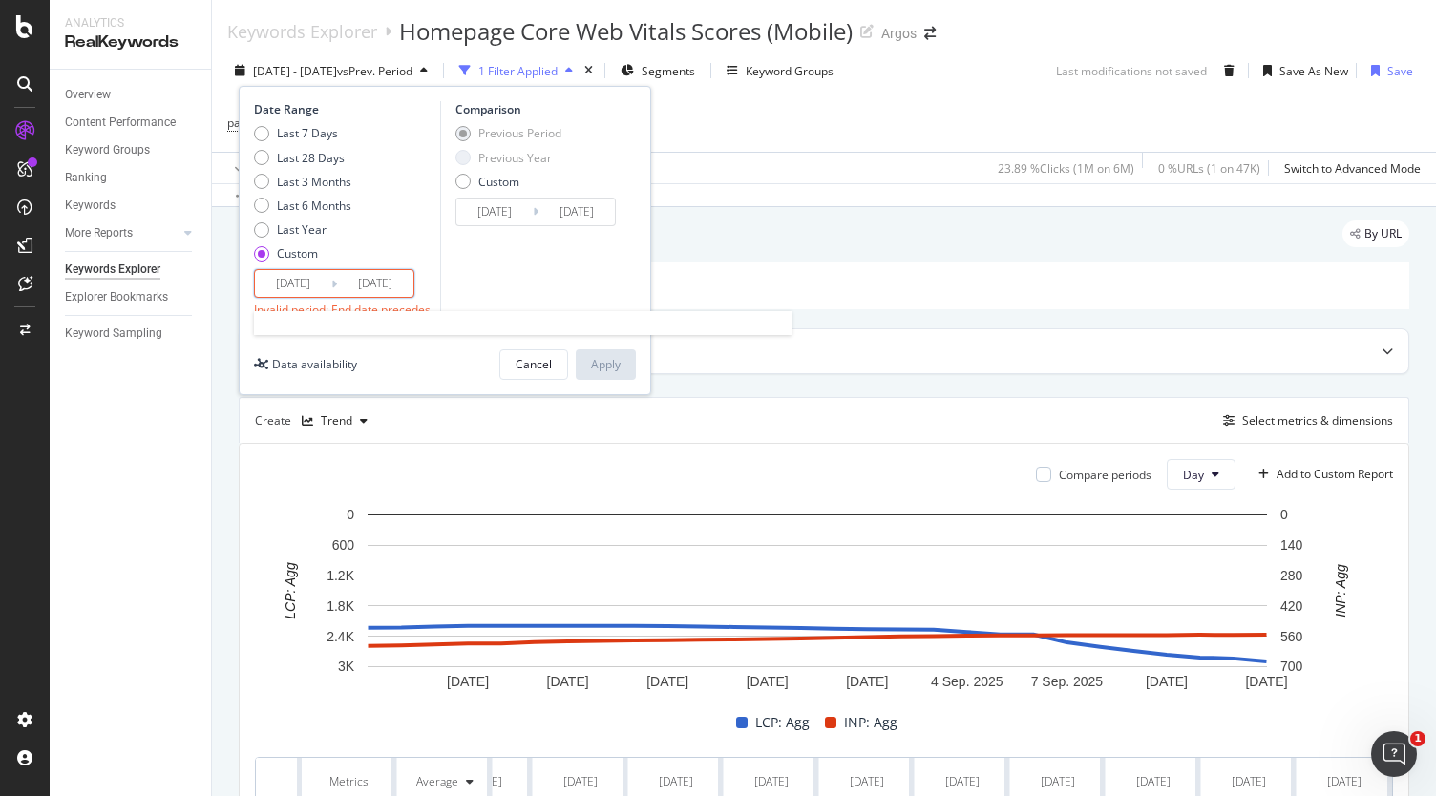
click at [321, 285] on input "[DATE]" at bounding box center [293, 283] width 76 height 27
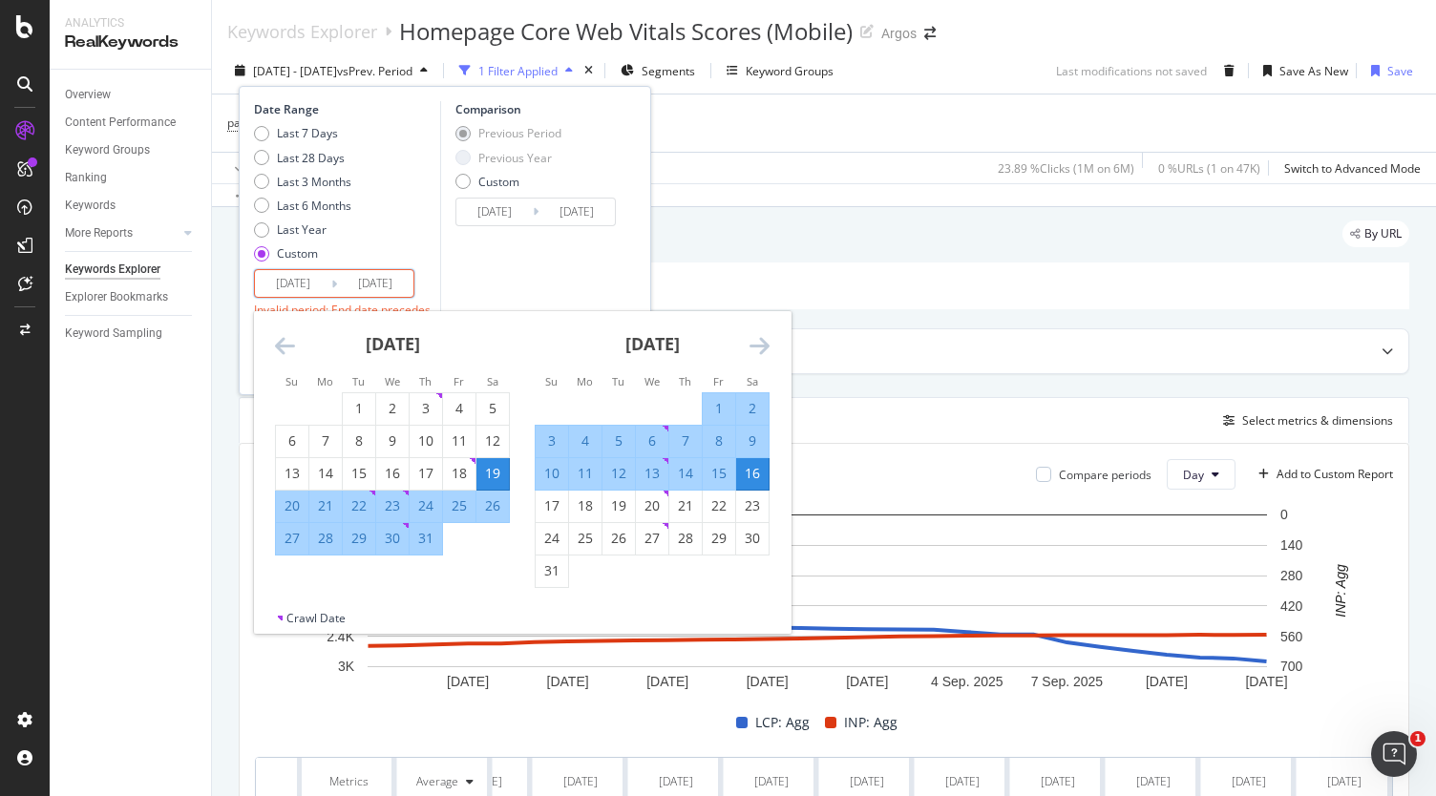
click at [317, 286] on input "[DATE]" at bounding box center [293, 283] width 76 height 27
click at [292, 504] on div "20" at bounding box center [292, 505] width 32 height 19
type input "[DATE]"
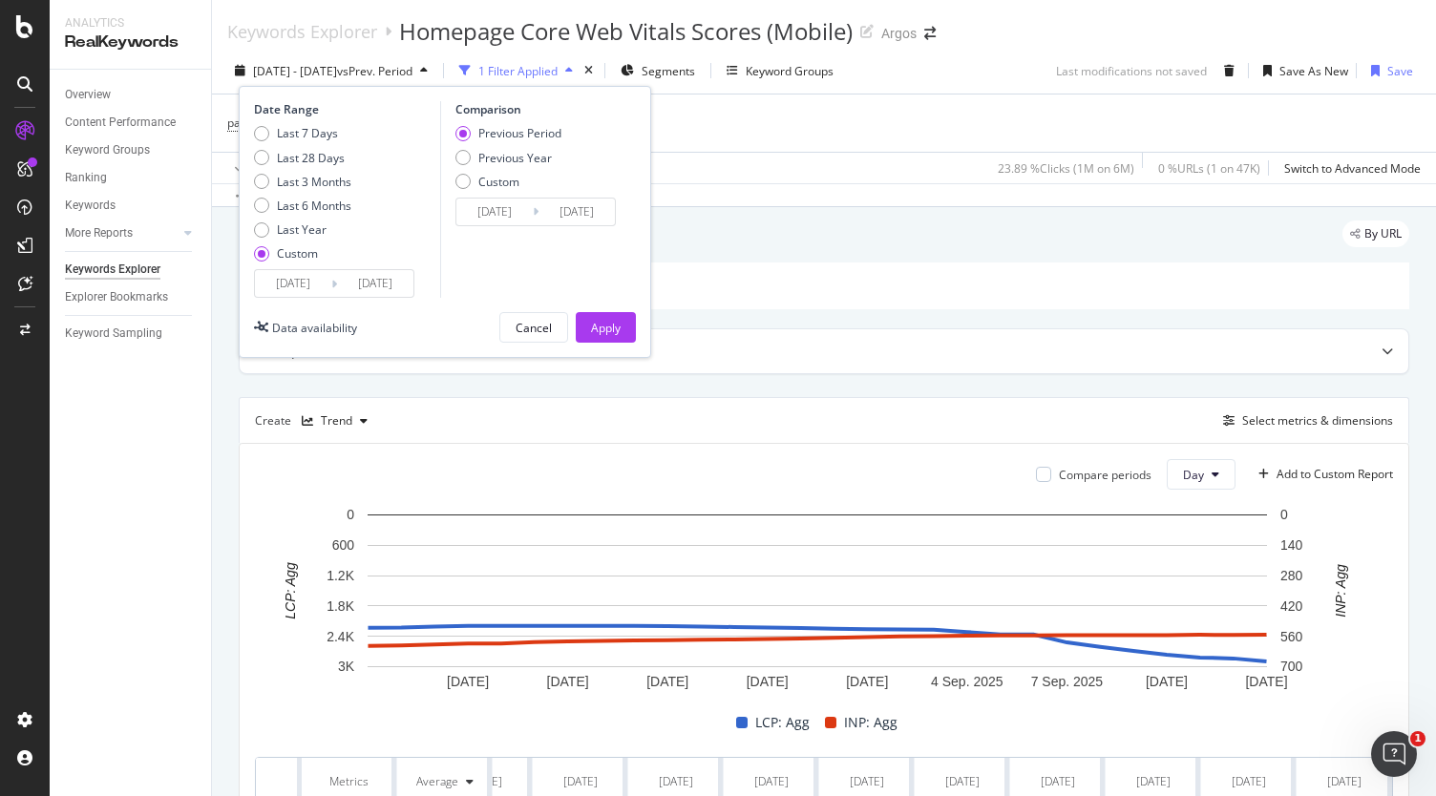
click at [462, 293] on div "Comparison Previous Period Previous Year Custom [DATE] Navigate forward to inte…" at bounding box center [530, 199] width 181 height 197
click at [606, 320] on div "Apply" at bounding box center [606, 328] width 30 height 16
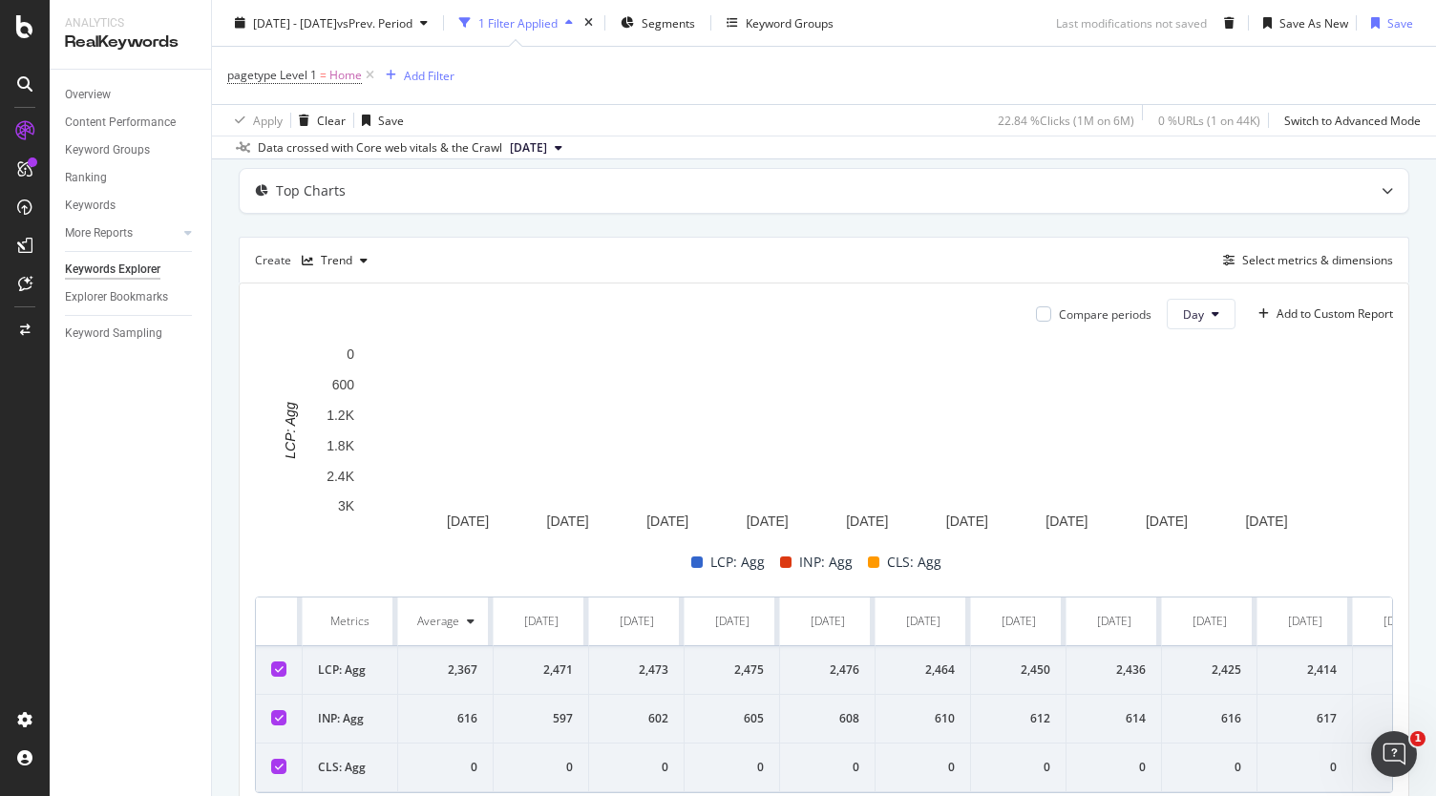
scroll to position [191, 0]
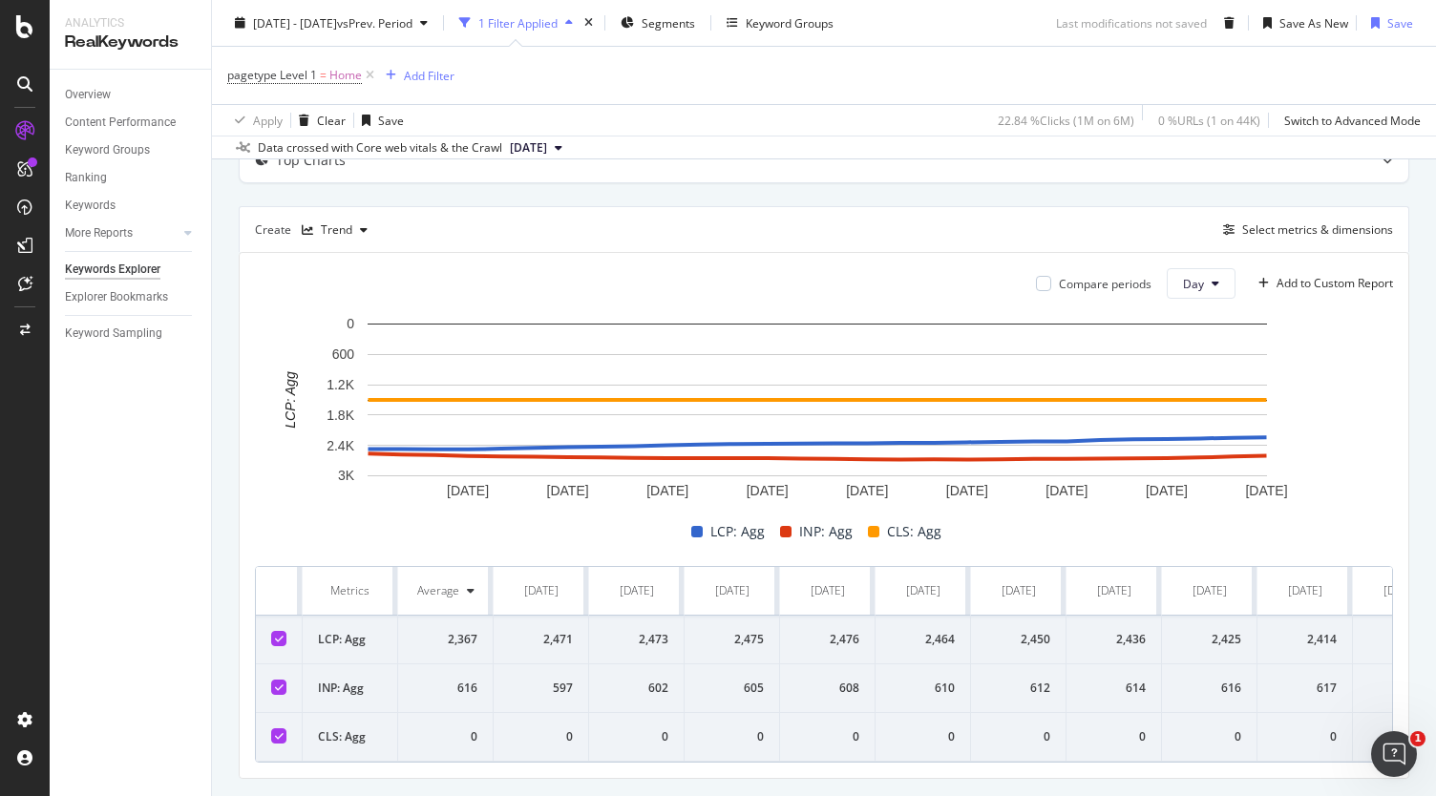
click at [281, 733] on icon at bounding box center [279, 736] width 9 height 10
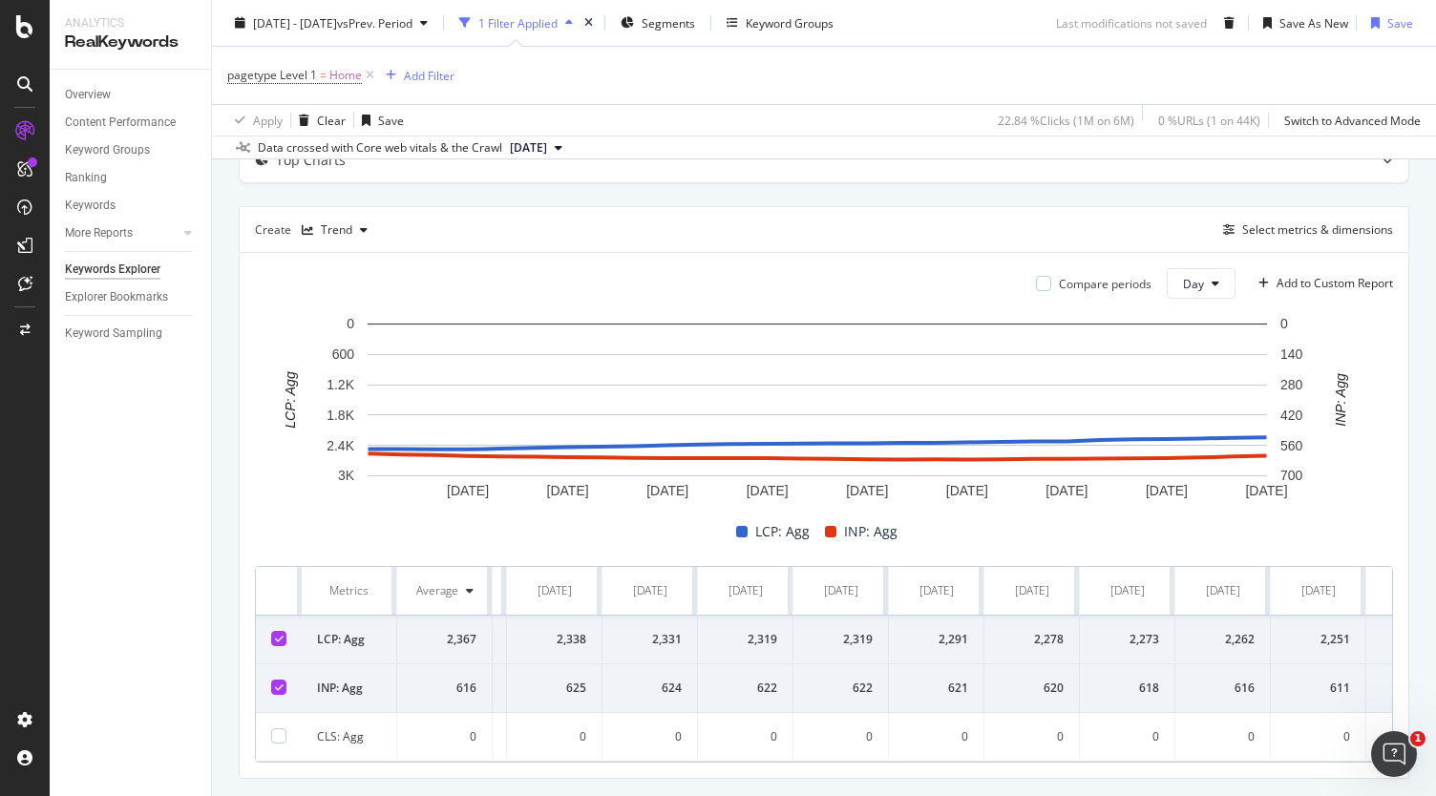
scroll to position [0, 1787]
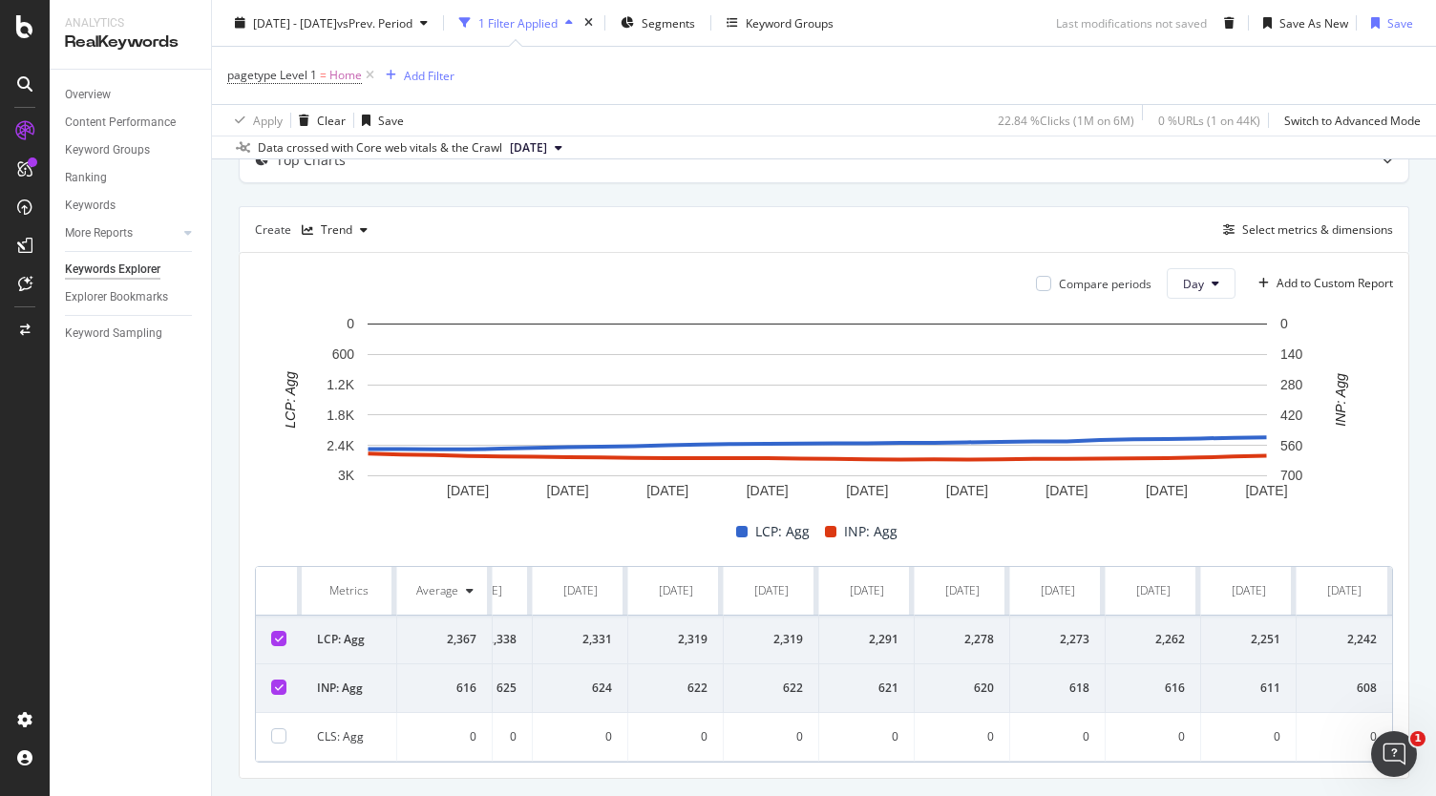
drag, startPoint x: 270, startPoint y: 591, endPoint x: 1446, endPoint y: 756, distance: 1187.6
click at [1436, 756] on html "Analytics RealKeywords Overview Content Performance Keyword Groups Ranking Keyw…" at bounding box center [718, 398] width 1436 height 796
copy thead
click at [148, 291] on div "Explorer Bookmarks" at bounding box center [116, 297] width 103 height 20
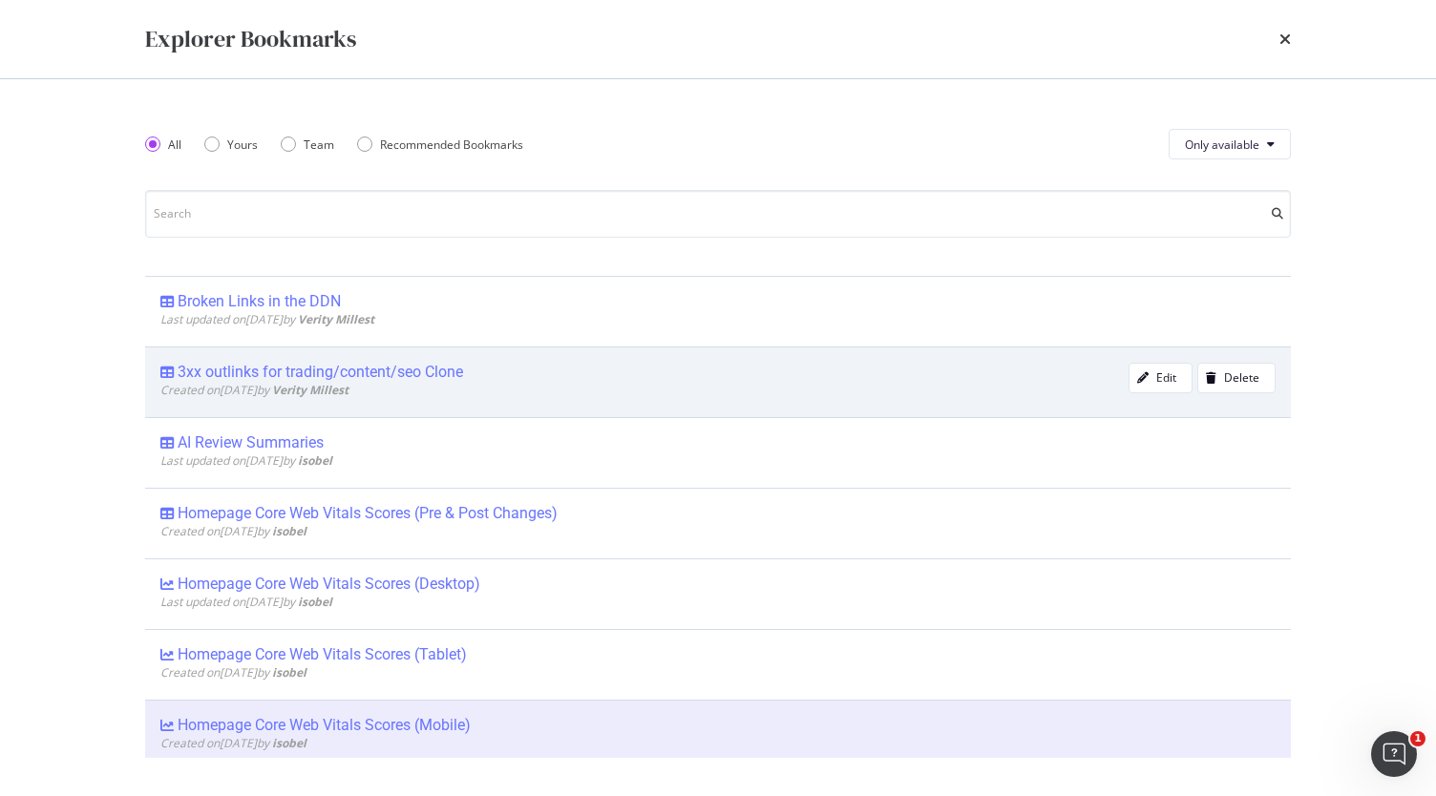
scroll to position [286, 0]
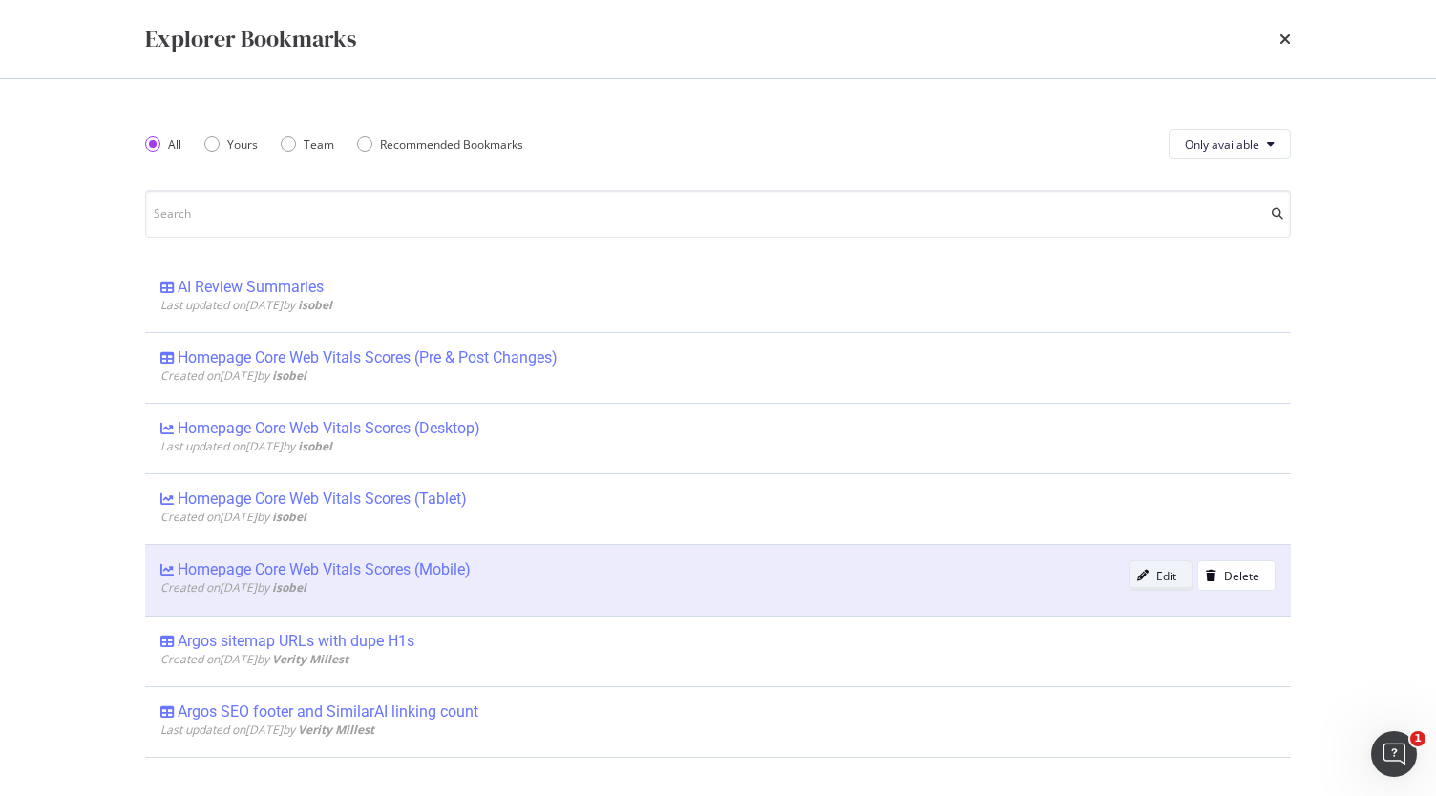
drag, startPoint x: 473, startPoint y: 570, endPoint x: 1136, endPoint y: 577, distance: 662.5
click at [1136, 577] on div "modal" at bounding box center [1142, 575] width 27 height 11
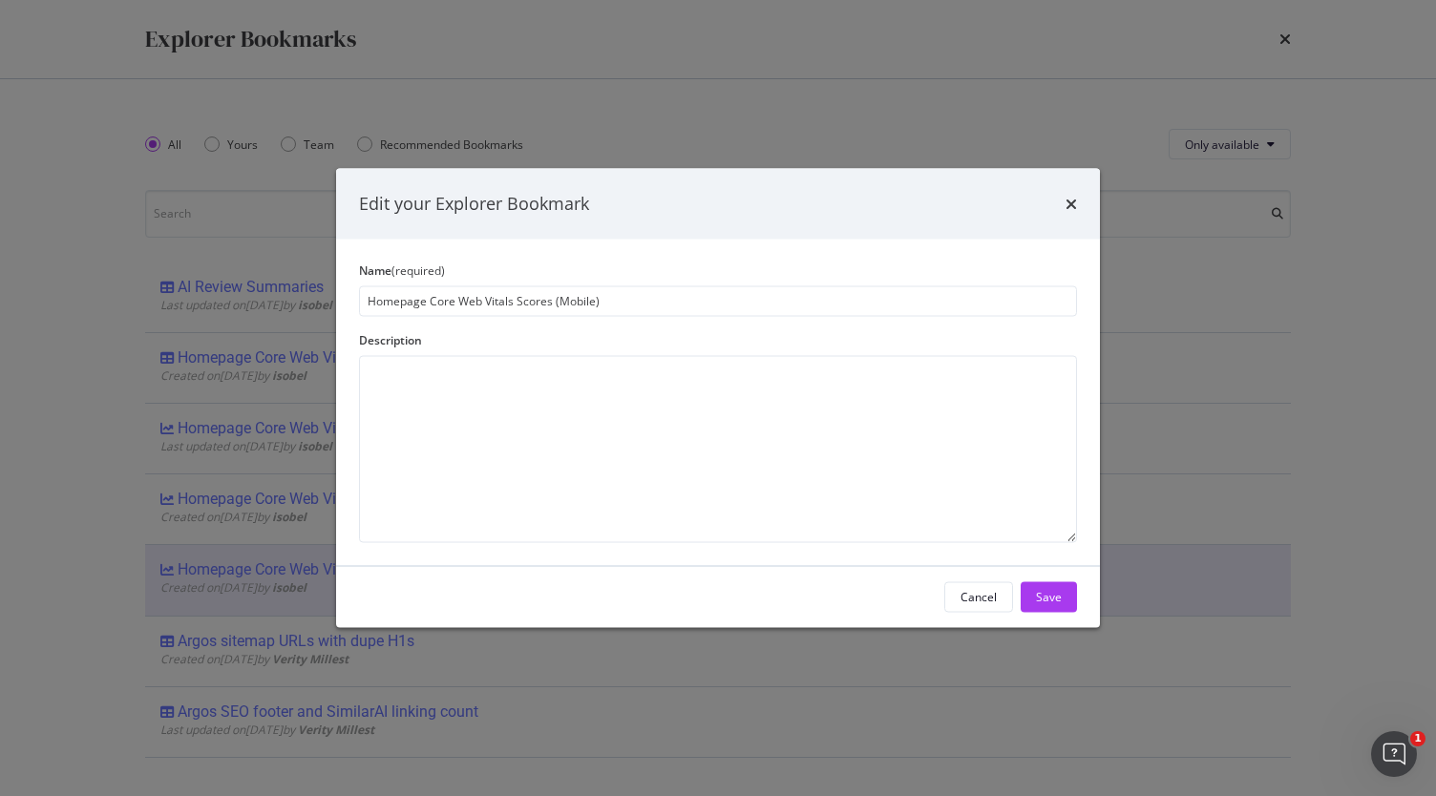
drag, startPoint x: 609, startPoint y: 303, endPoint x: 554, endPoint y: 309, distance: 55.8
click at [554, 309] on input "Homepage Core Web Vitals Scores (Mobile)" at bounding box center [718, 300] width 718 height 31
type input "Homepage Core Web Vitals Scores"
click at [1067, 602] on button "Save" at bounding box center [1048, 596] width 56 height 31
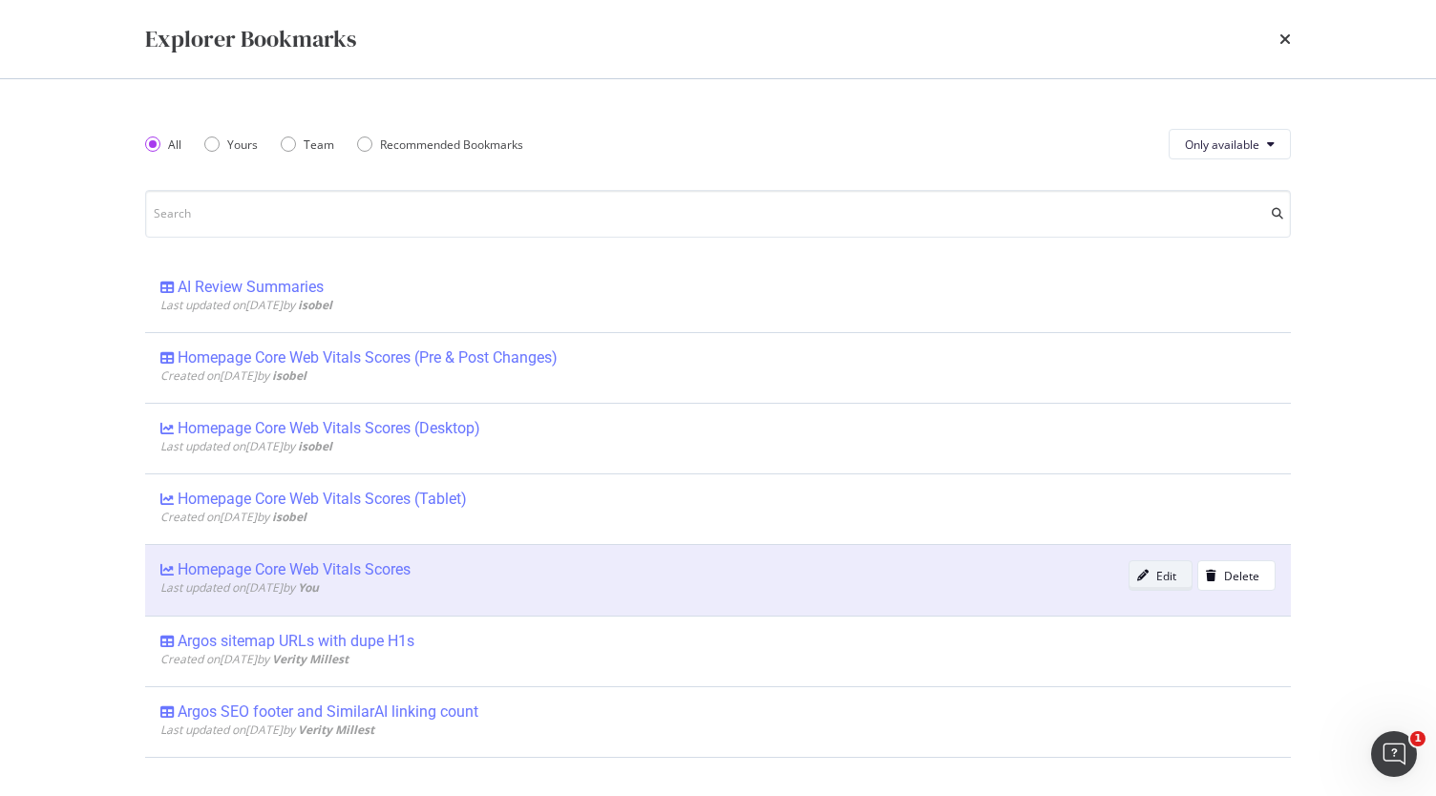
click at [1142, 570] on div "modal" at bounding box center [1142, 575] width 27 height 11
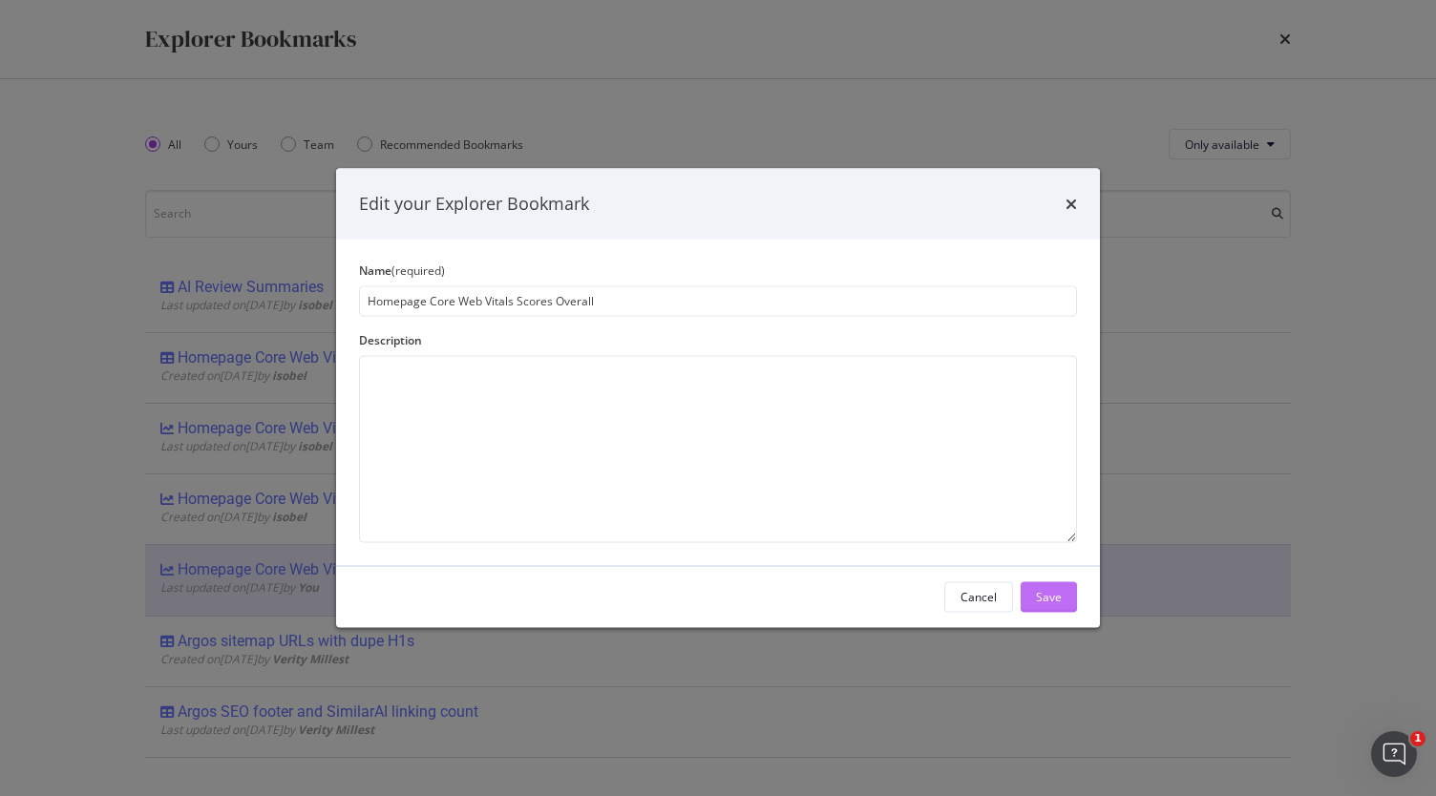
type input "Homepage Core Web Vitals Scores Overall"
click at [1048, 602] on div "Save" at bounding box center [1049, 597] width 26 height 16
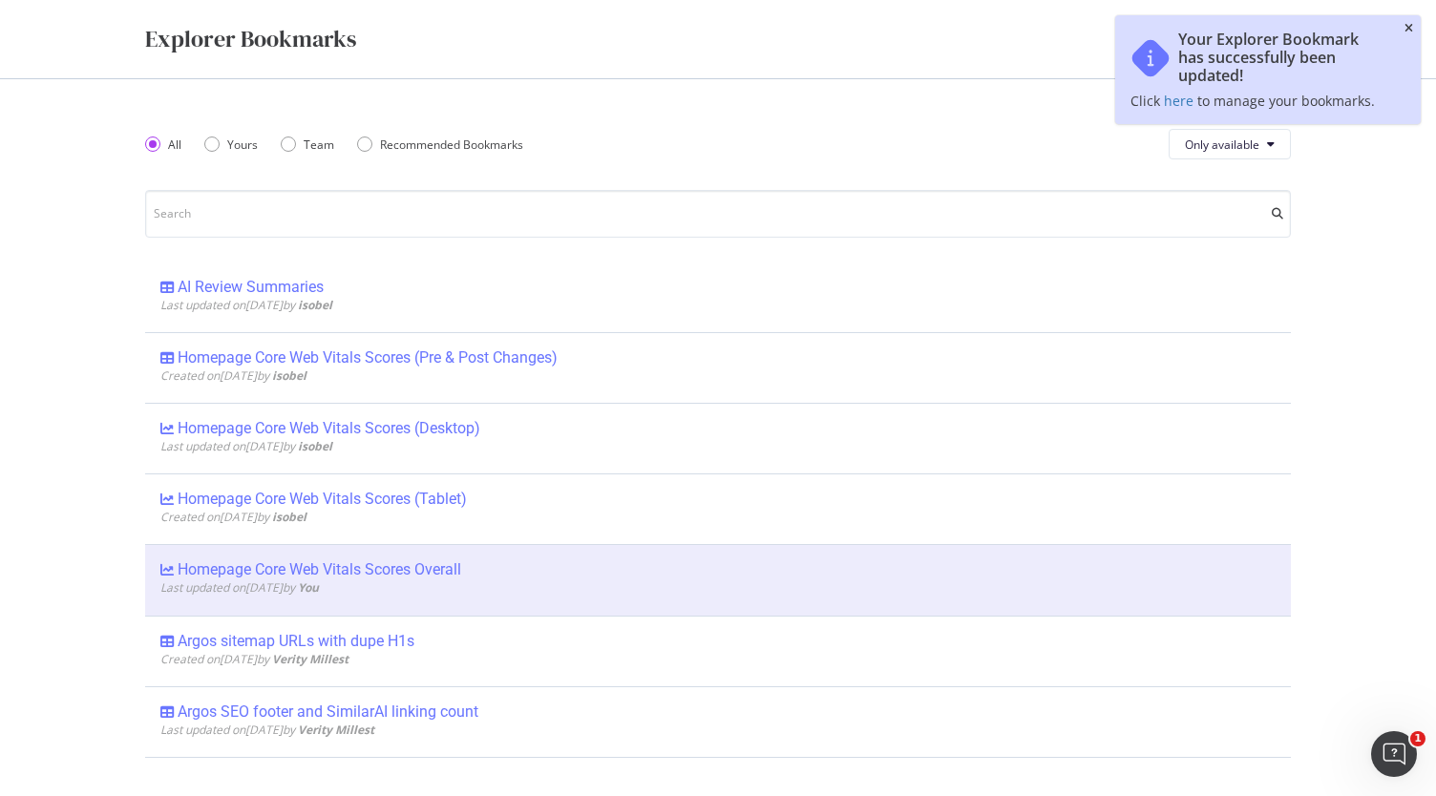
click at [1411, 25] on icon "close toast" at bounding box center [1408, 28] width 9 height 11
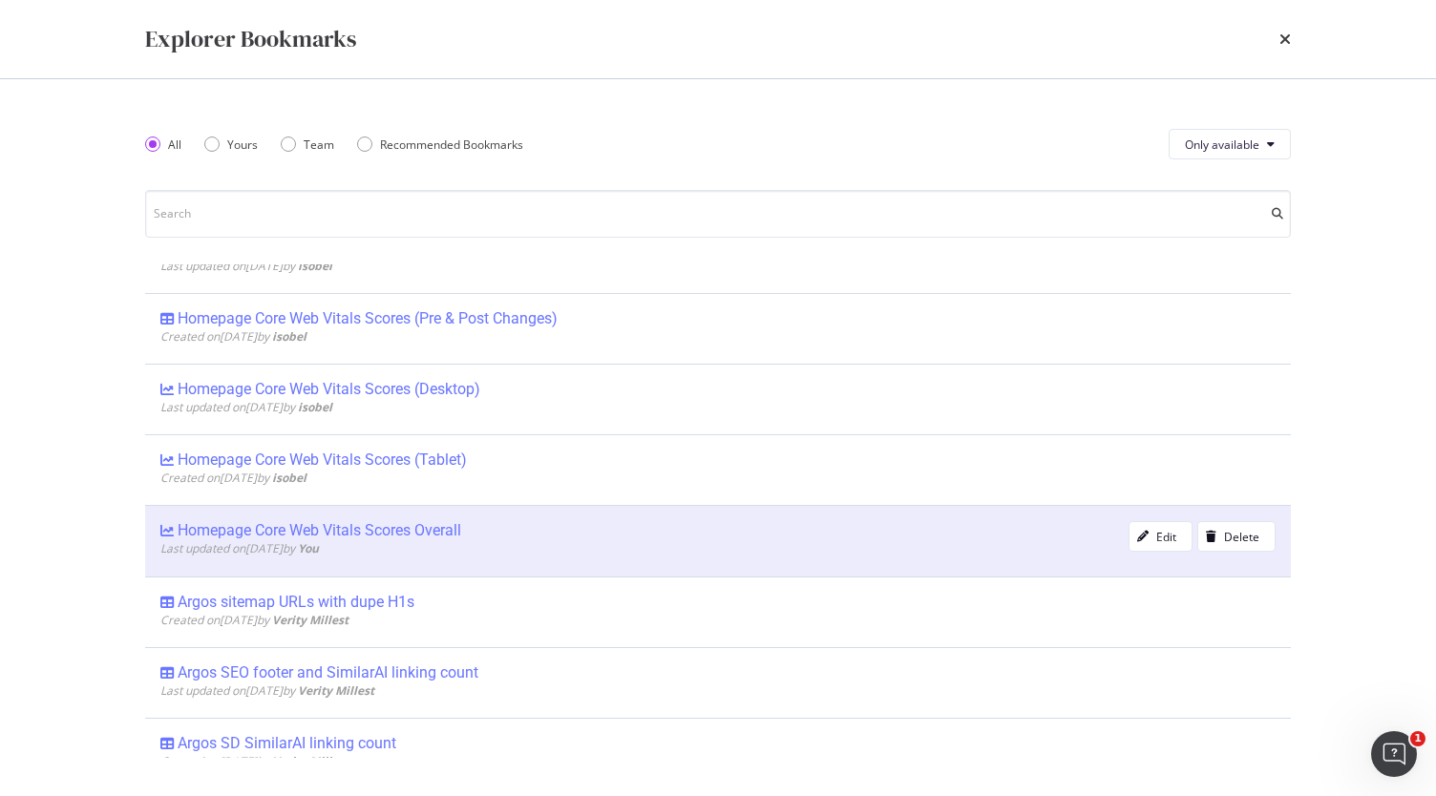
scroll to position [326, 0]
click at [382, 532] on div "Homepage Core Web Vitals Scores Overall" at bounding box center [320, 529] width 284 height 19
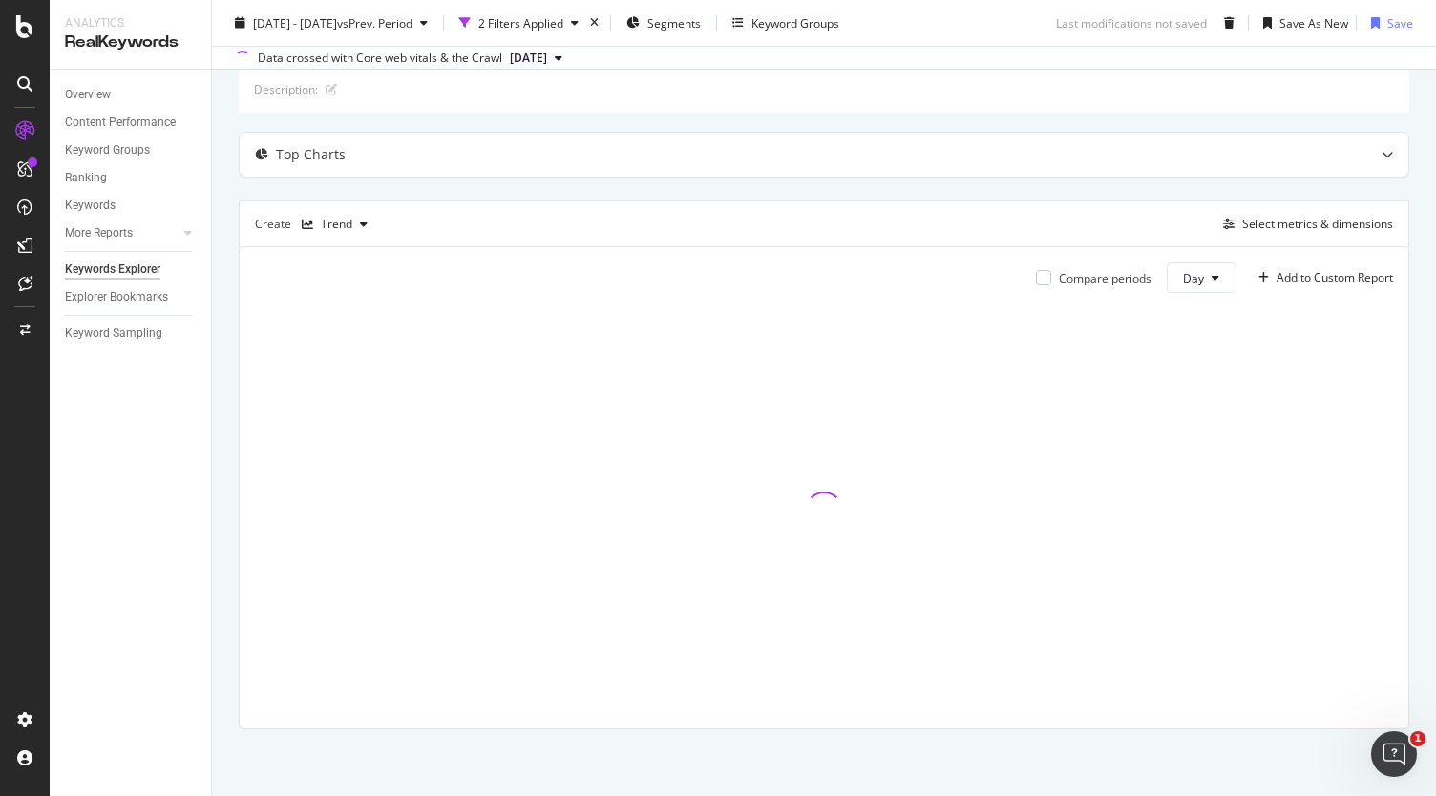
scroll to position [101, 0]
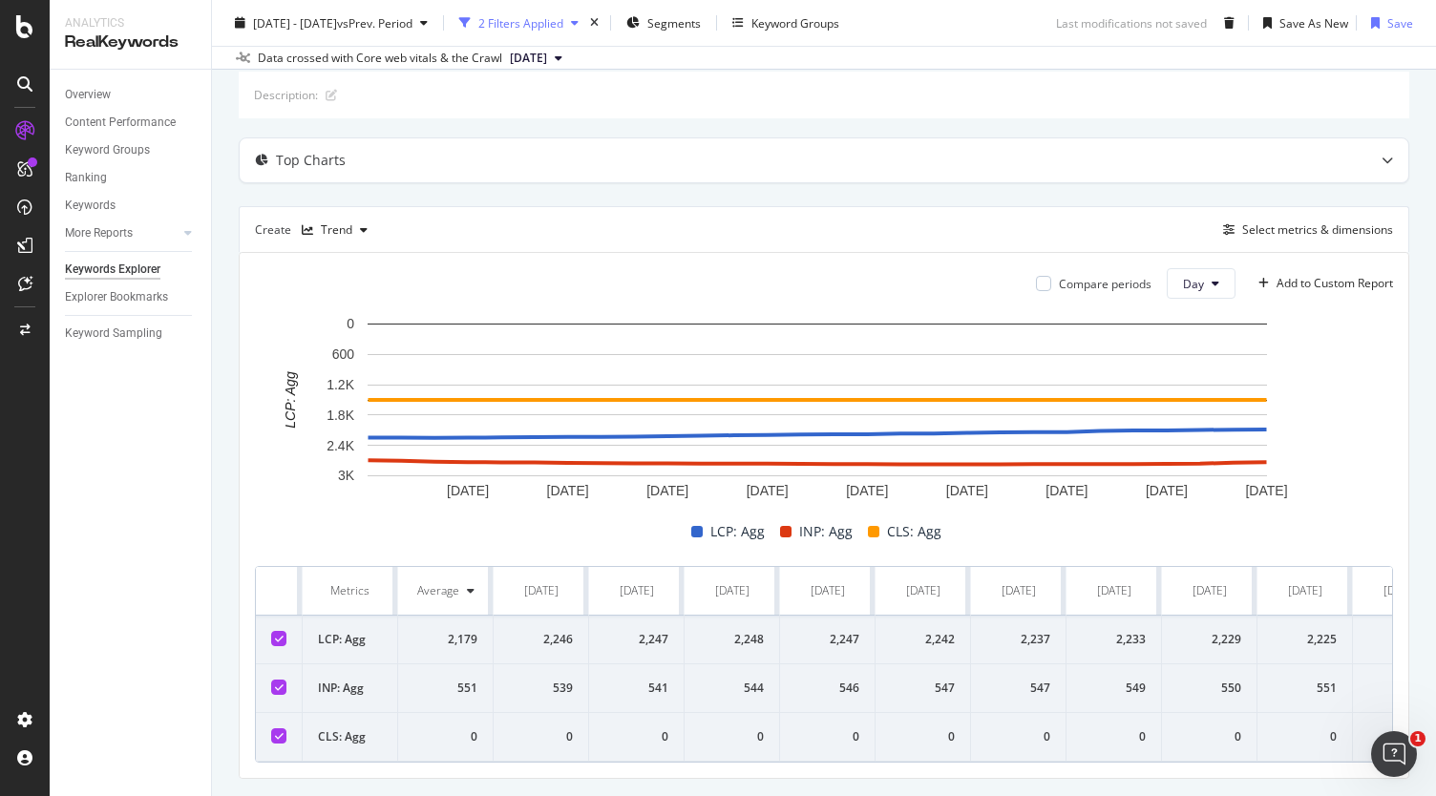
click at [586, 20] on div "button" at bounding box center [574, 22] width 23 height 11
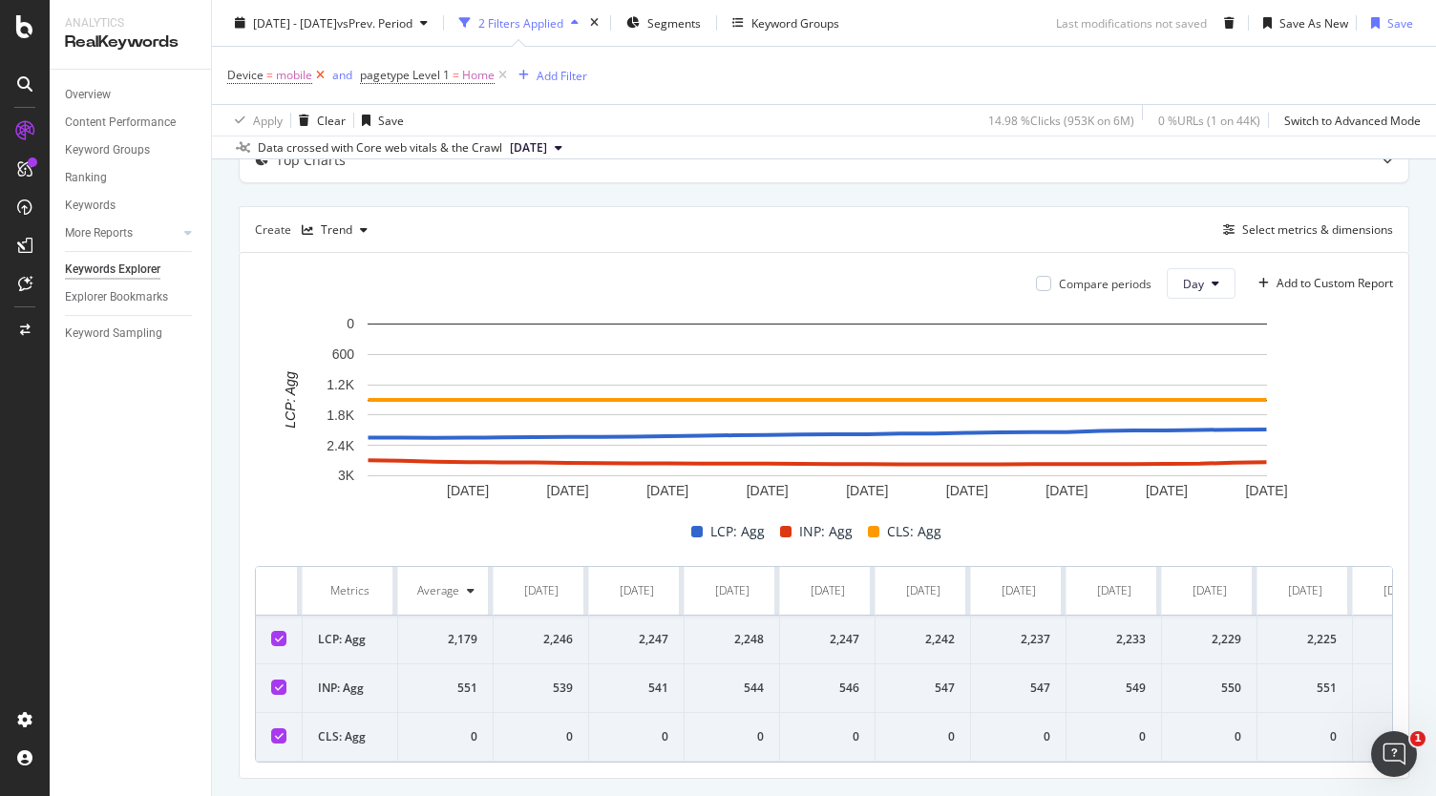
click at [323, 78] on icon at bounding box center [320, 75] width 16 height 19
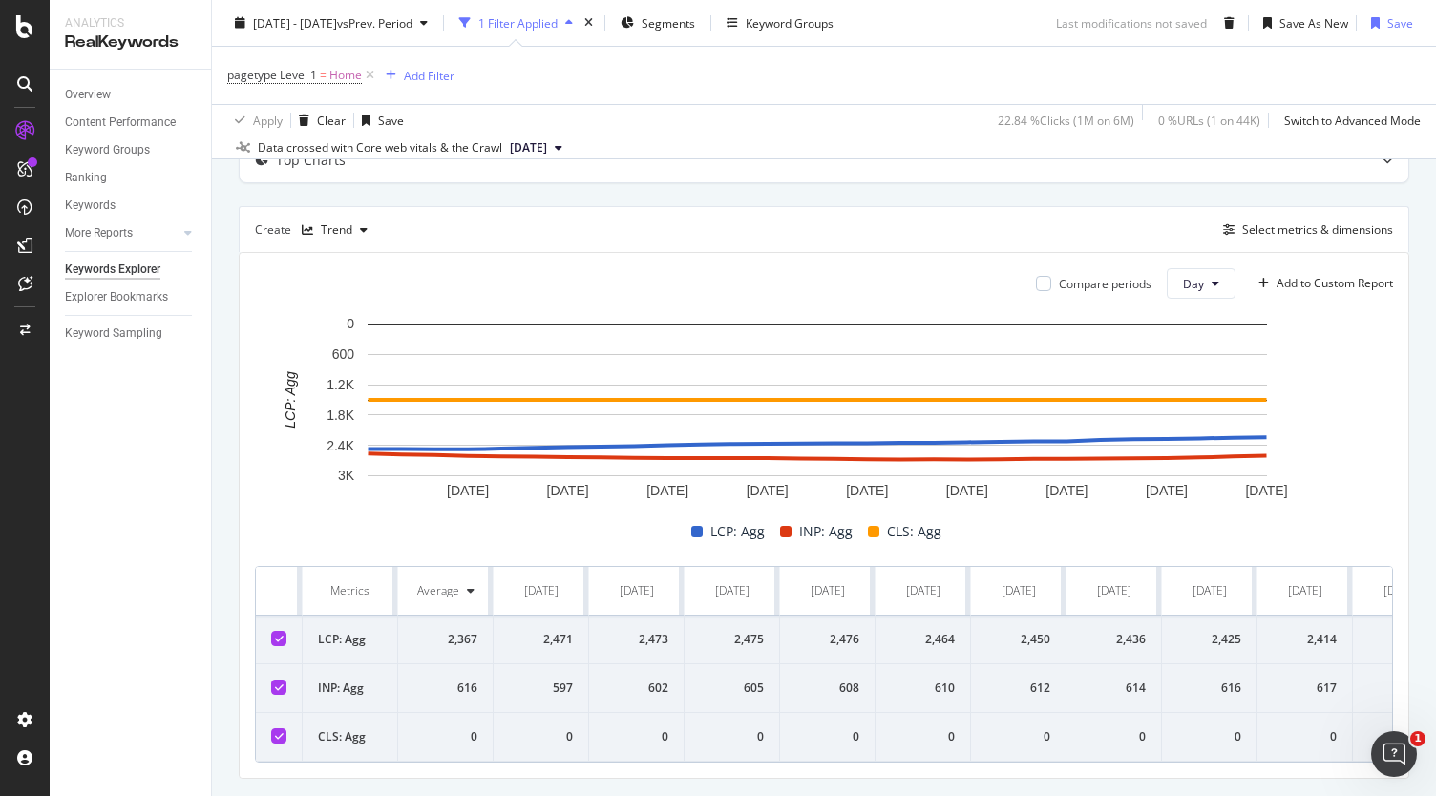
click at [783, 75] on div "pagetype Level 1 = Home Add Filter" at bounding box center [823, 75] width 1193 height 57
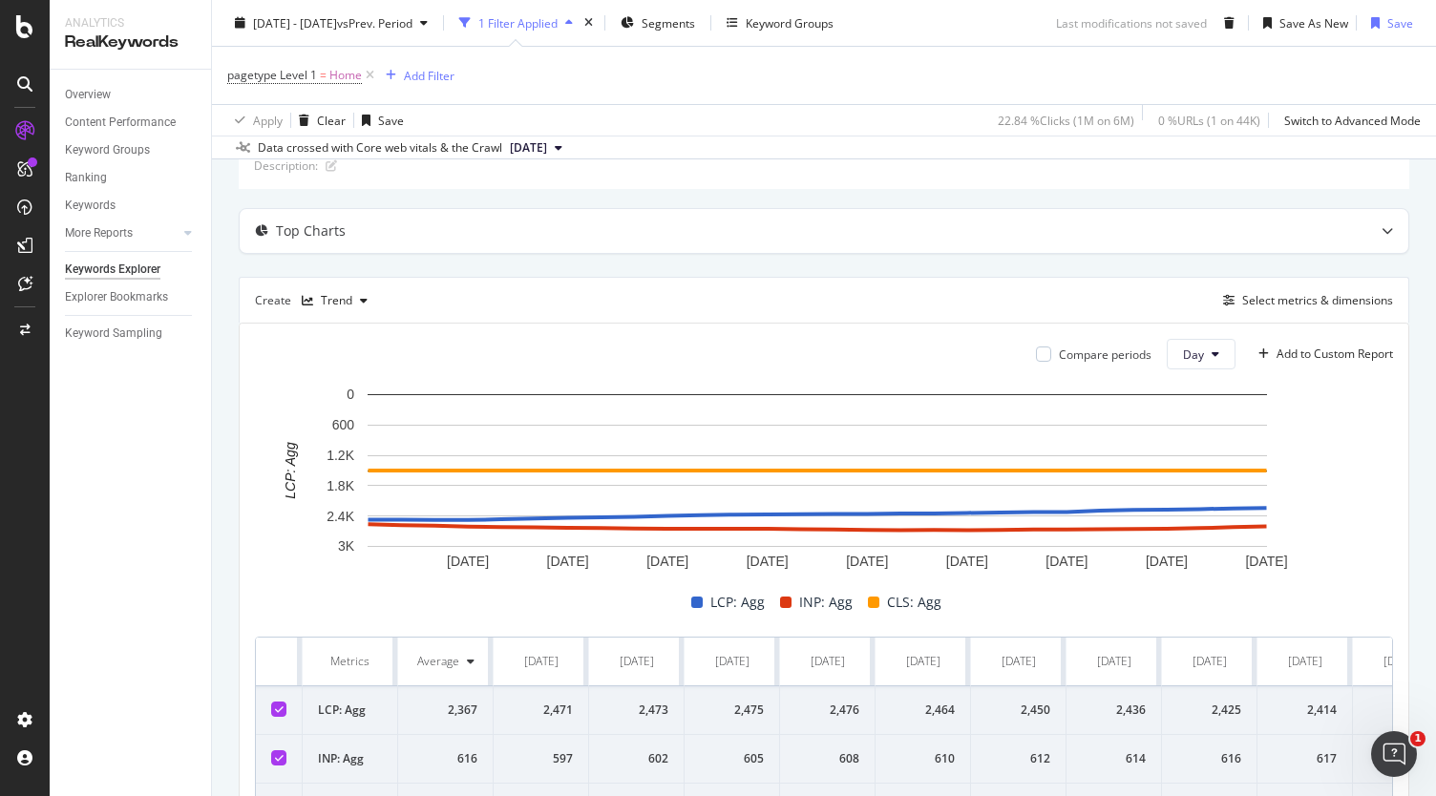
scroll to position [191, 0]
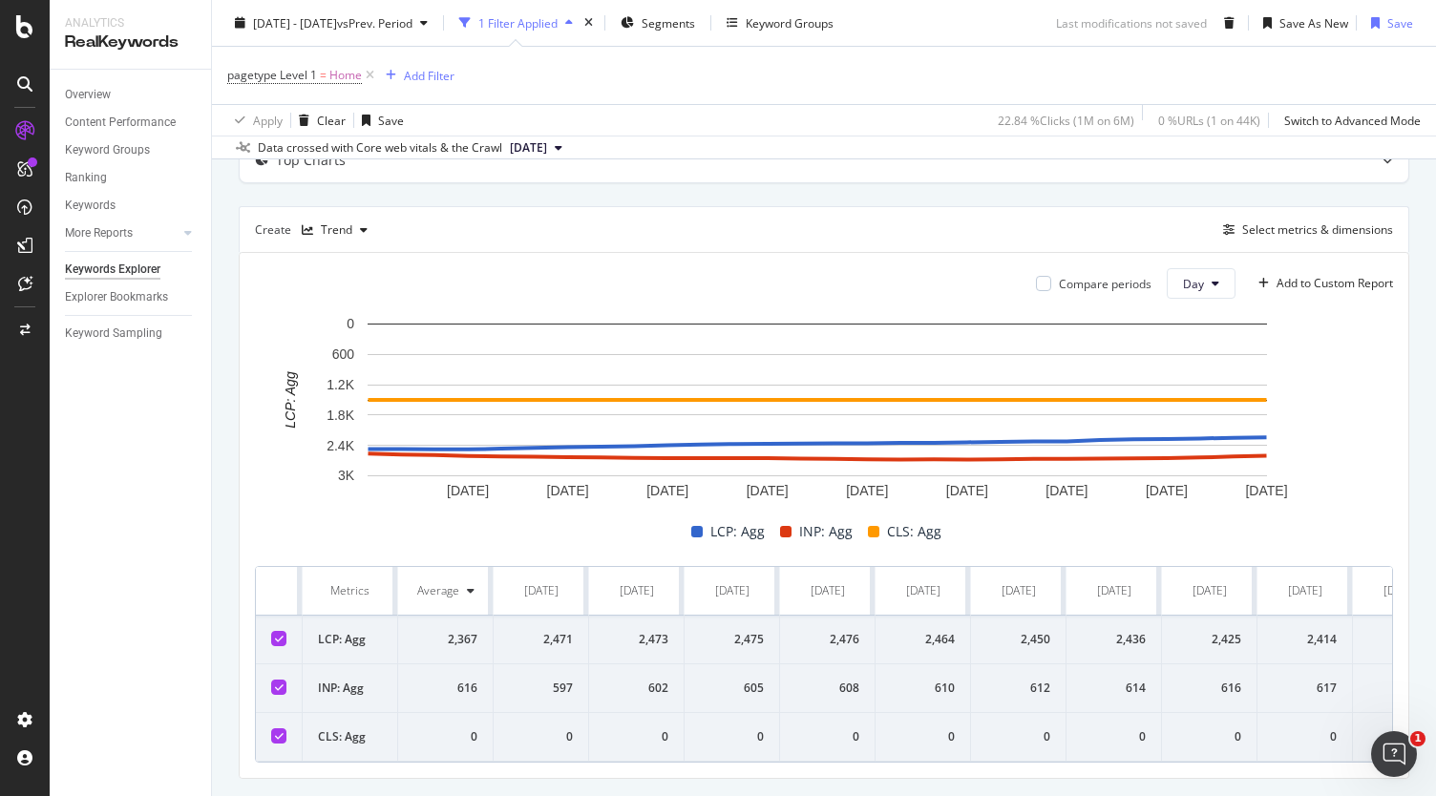
click at [271, 734] on div at bounding box center [278, 735] width 15 height 15
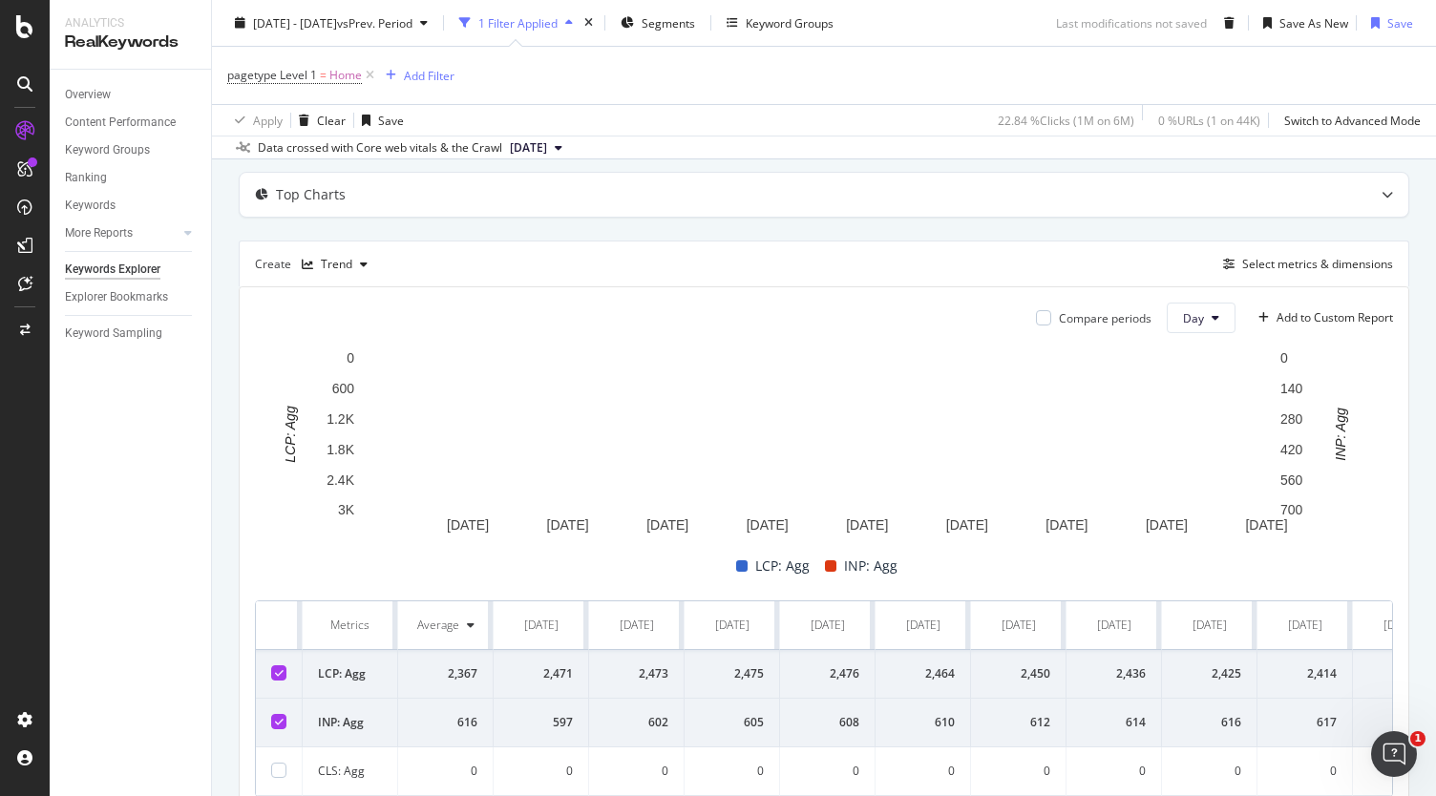
scroll to position [0, 0]
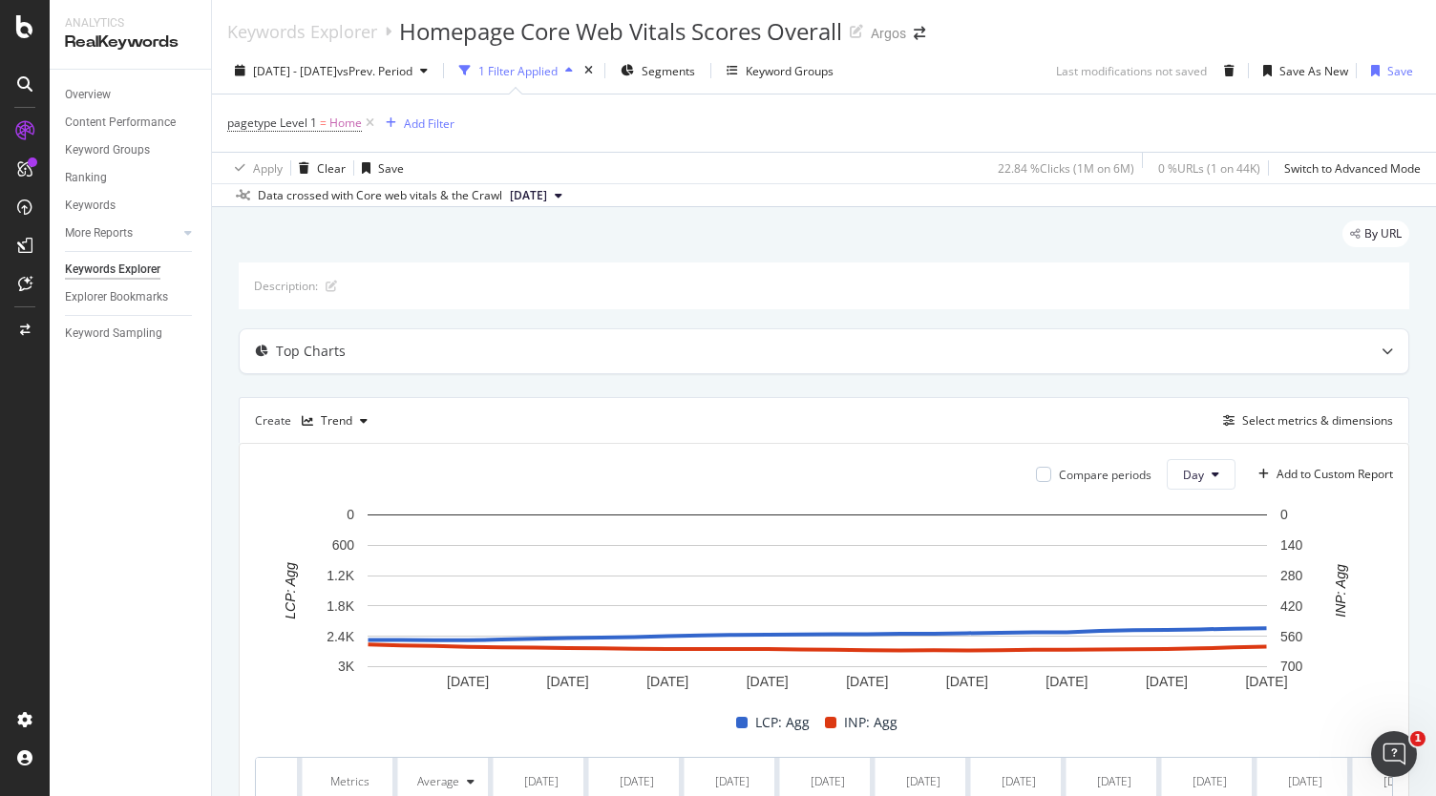
drag, startPoint x: 374, startPoint y: 124, endPoint x: 515, endPoint y: 133, distance: 140.6
click at [509, 133] on div "pagetype Level 1 = Home Add Filter" at bounding box center [823, 123] width 1193 height 57
click at [371, 127] on icon at bounding box center [370, 123] width 16 height 19
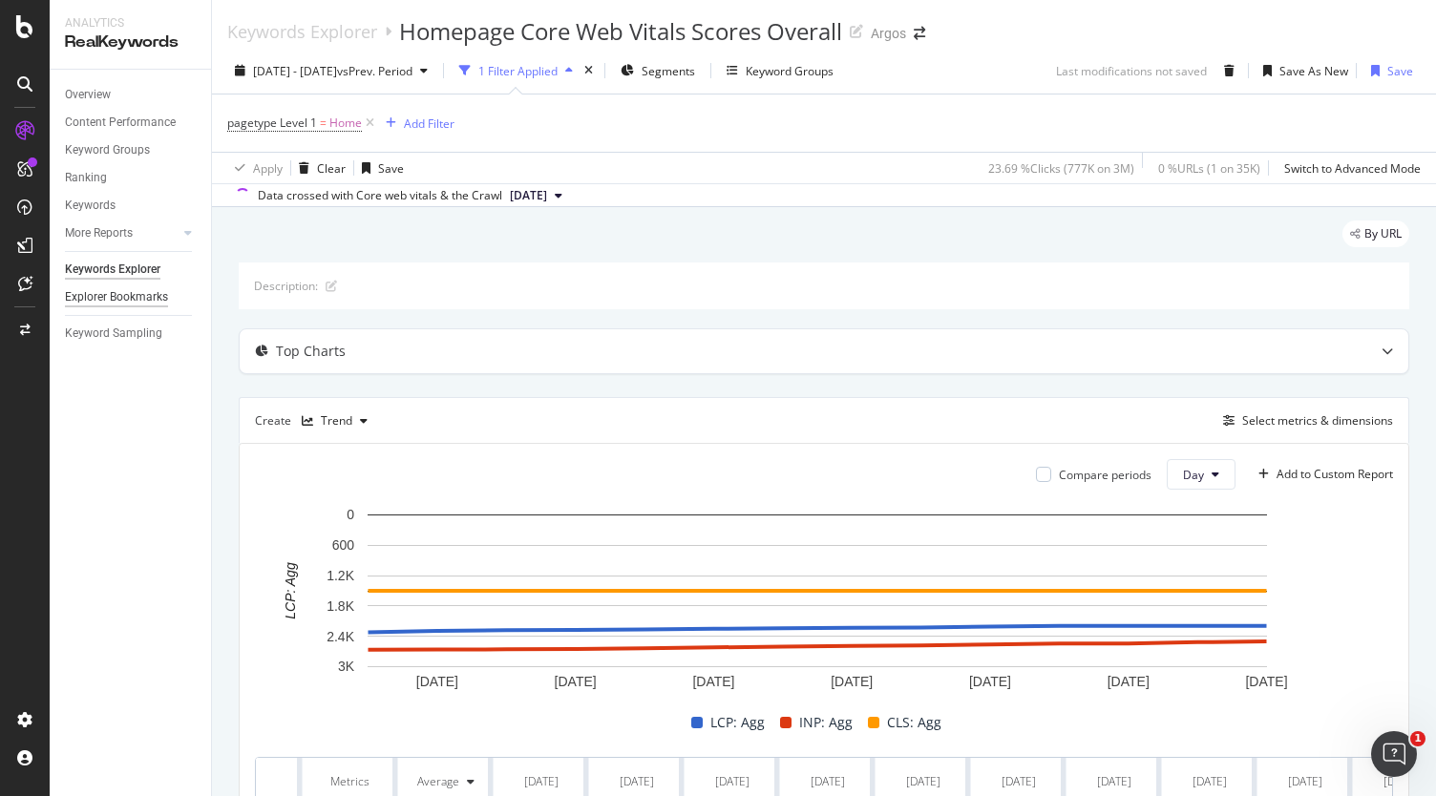
click at [138, 301] on div "Explorer Bookmarks" at bounding box center [116, 297] width 103 height 20
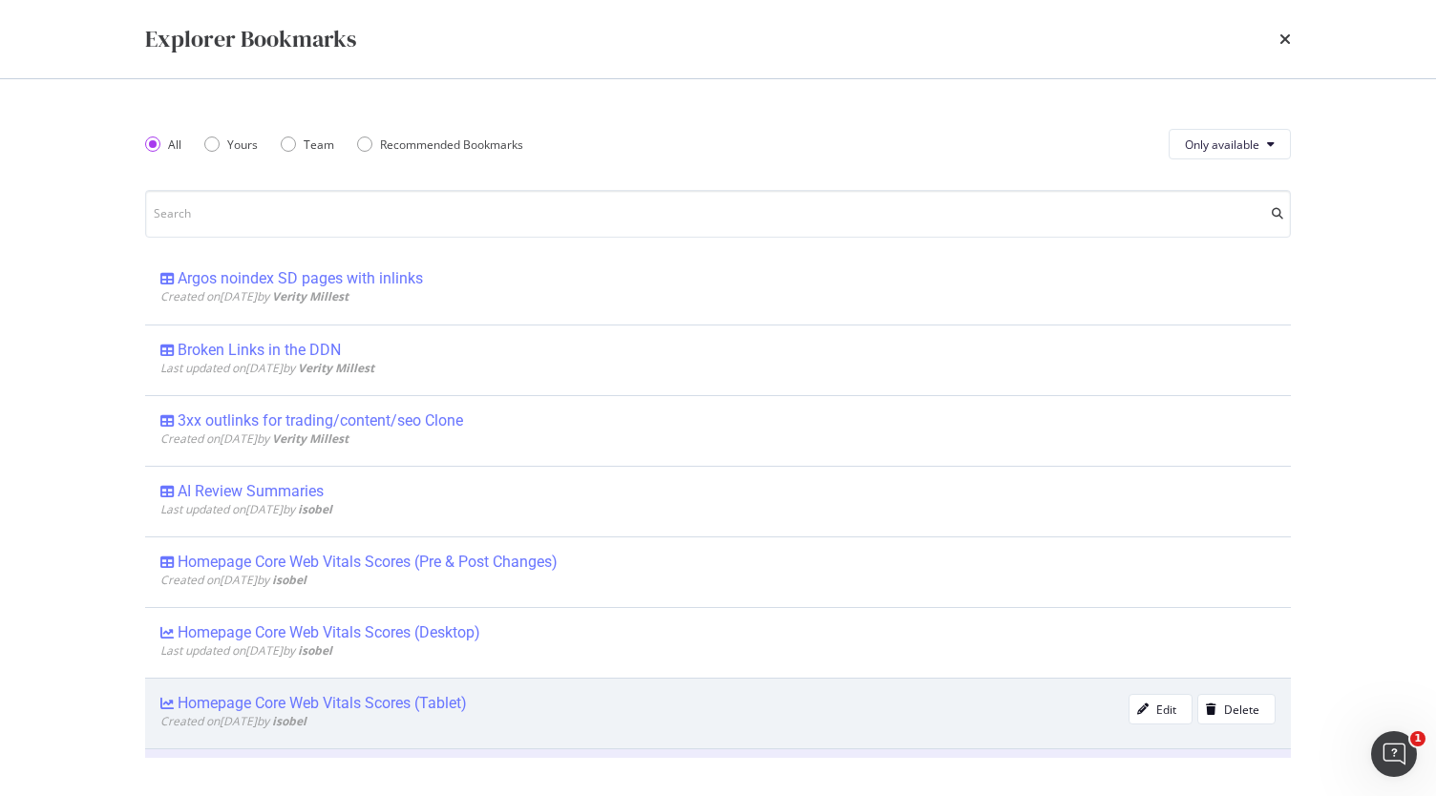
scroll to position [95, 0]
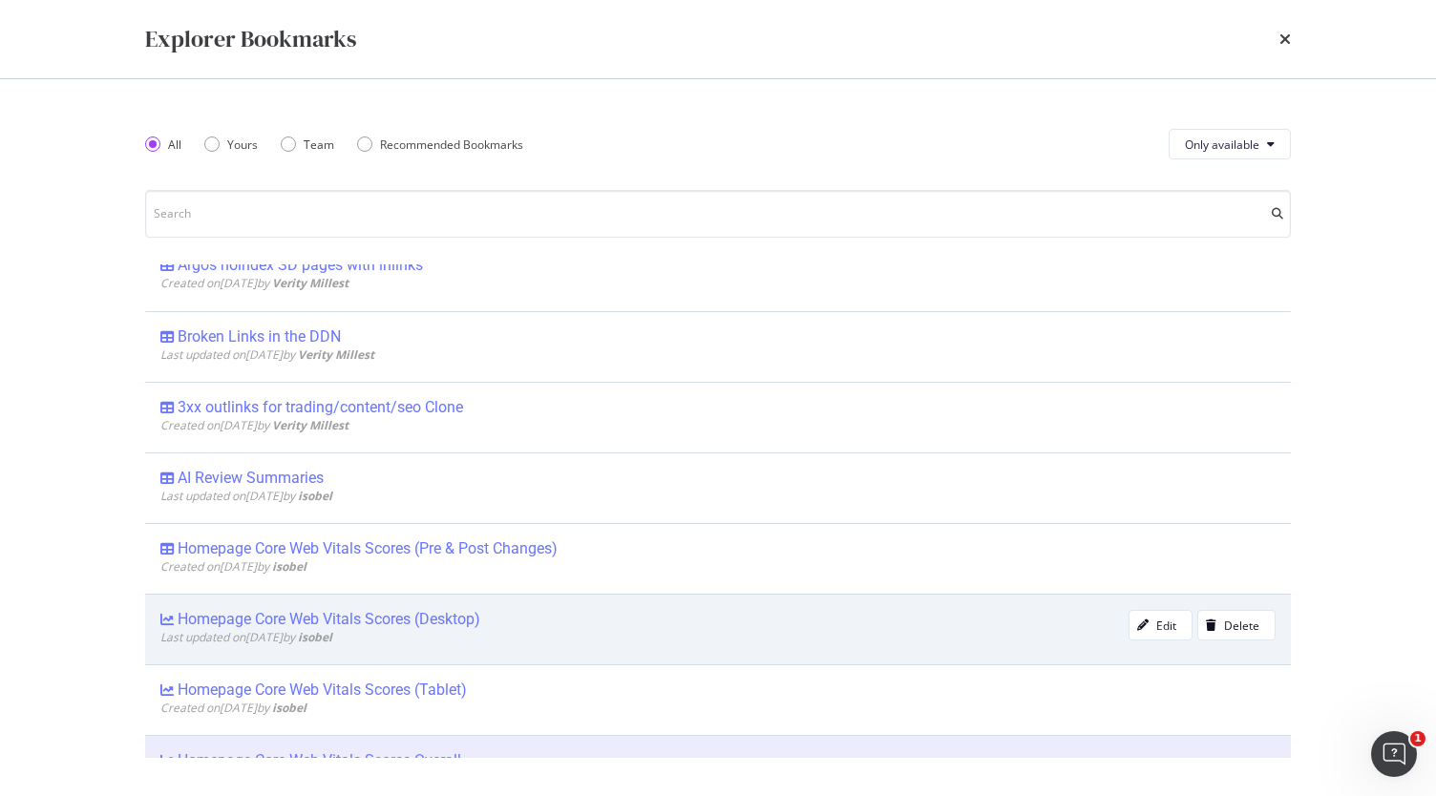
click at [473, 610] on div "Homepage Core Web Vitals Scores (Desktop)" at bounding box center [329, 619] width 303 height 19
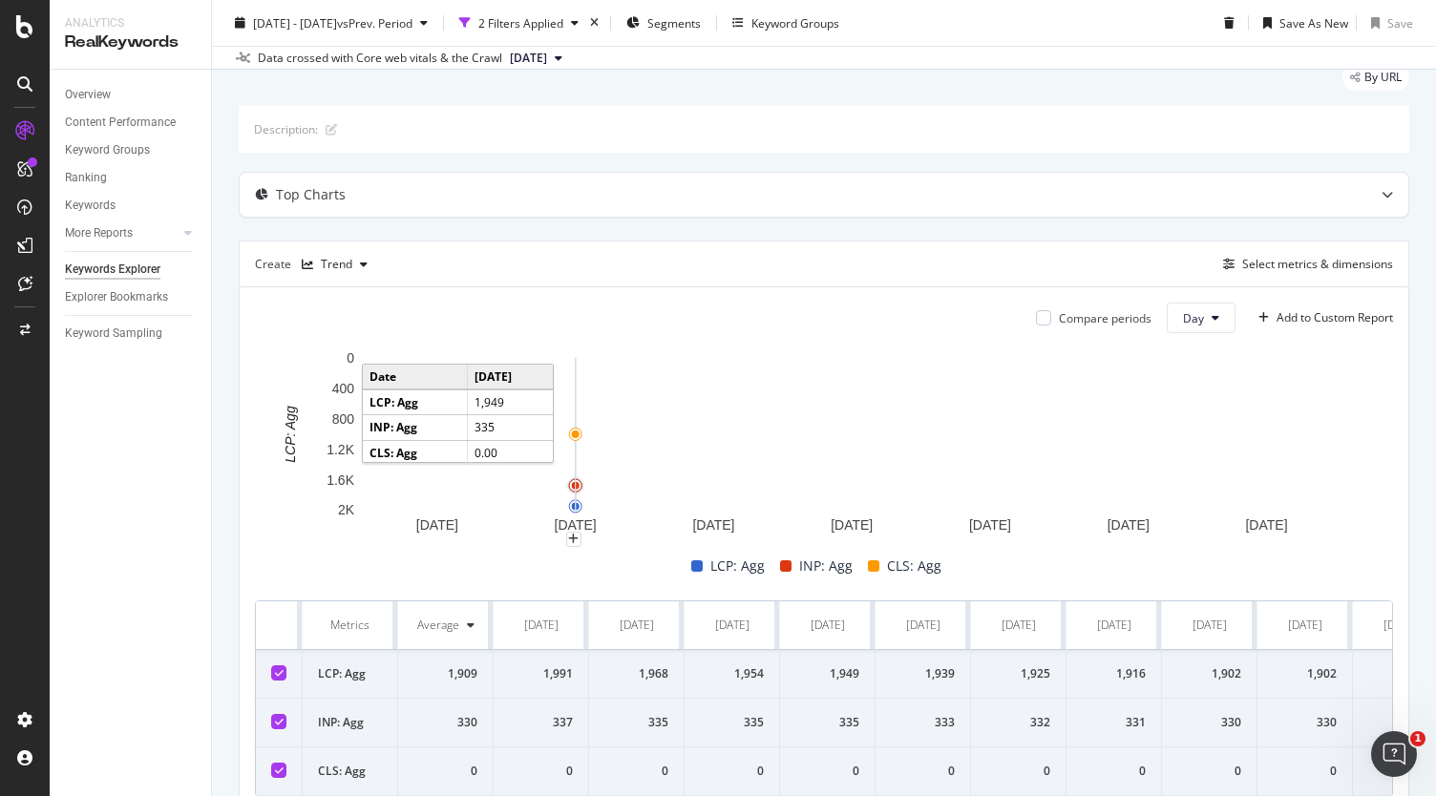
scroll to position [95, 0]
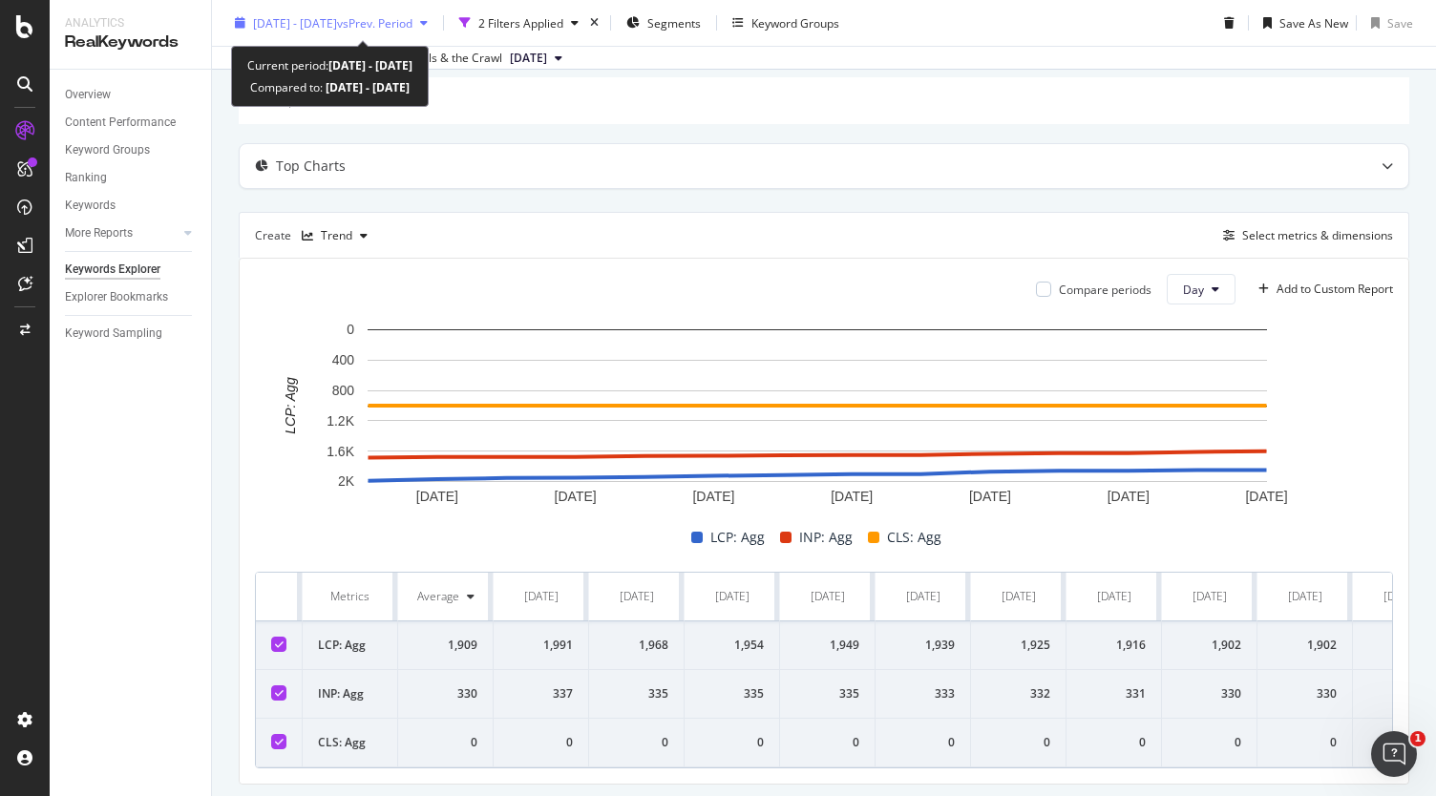
click at [407, 30] on div "[DATE] - [DATE] vs Prev. Period" at bounding box center [332, 22] width 159 height 16
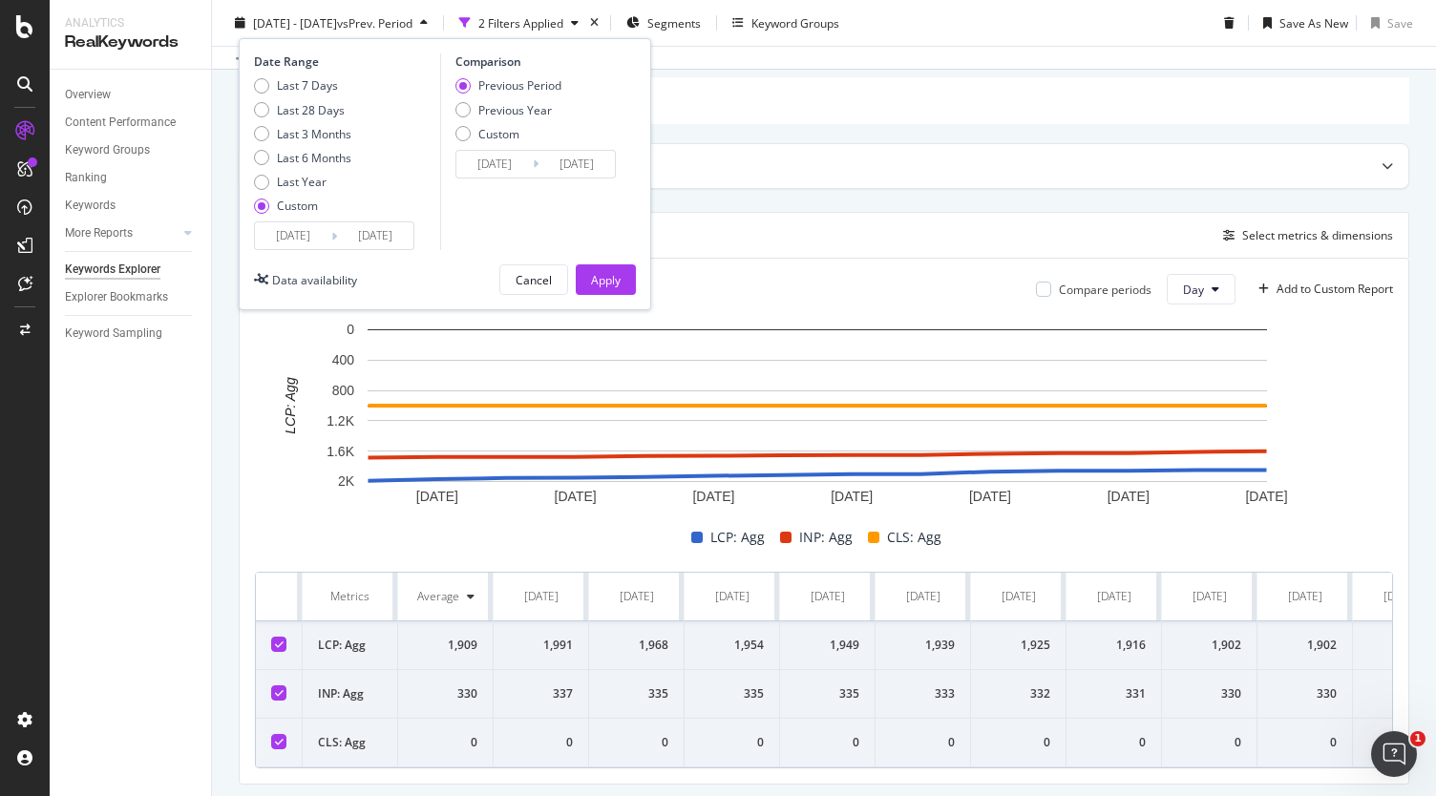
click at [356, 247] on input "[DATE]" at bounding box center [375, 235] width 76 height 27
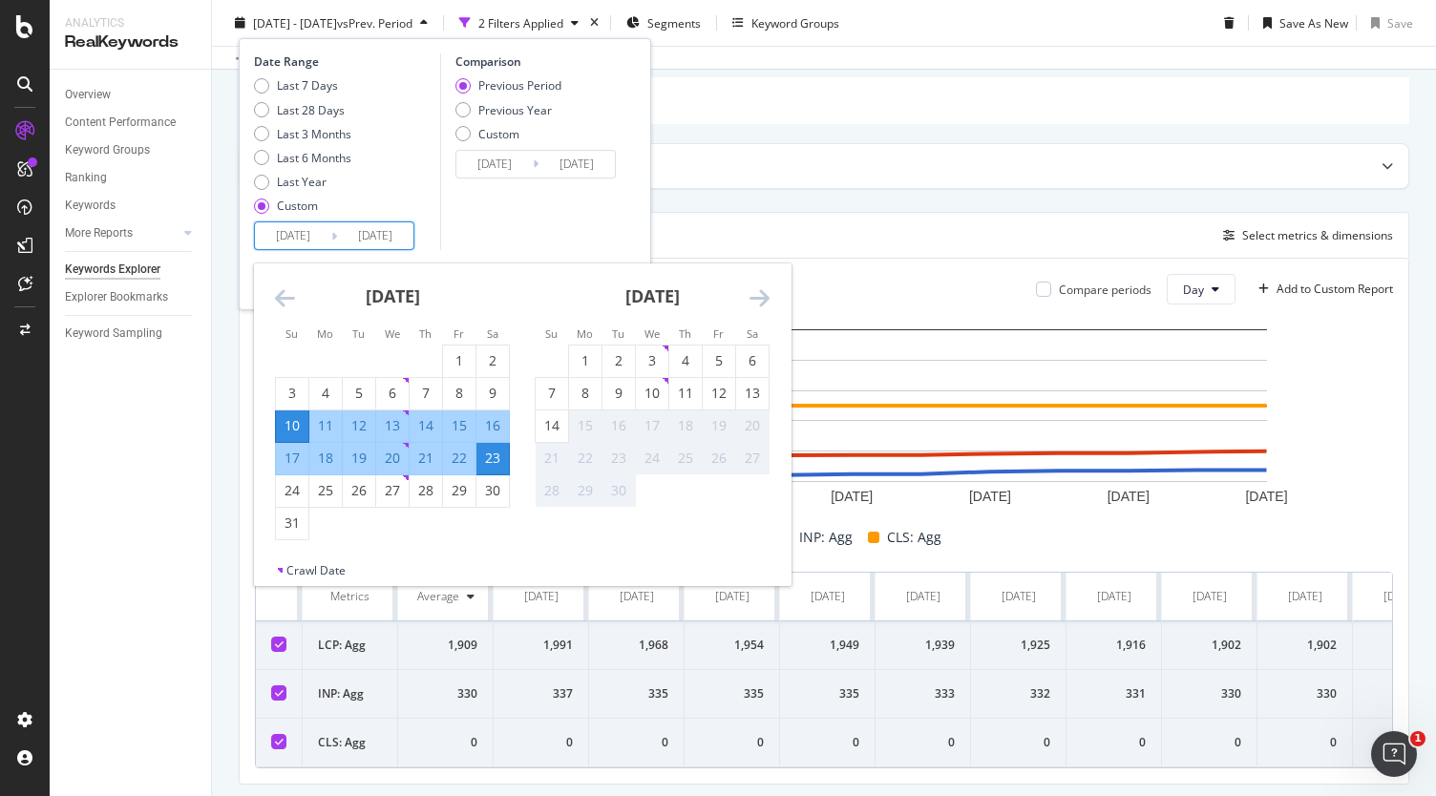
click at [869, 209] on div "Description: Top Charts Create Trend Select metrics & dimensions Compare period…" at bounding box center [824, 430] width 1170 height 707
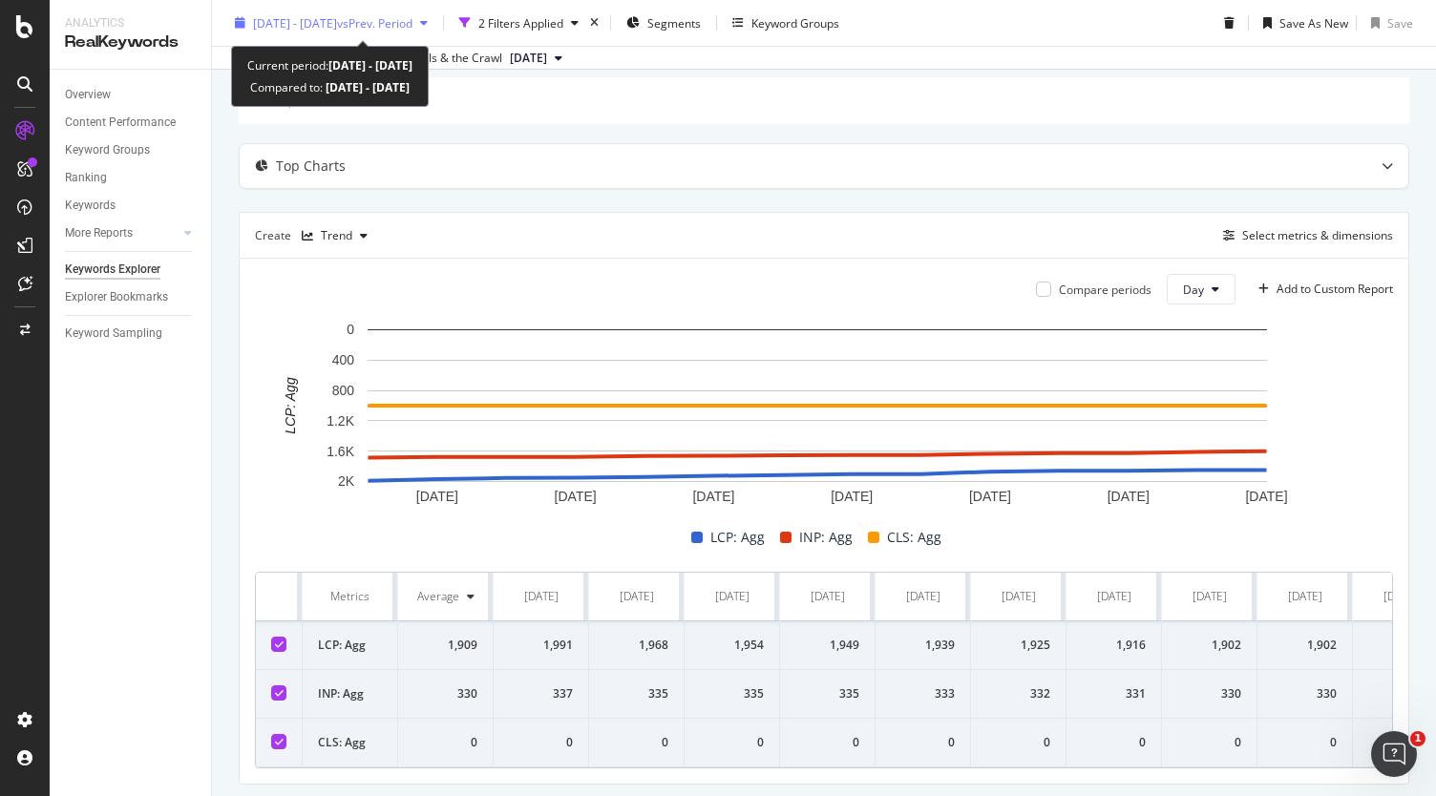
click at [397, 16] on span "vs Prev. Period" at bounding box center [374, 22] width 75 height 16
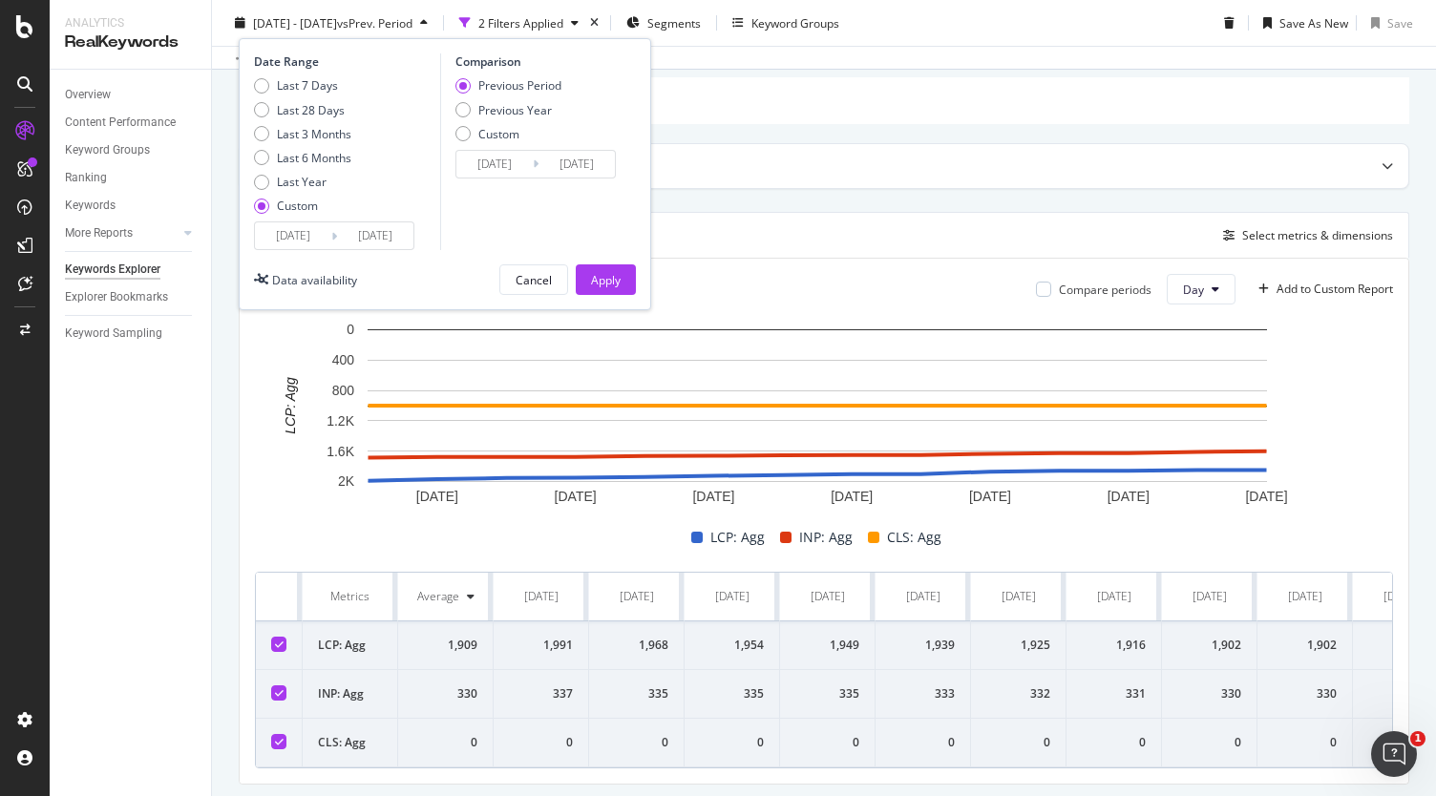
click at [286, 225] on input "[DATE]" at bounding box center [293, 235] width 76 height 27
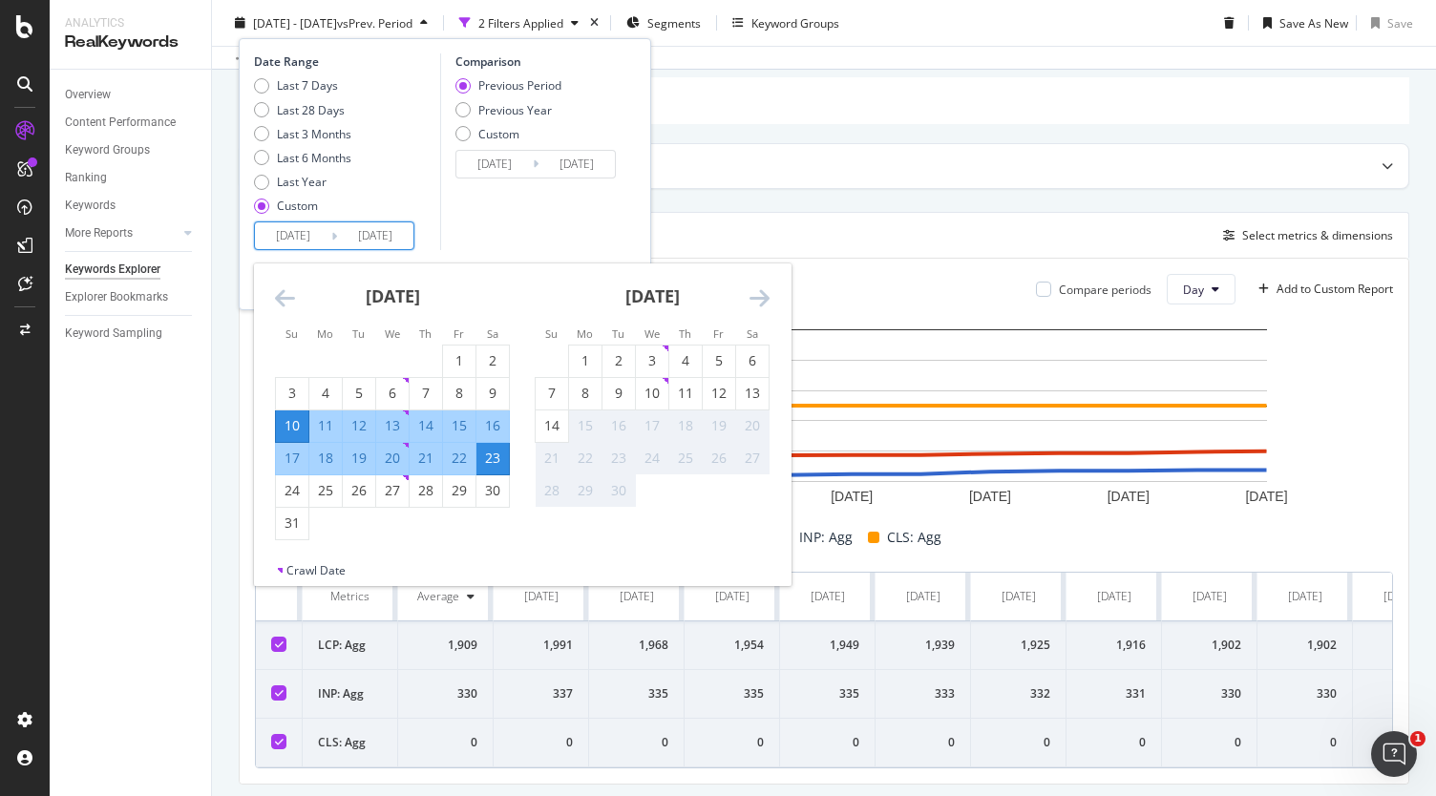
click at [286, 305] on icon "Move backward to switch to the previous month." at bounding box center [285, 297] width 20 height 23
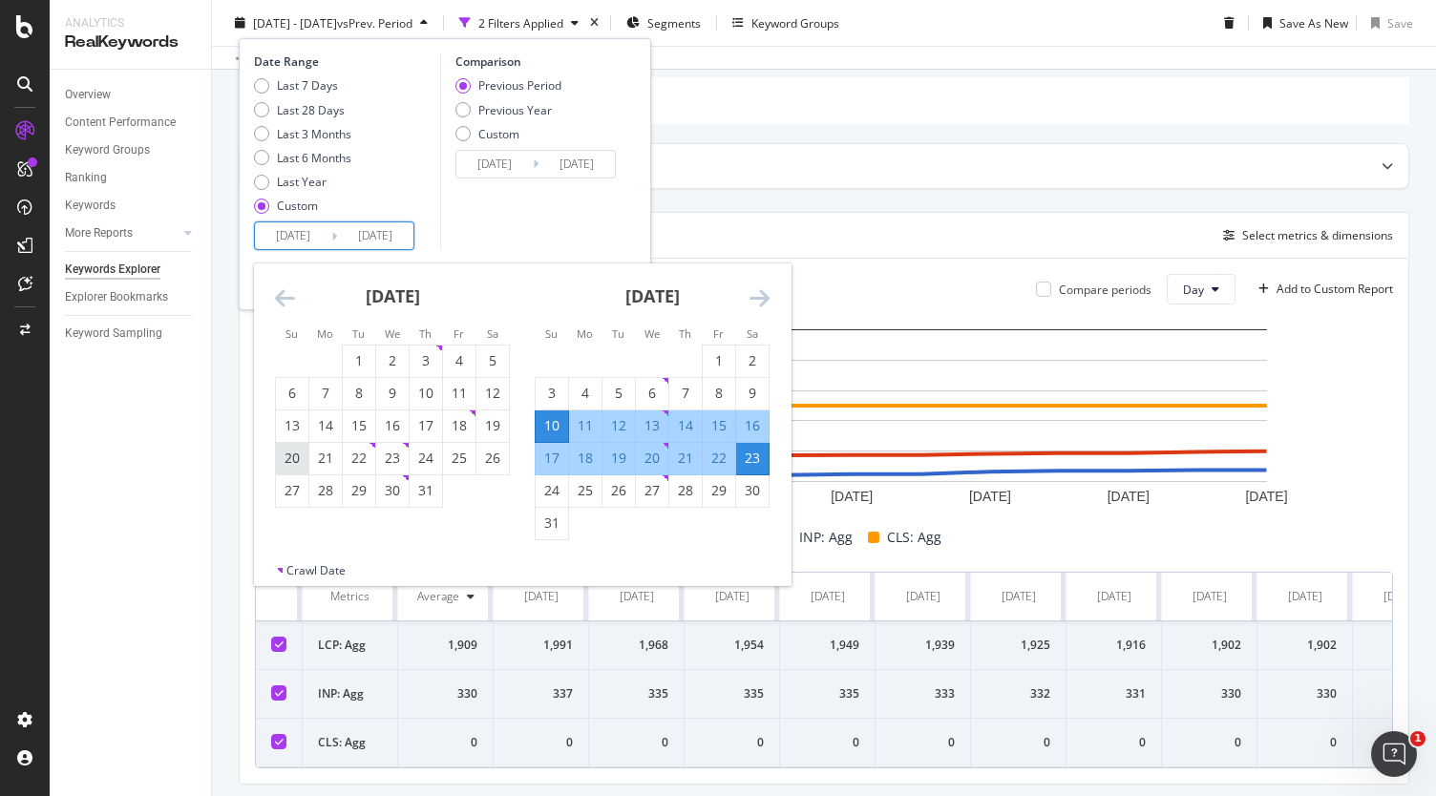
click at [296, 457] on div "20" at bounding box center [292, 458] width 32 height 19
type input "[DATE]"
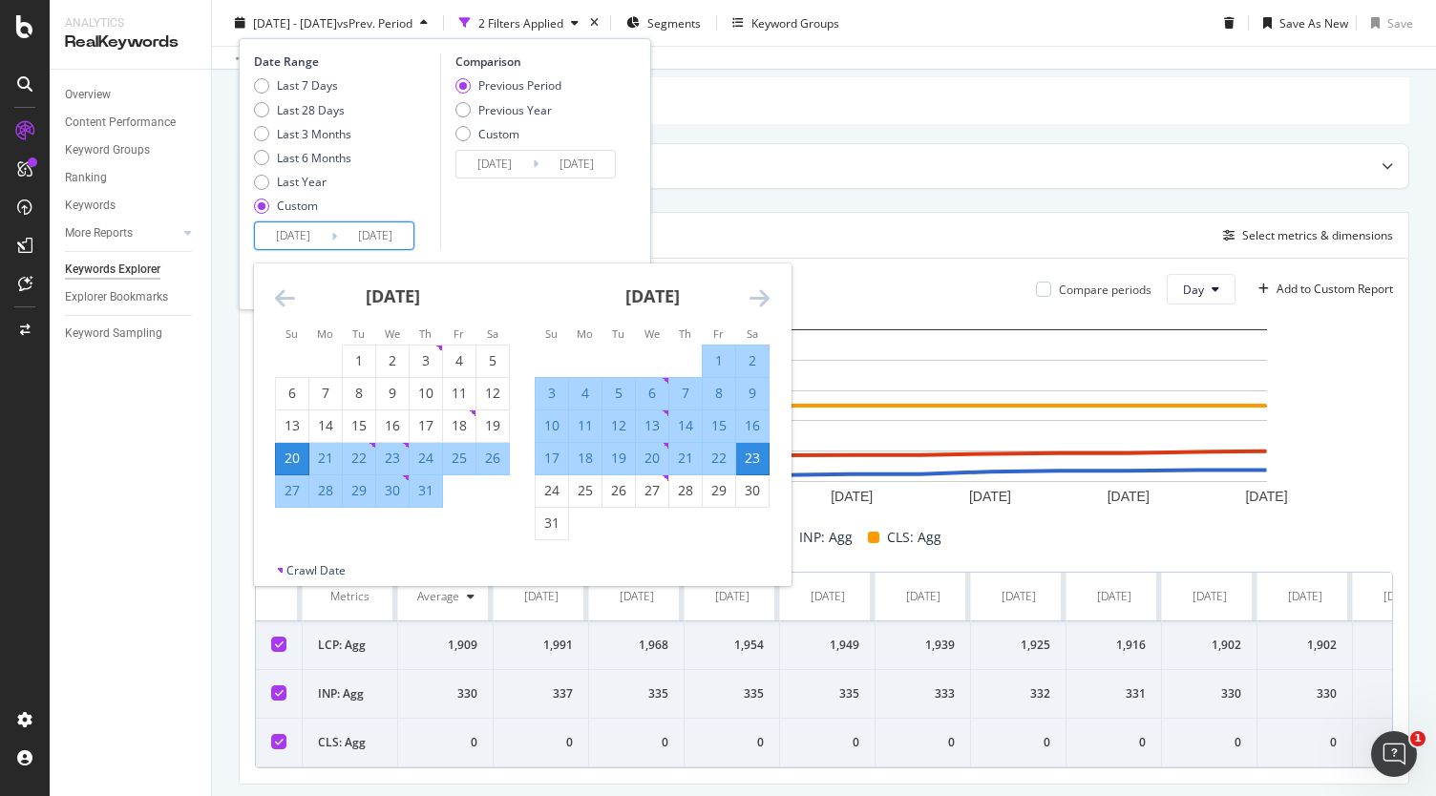
click at [754, 431] on div "16" at bounding box center [752, 425] width 32 height 19
type input "[DATE]"
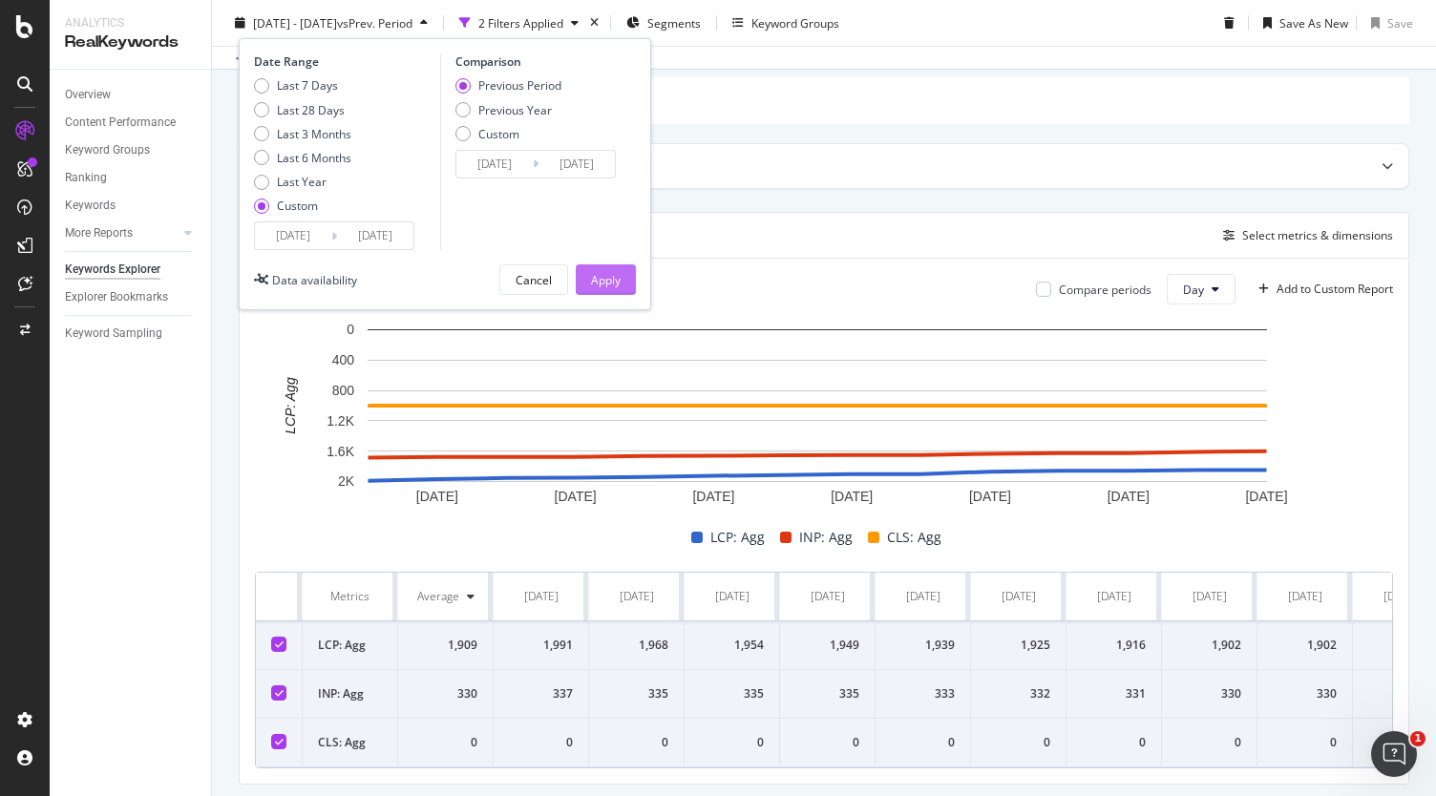
click at [612, 269] on div "Apply" at bounding box center [606, 279] width 30 height 29
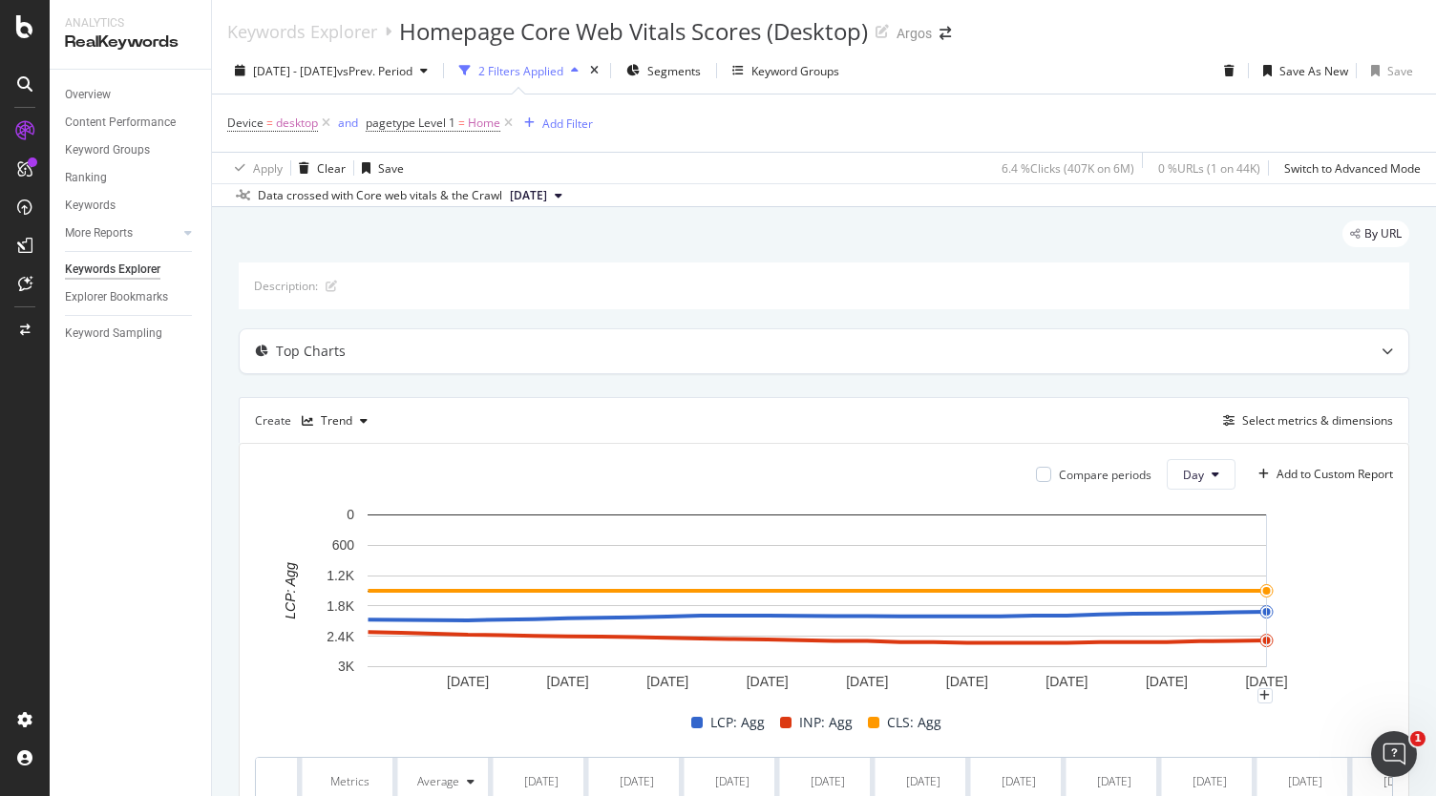
click at [1334, 629] on rect "A chart." at bounding box center [817, 600] width 1124 height 191
